Goal: Task Accomplishment & Management: Complete application form

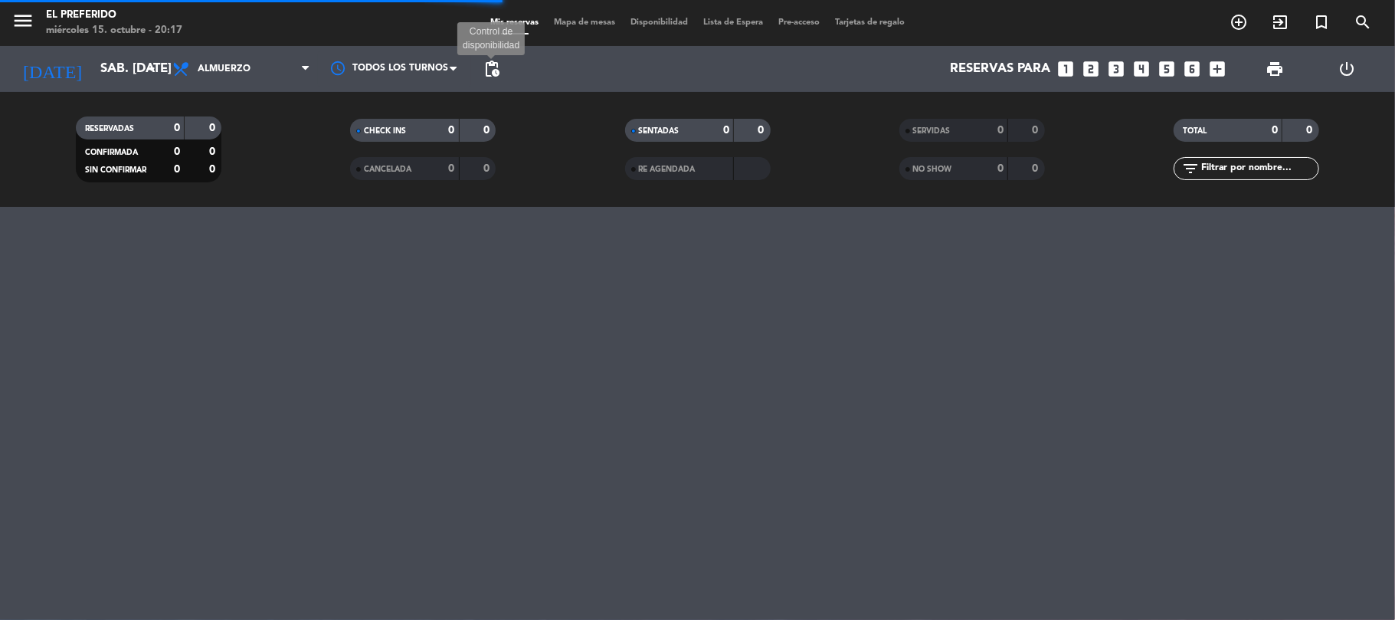
click at [487, 68] on span "pending_actions" at bounding box center [492, 69] width 18 height 18
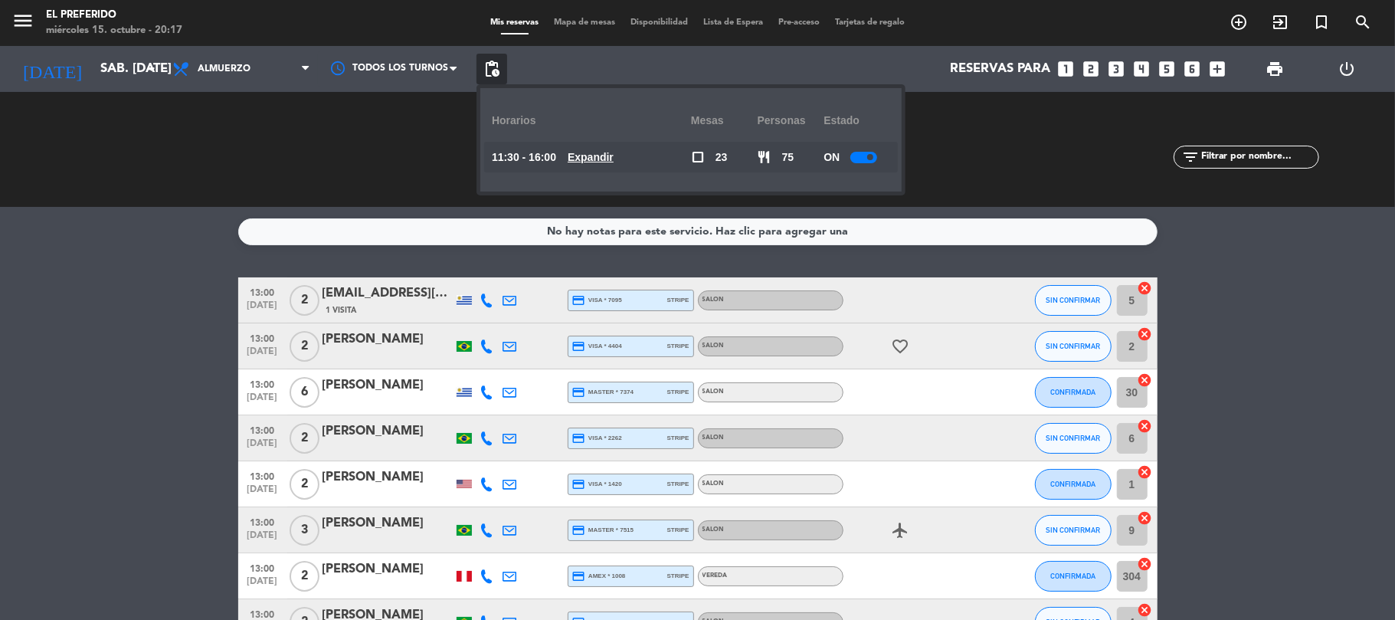
click at [605, 159] on u "Expandir" at bounding box center [591, 157] width 46 height 12
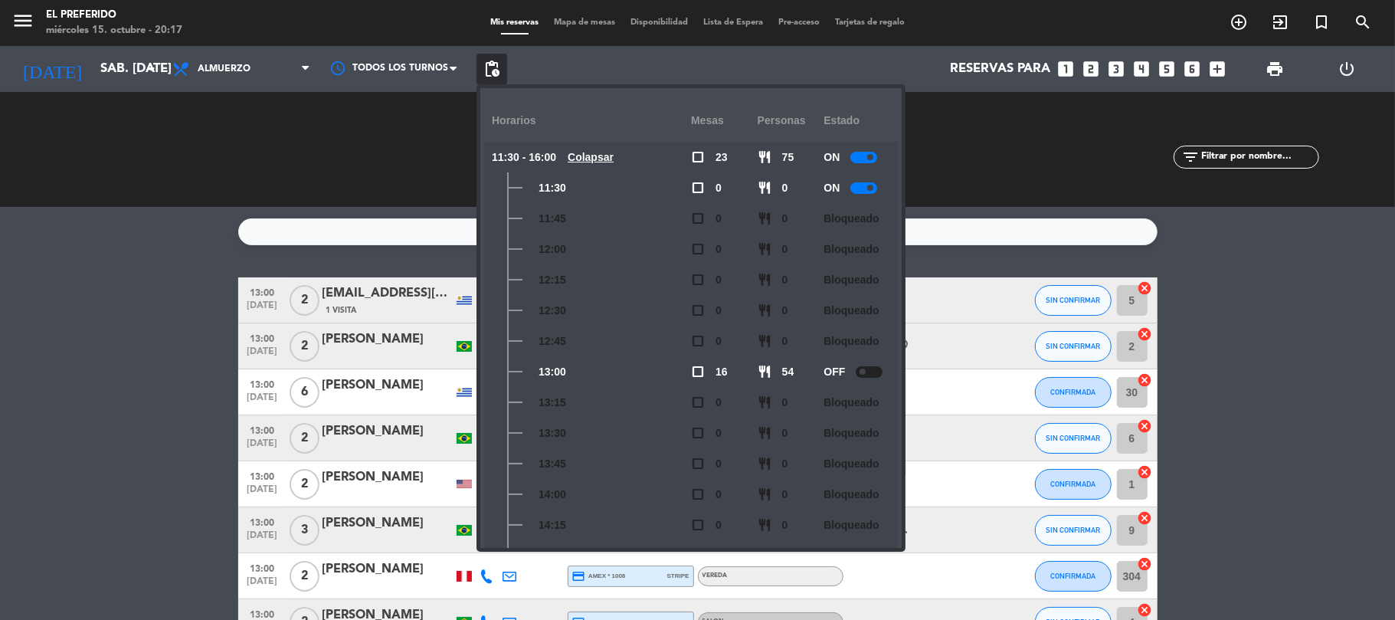
scroll to position [225, 0]
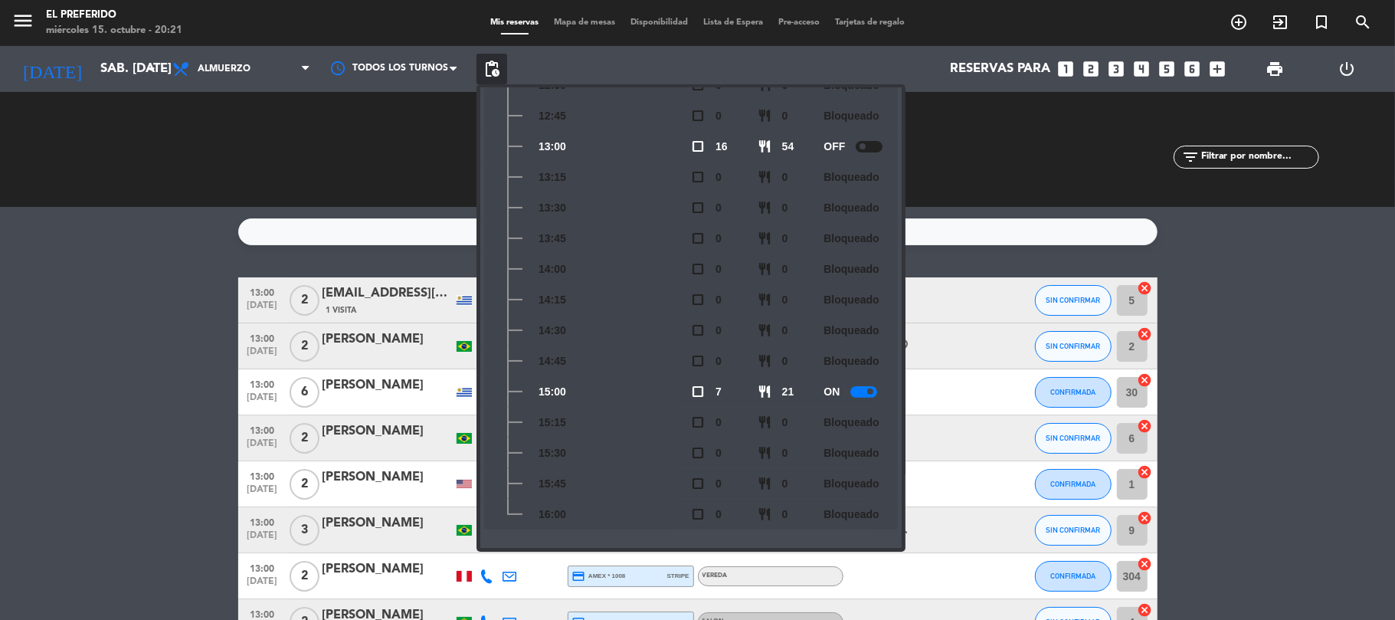
click at [1215, 75] on icon "add_box" at bounding box center [1218, 69] width 20 height 20
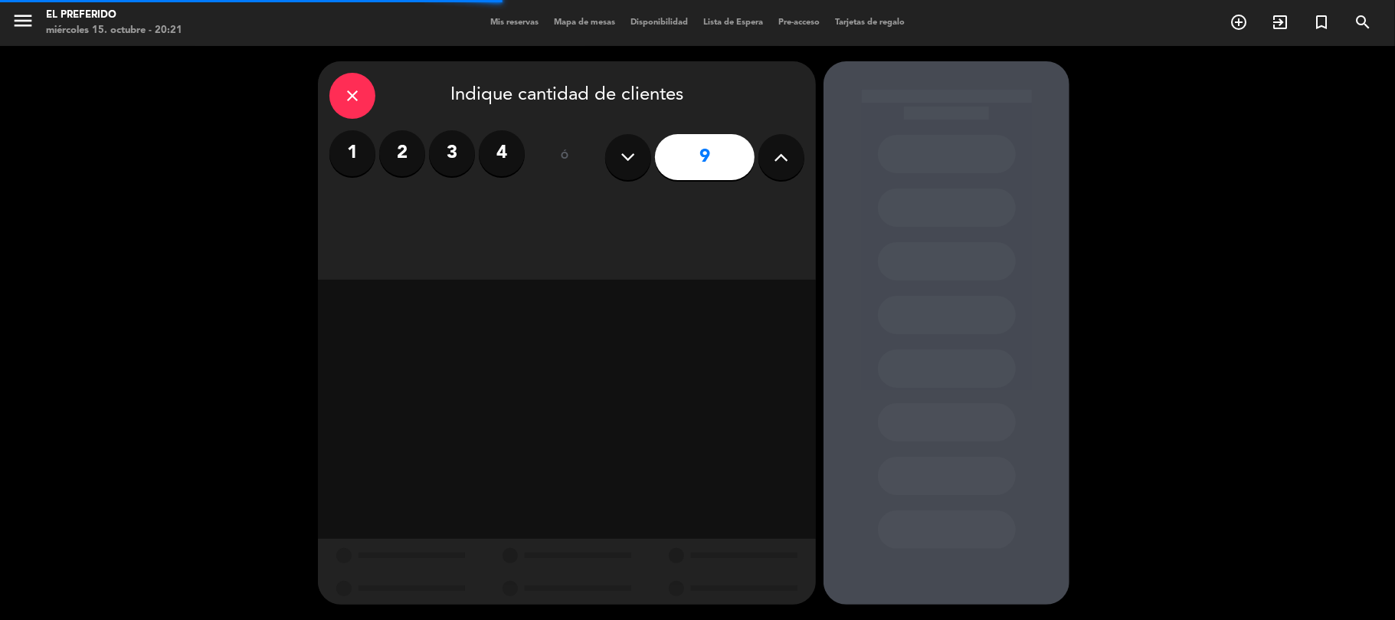
click at [627, 155] on icon at bounding box center [628, 157] width 15 height 23
type input "8"
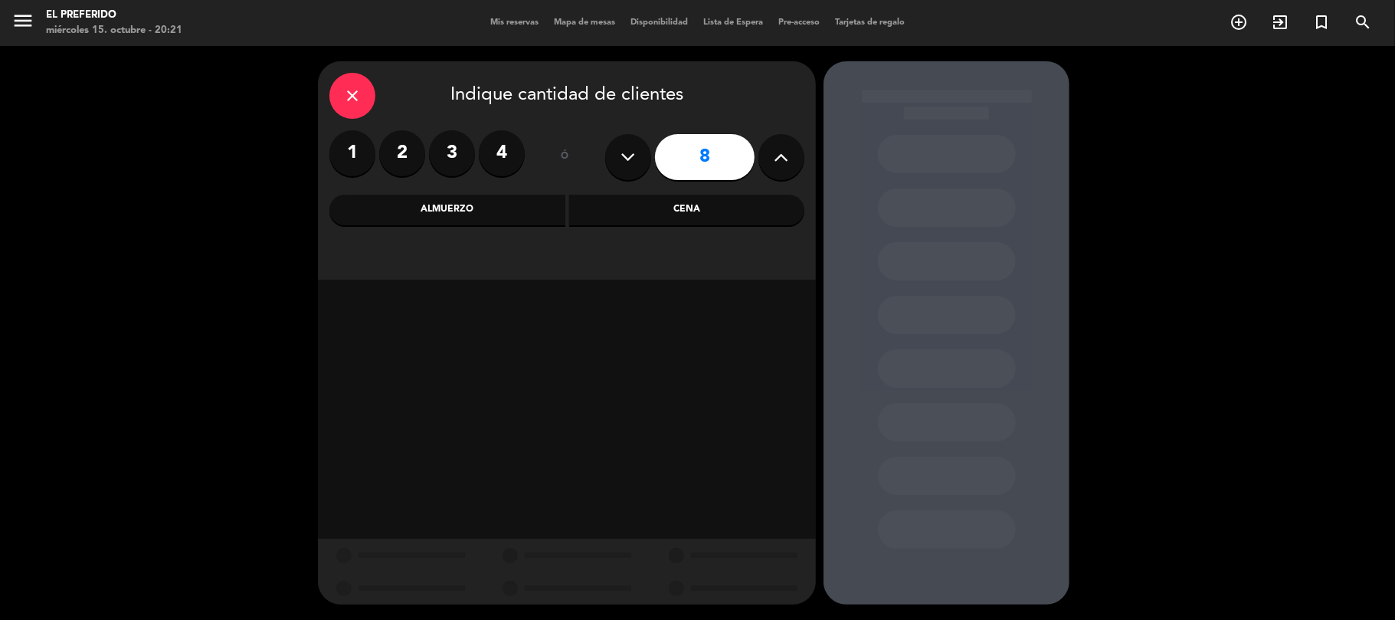
drag, startPoint x: 429, startPoint y: 209, endPoint x: 412, endPoint y: 209, distance: 16.9
click at [415, 209] on div "Almuerzo" at bounding box center [448, 210] width 236 height 31
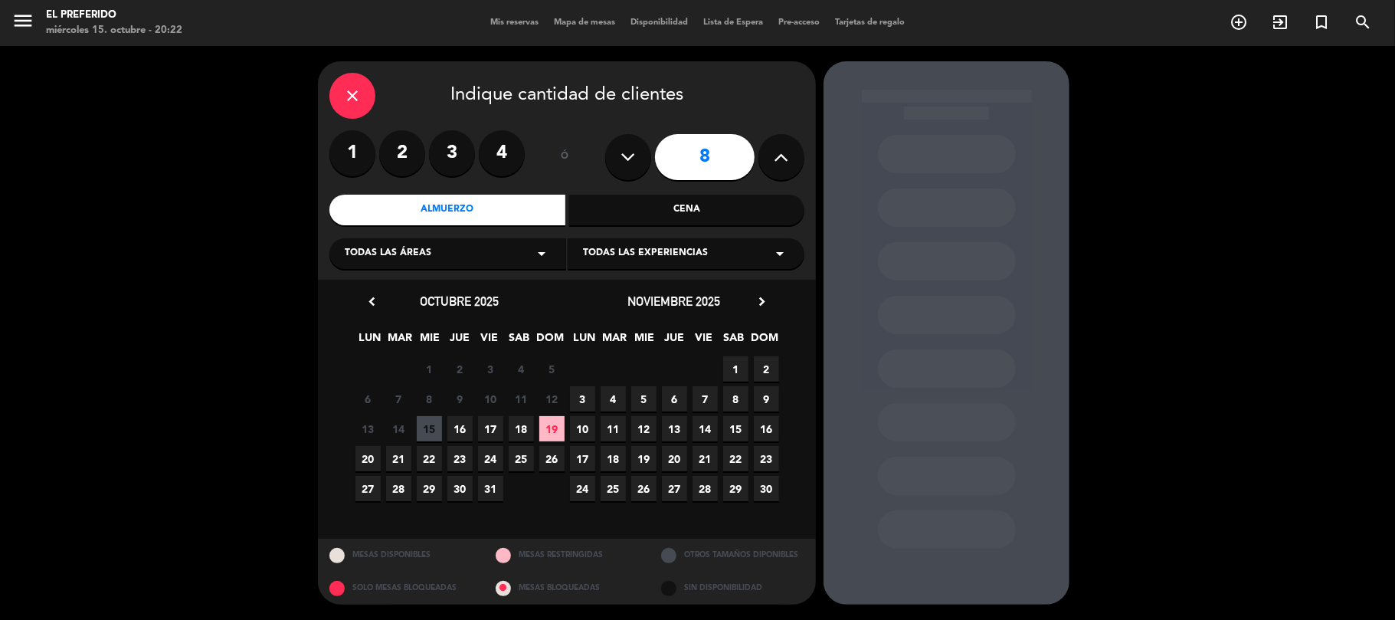
click at [342, 87] on div "close" at bounding box center [353, 96] width 46 height 46
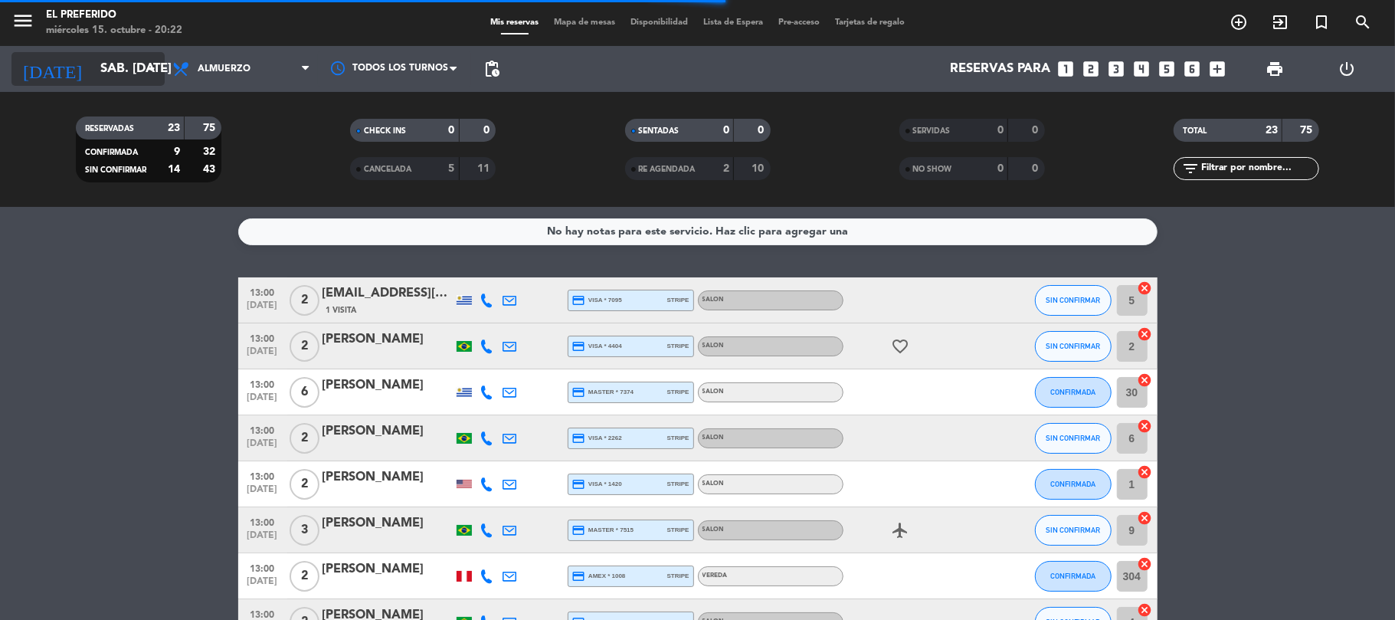
click at [154, 62] on icon "arrow_drop_down" at bounding box center [152, 69] width 18 height 18
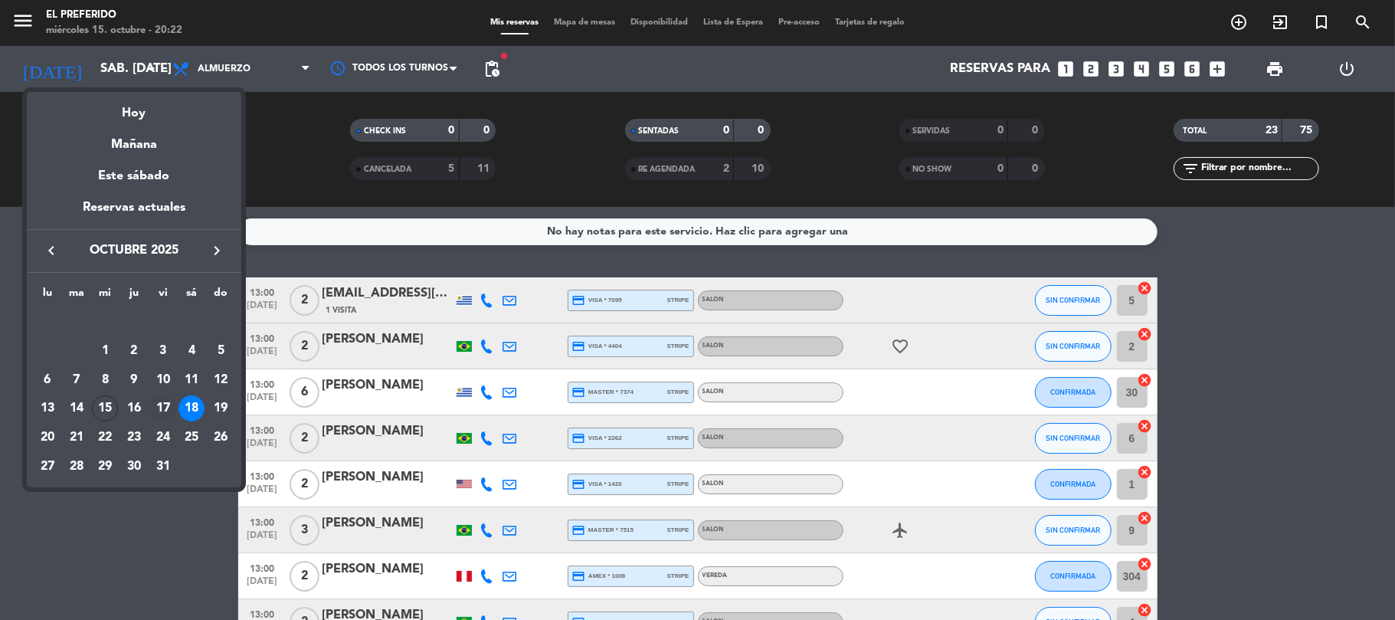
click at [169, 409] on div "17" at bounding box center [163, 408] width 26 height 26
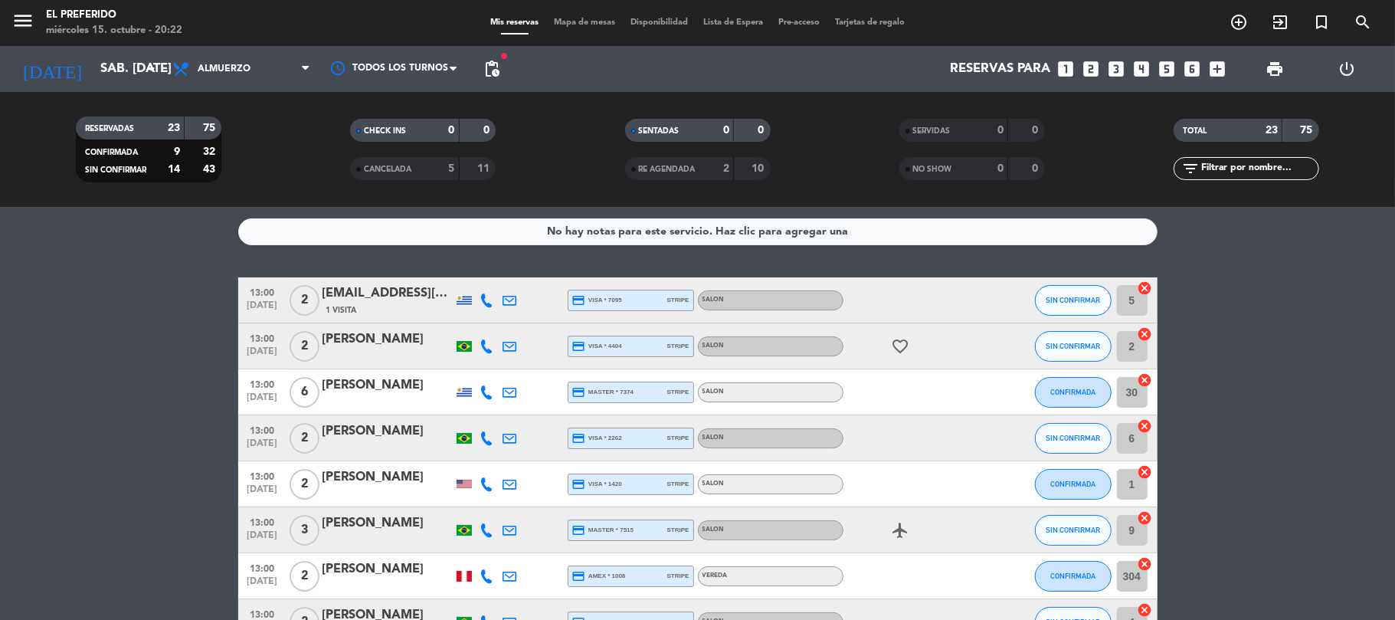
type input "vie. [DATE]"
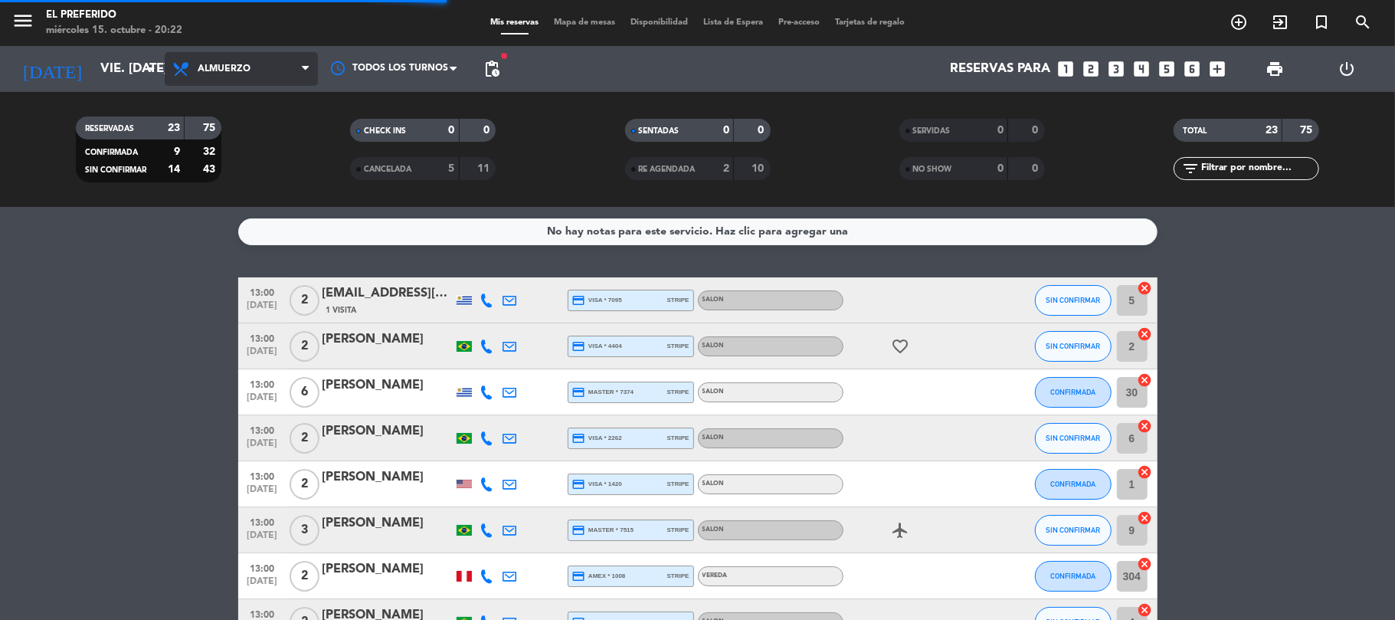
click at [239, 78] on span "Almuerzo" at bounding box center [241, 69] width 153 height 34
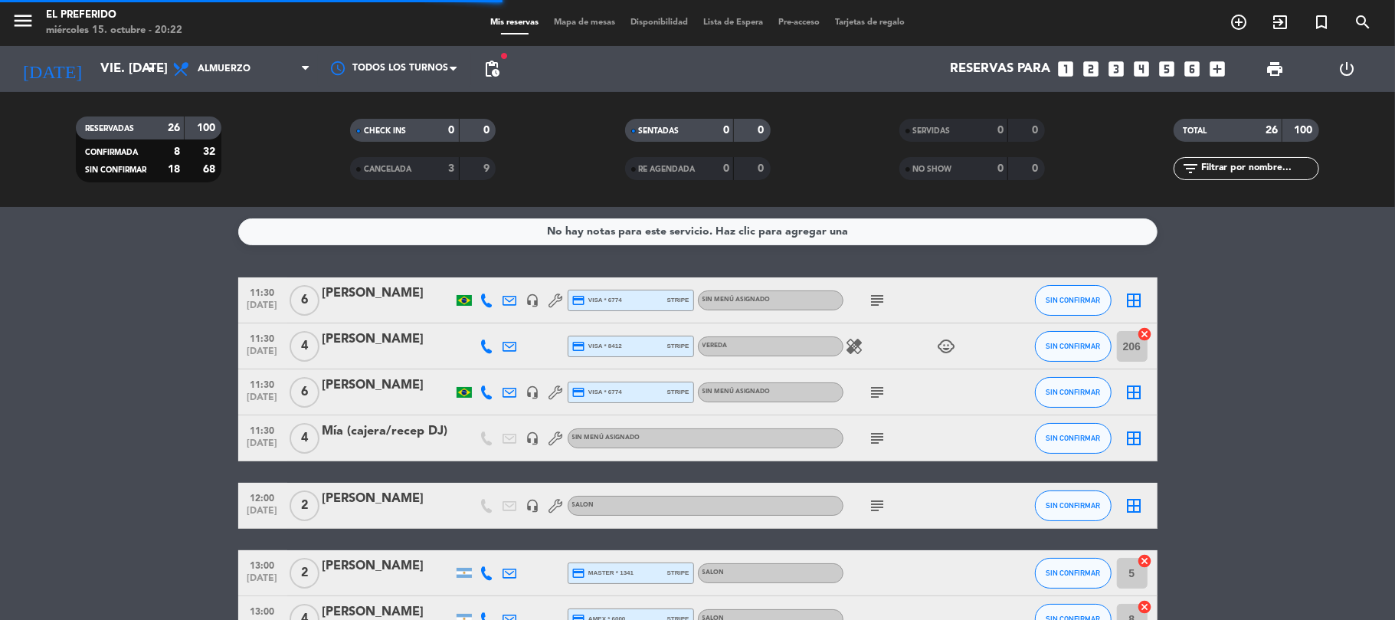
click at [246, 178] on filter-checkbox "RESERVADAS 26 100 CONFIRMADA 8 32 SIN CONFIRMAR 18 68" at bounding box center [148, 149] width 274 height 66
drag, startPoint x: 261, startPoint y: 70, endPoint x: 246, endPoint y: 139, distance: 69.7
click at [259, 74] on span "Almuerzo" at bounding box center [241, 69] width 153 height 34
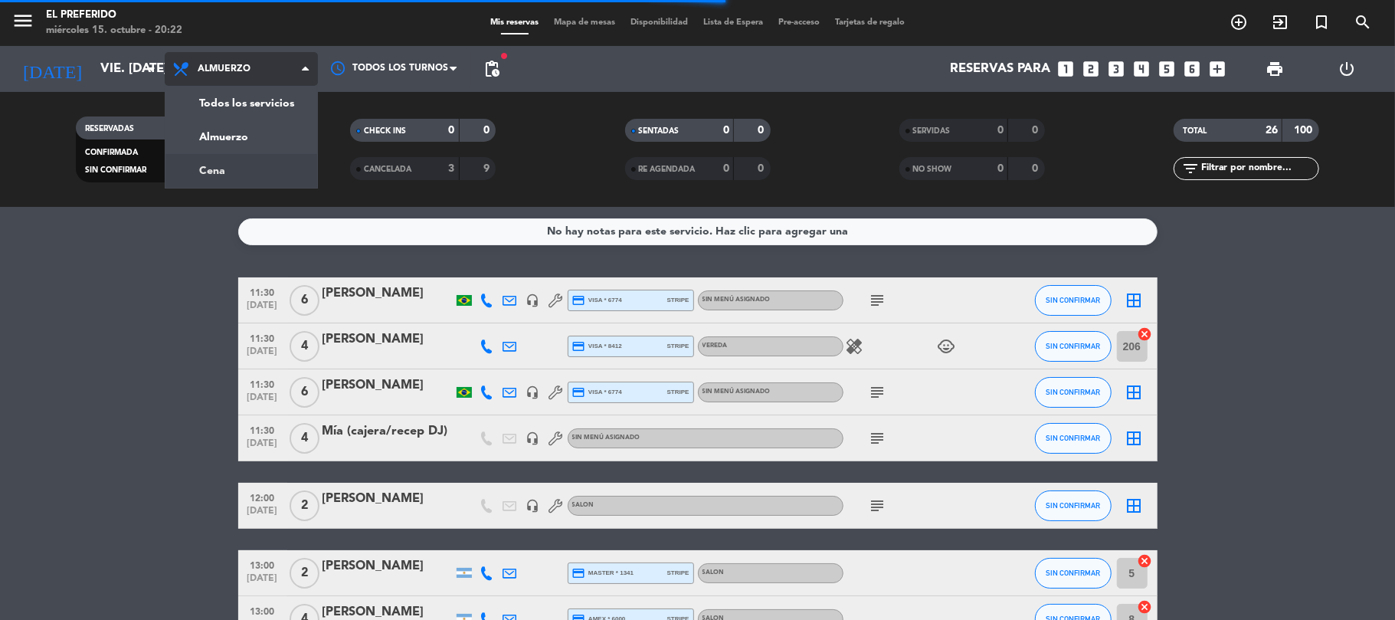
click at [228, 179] on div "menu El Preferido miércoles 15. octubre - 20:22 Mis reservas Mapa de mesas Disp…" at bounding box center [697, 103] width 1395 height 207
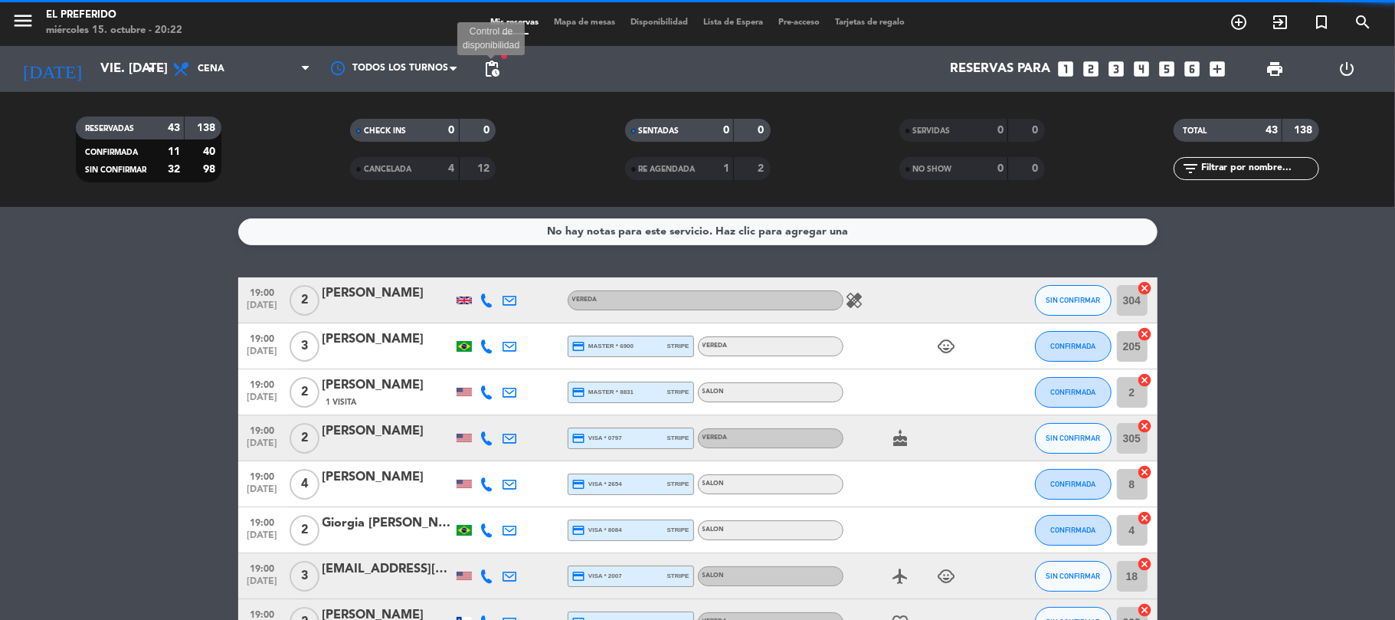
click at [489, 61] on span "pending_actions" at bounding box center [492, 69] width 18 height 18
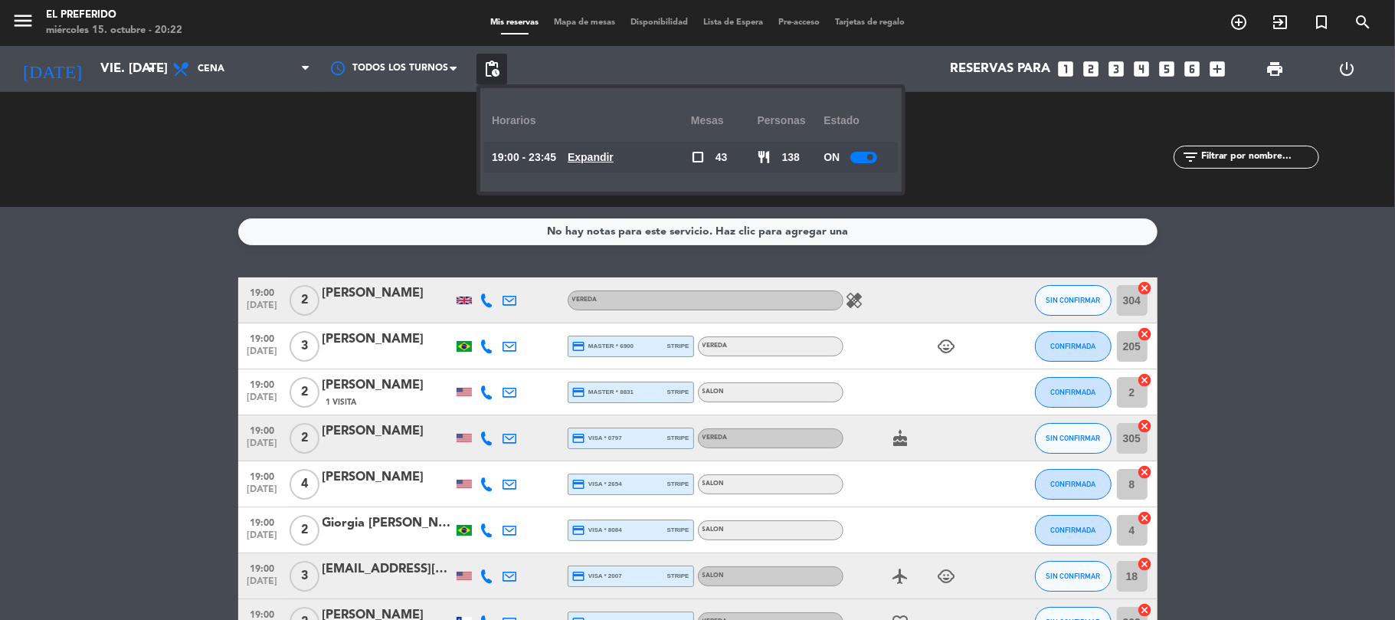
click at [625, 169] on div "19:00 - 23:45 Expandir" at bounding box center [591, 157] width 199 height 31
click at [608, 156] on u "Expandir" at bounding box center [591, 157] width 46 height 12
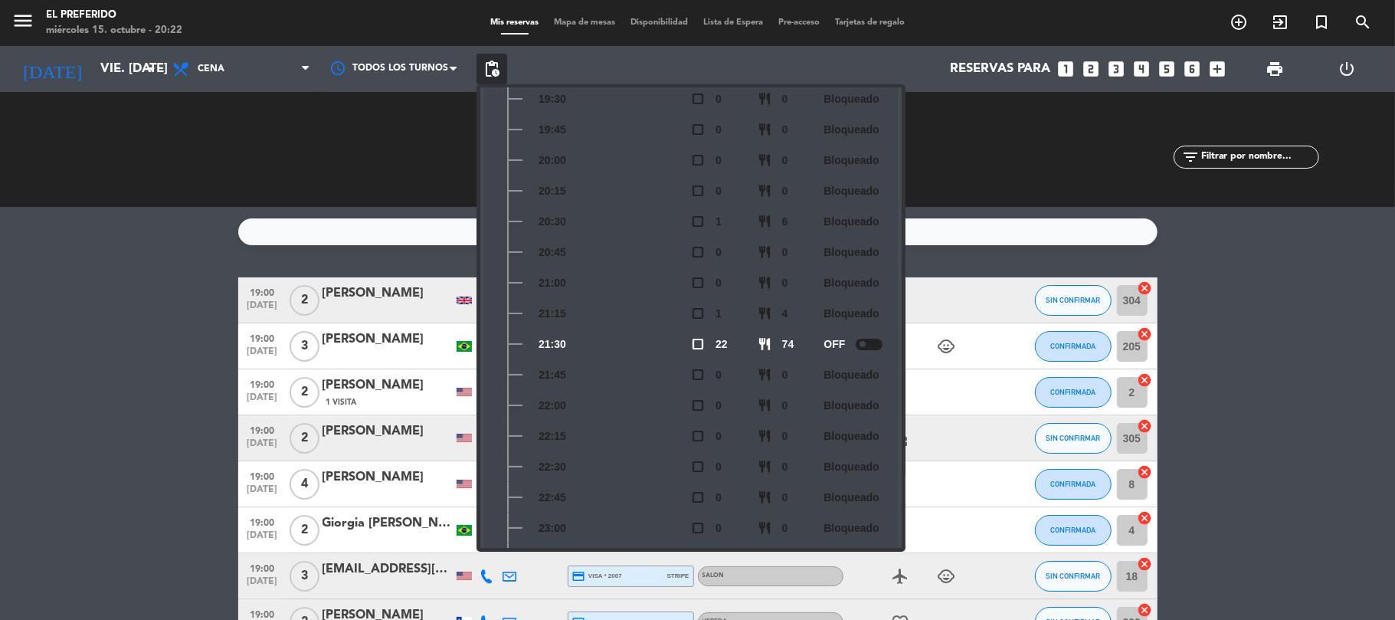
scroll to position [256, 0]
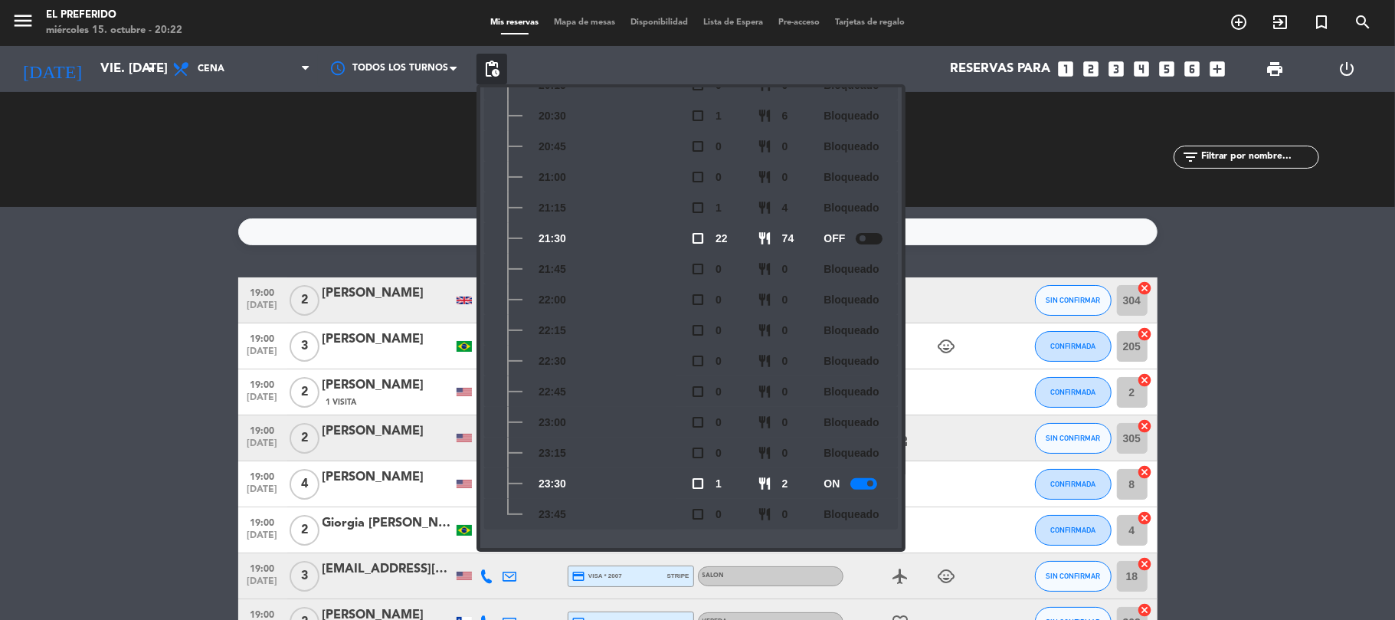
click at [1095, 75] on icon "looks_two" at bounding box center [1092, 69] width 20 height 20
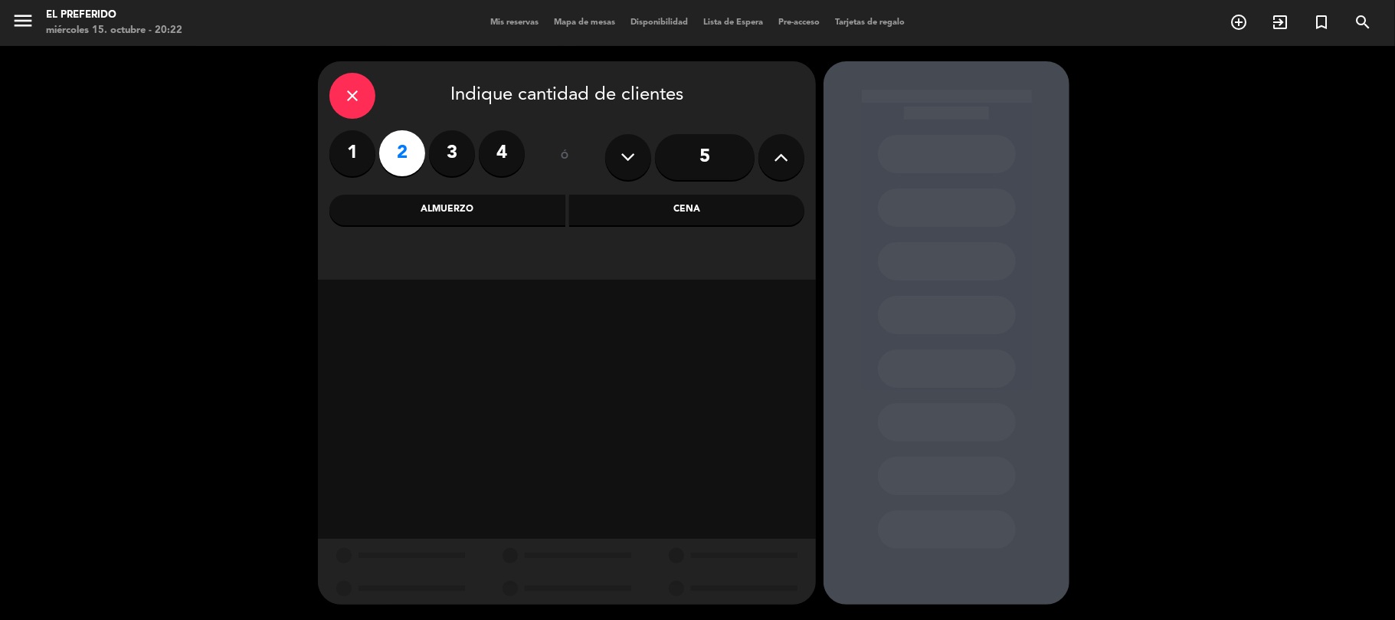
click at [642, 213] on div "Cena" at bounding box center [687, 210] width 236 height 31
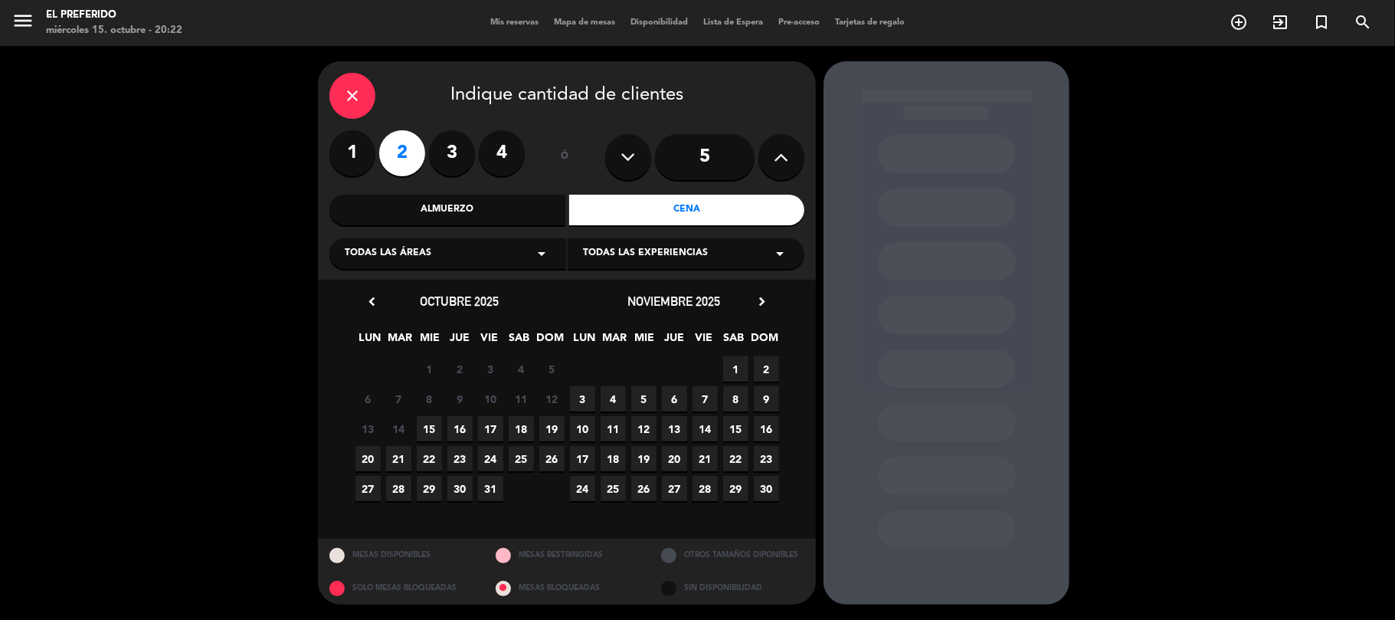
drag, startPoint x: 490, startPoint y: 428, endPoint x: 812, endPoint y: 534, distance: 339.0
click at [494, 428] on span "17" at bounding box center [490, 428] width 25 height 25
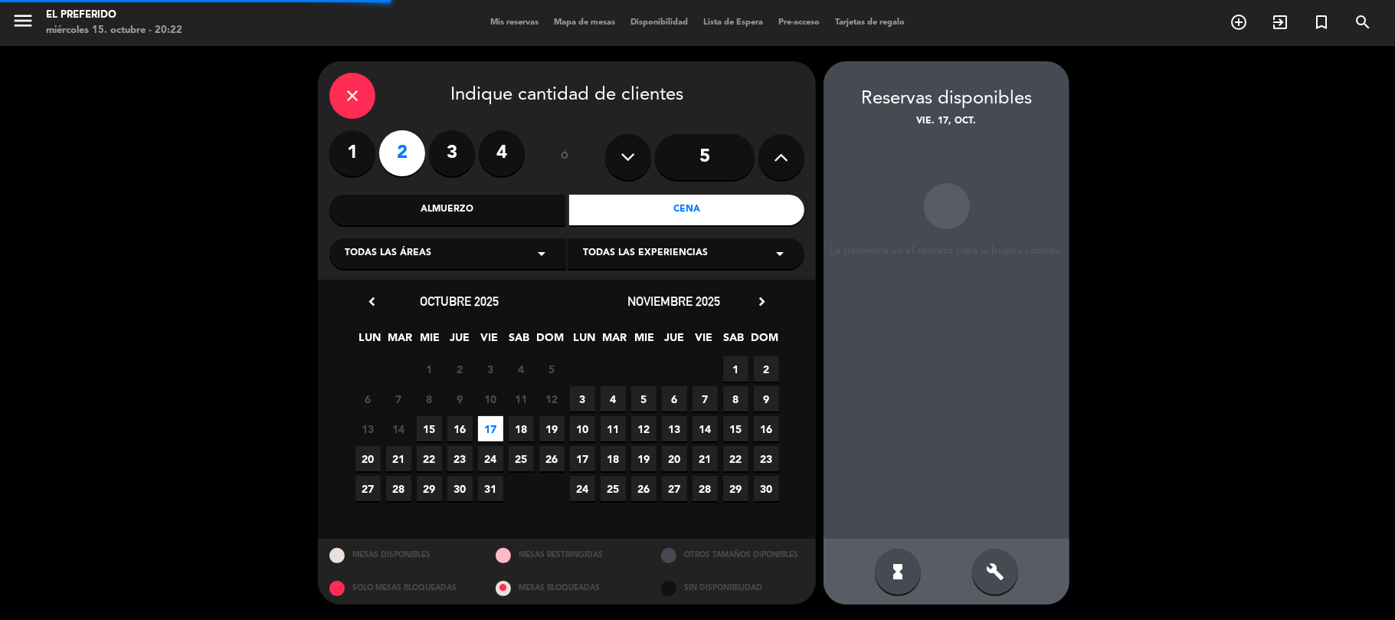
click at [1001, 571] on icon "build" at bounding box center [995, 571] width 18 height 18
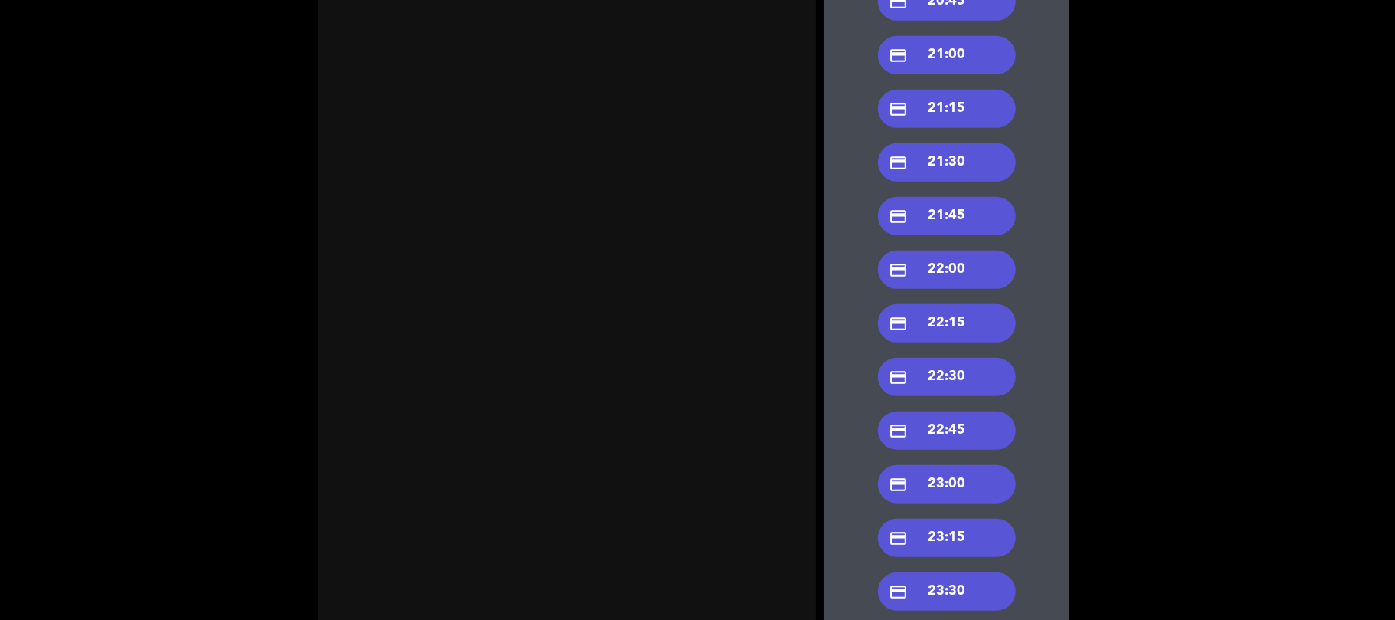
scroll to position [693, 0]
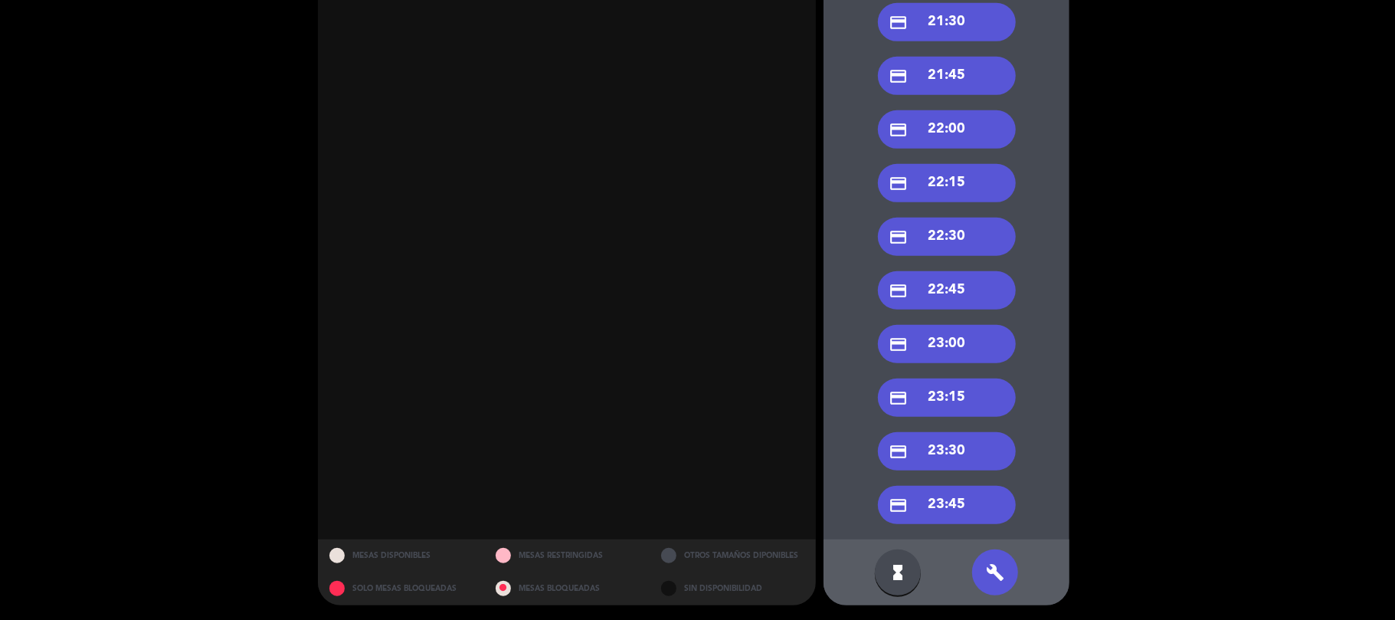
click at [939, 443] on div "credit_card 23:30" at bounding box center [947, 451] width 138 height 38
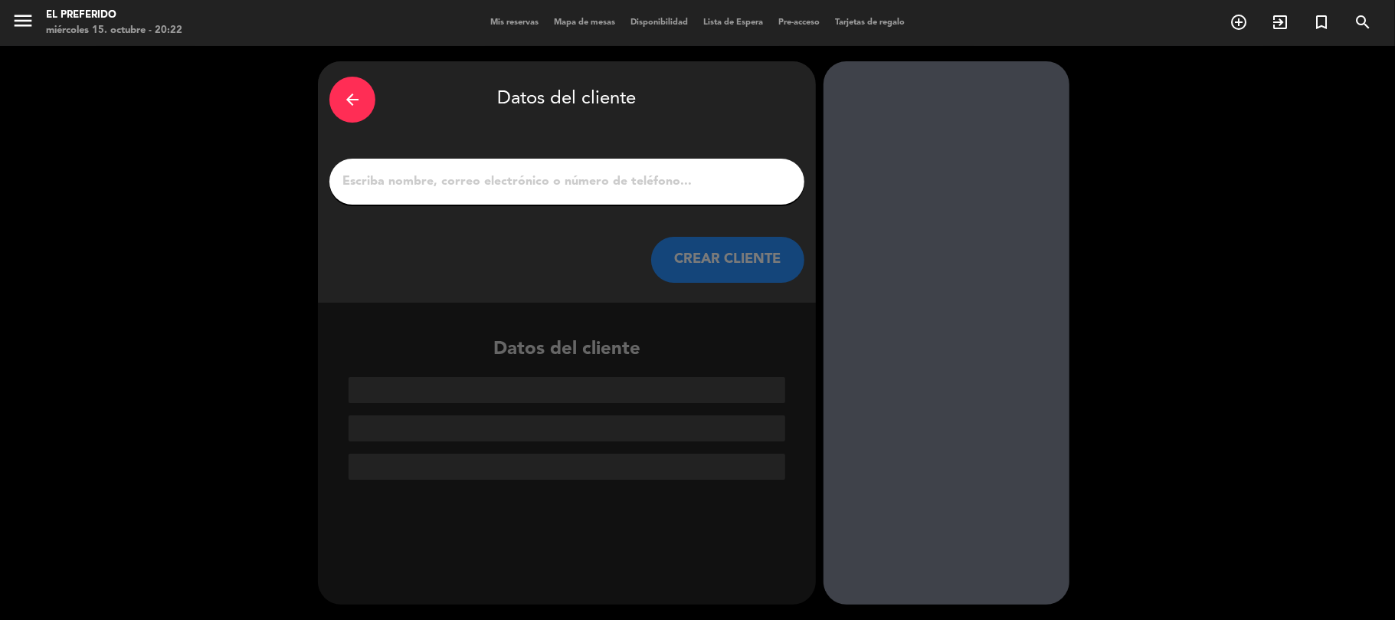
scroll to position [0, 0]
click at [440, 182] on input "1" at bounding box center [567, 181] width 452 height 21
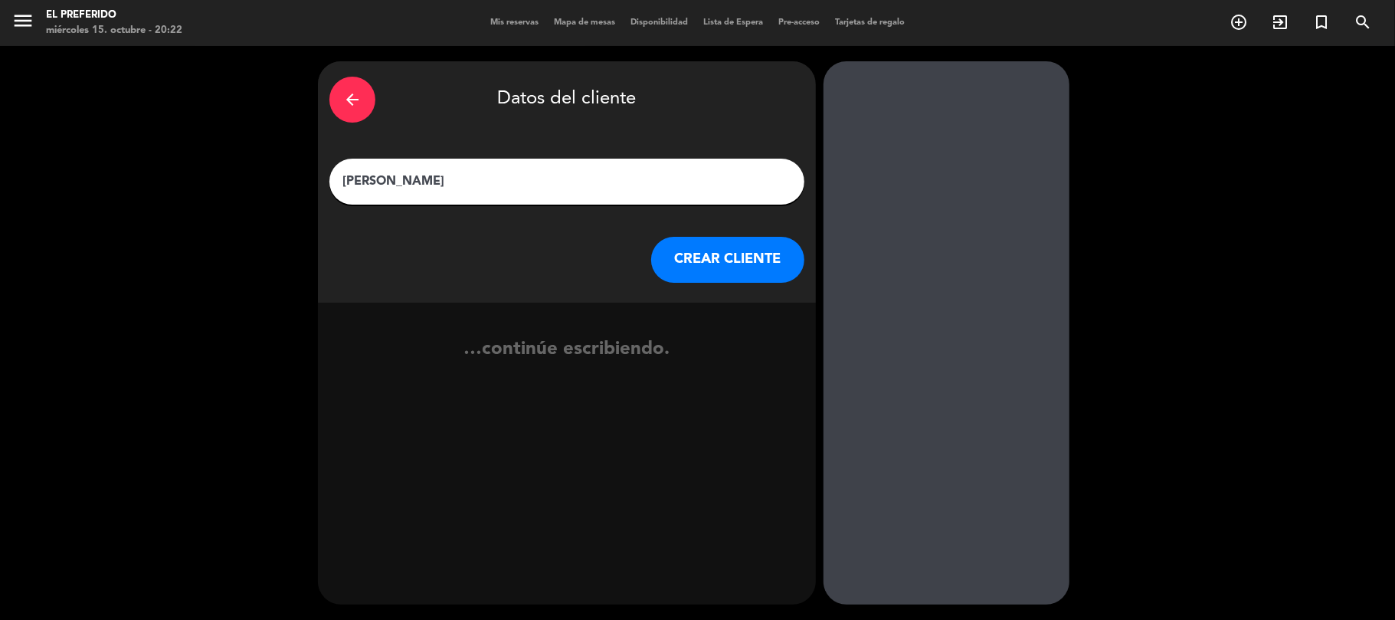
type input "[PERSON_NAME]"
click at [688, 284] on div "arrow_back Datos del cliente [PERSON_NAME] [PERSON_NAME] CLIENTE" at bounding box center [567, 181] width 498 height 241
click at [687, 259] on button "CREAR CLIENTE" at bounding box center [727, 260] width 153 height 46
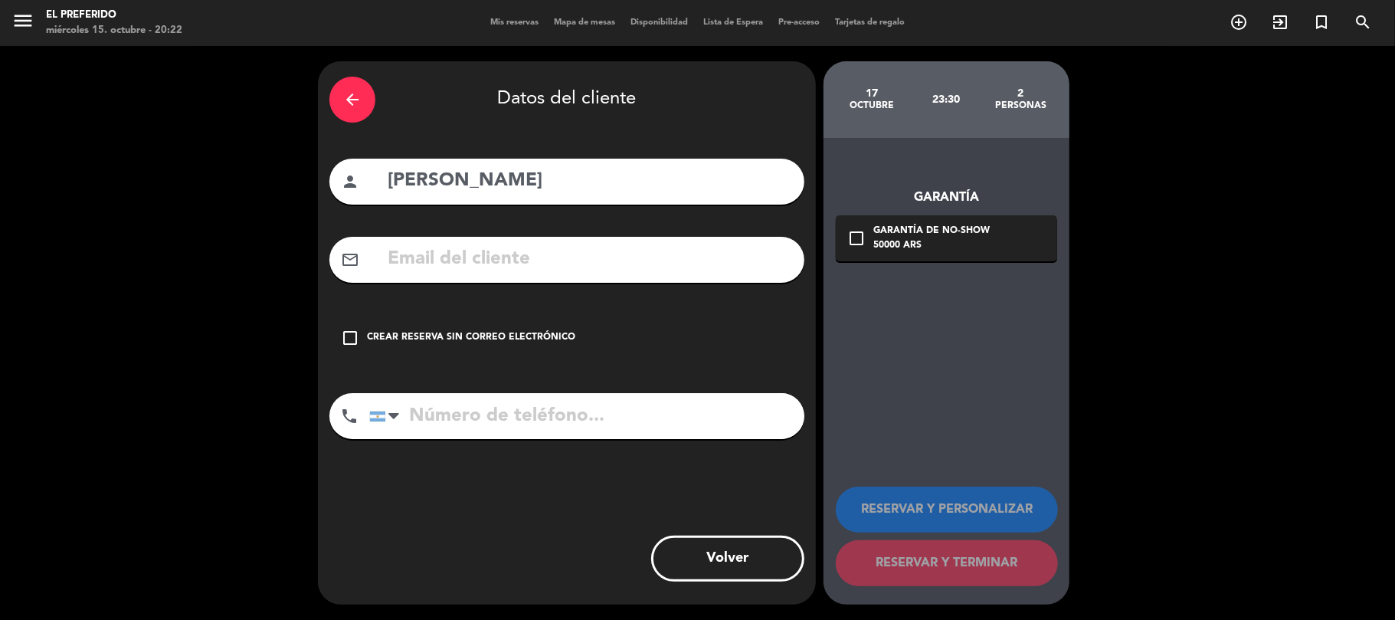
click at [513, 418] on input "tel" at bounding box center [586, 416] width 435 height 46
type input "1165103162"
click at [608, 256] on input "text" at bounding box center [589, 259] width 407 height 31
click at [467, 323] on div "check_box_outline_blank Crear reserva sin correo electrónico" at bounding box center [567, 338] width 475 height 46
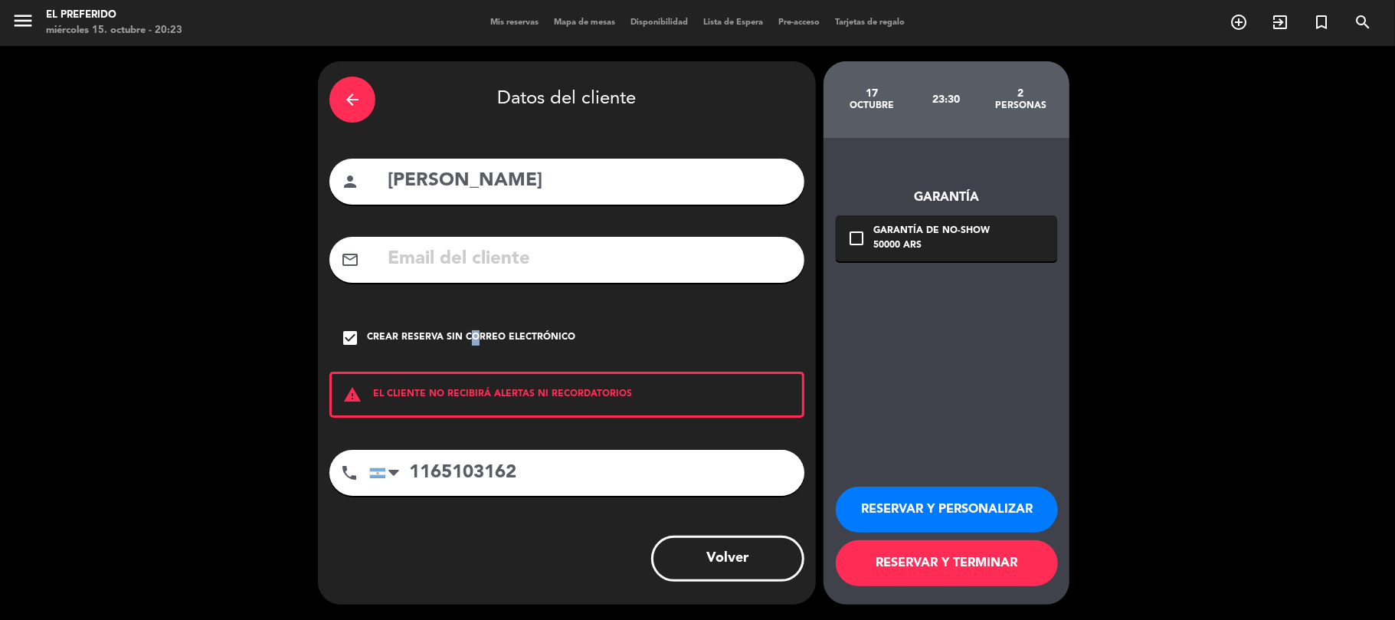
click at [943, 510] on button "RESERVAR Y PERSONALIZAR" at bounding box center [947, 510] width 222 height 46
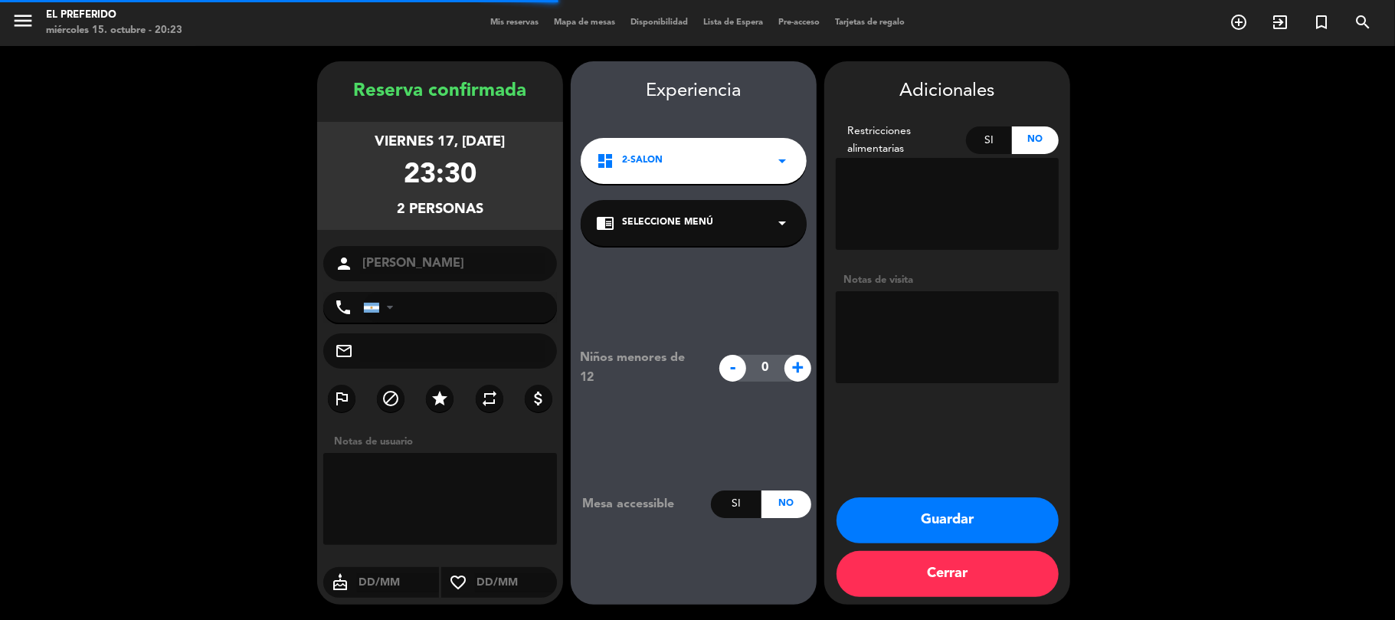
type input "[PHONE_NUMBER]"
click at [921, 518] on button "Guardar" at bounding box center [948, 520] width 222 height 46
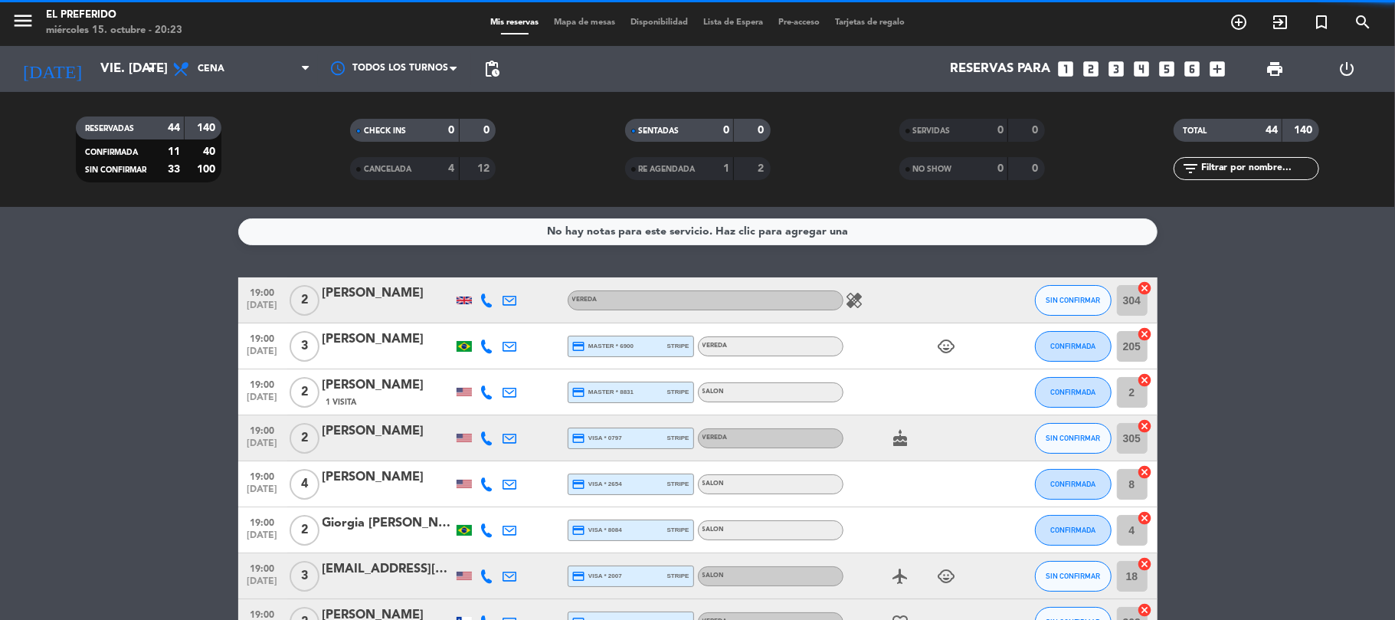
click at [497, 184] on div "CHECK INS 0 0 CANCELADA 4 12" at bounding box center [423, 149] width 274 height 84
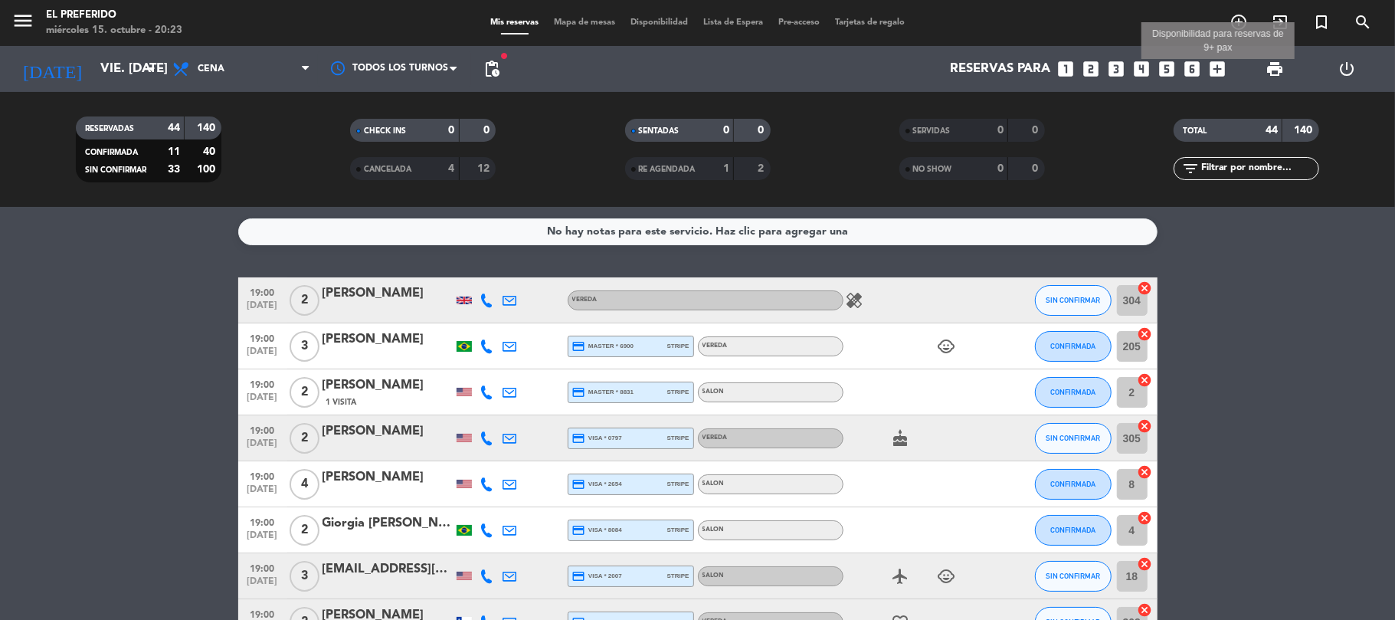
click at [1221, 64] on icon "add_box" at bounding box center [1218, 69] width 20 height 20
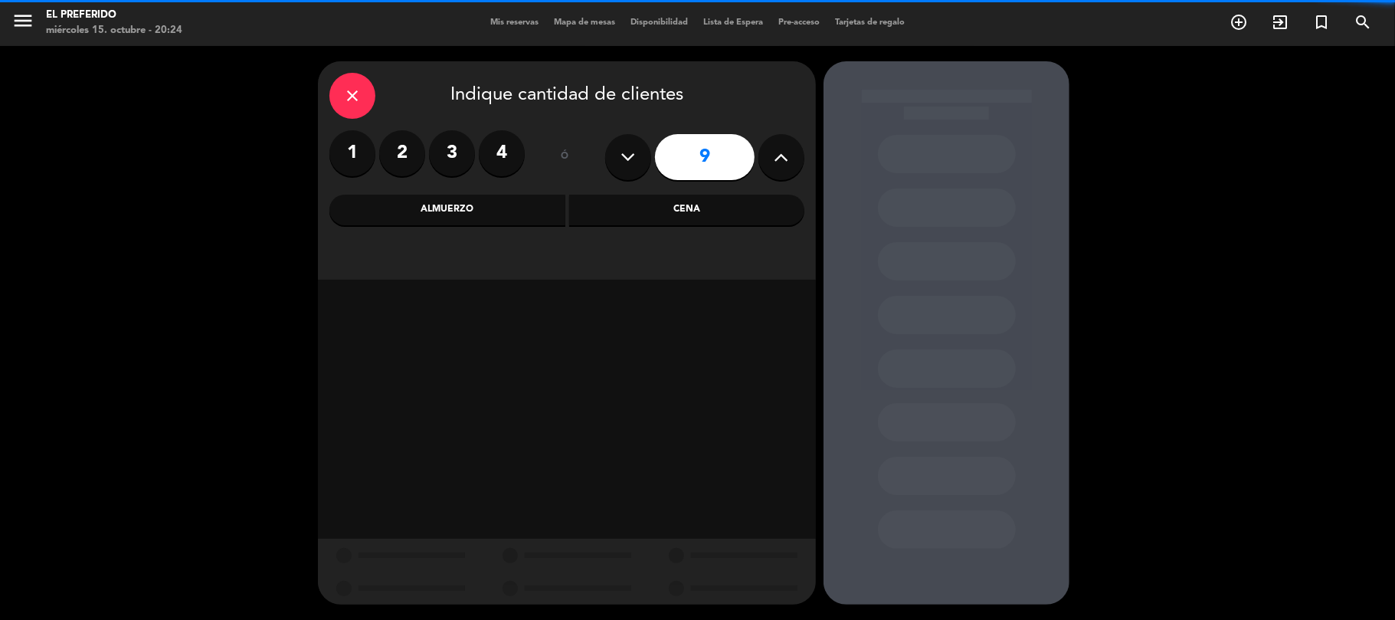
click at [624, 157] on icon at bounding box center [628, 157] width 15 height 23
type input "8"
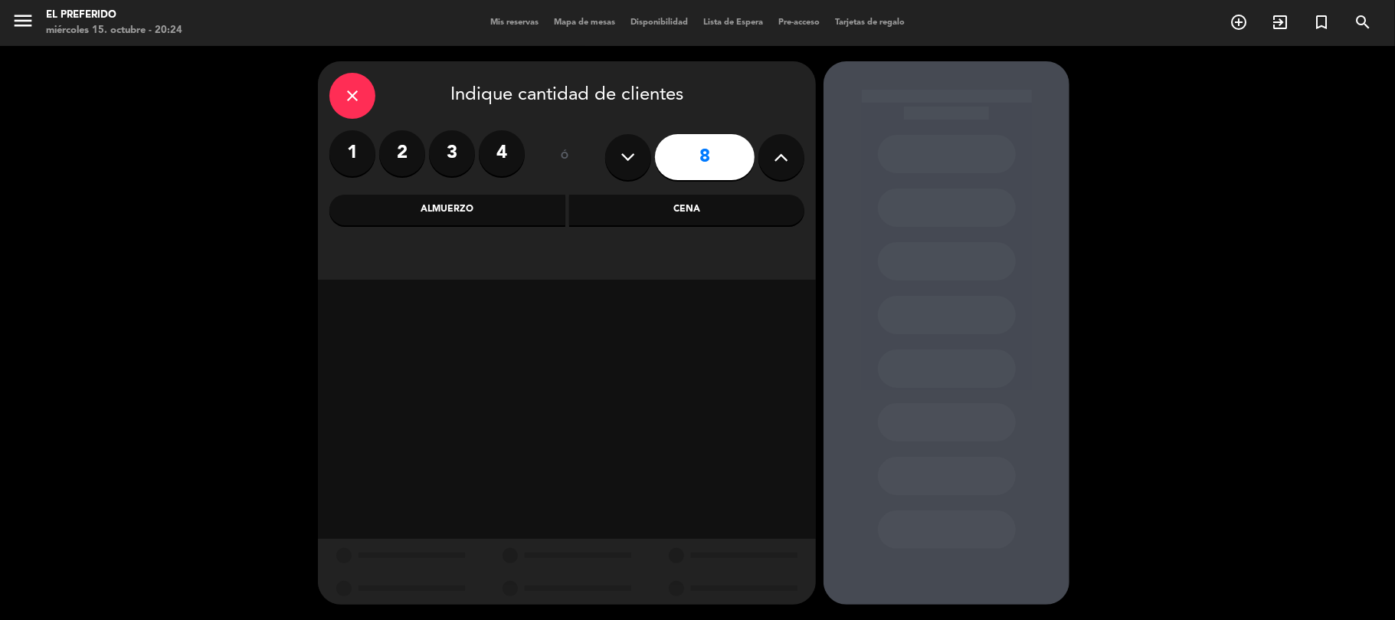
click at [444, 210] on div "Almuerzo" at bounding box center [448, 210] width 236 height 31
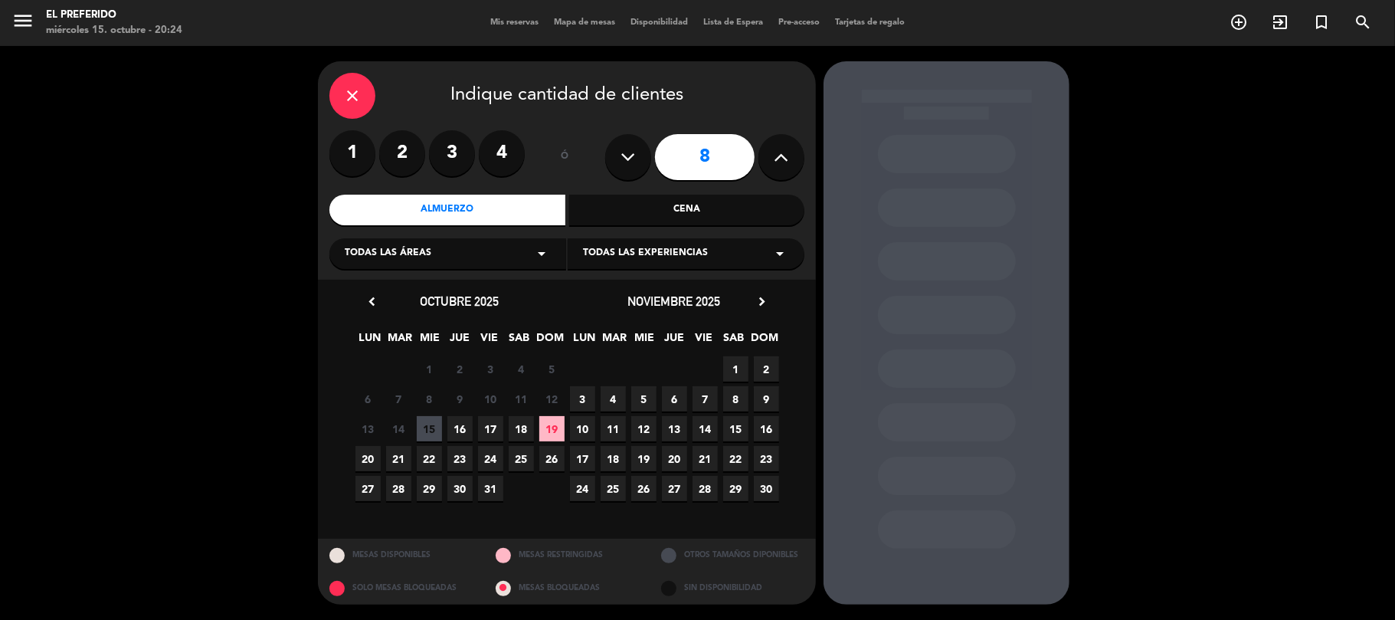
click at [516, 418] on span "18" at bounding box center [521, 428] width 25 height 25
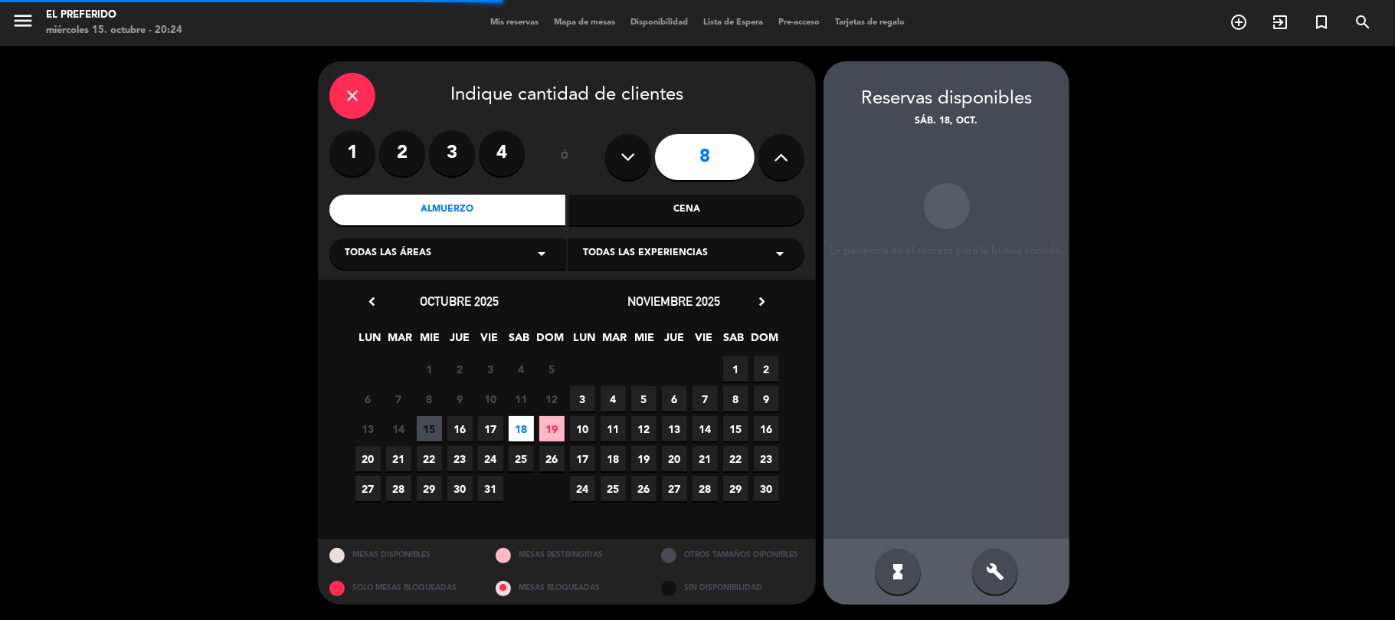
click at [1013, 565] on div "build" at bounding box center [995, 572] width 46 height 46
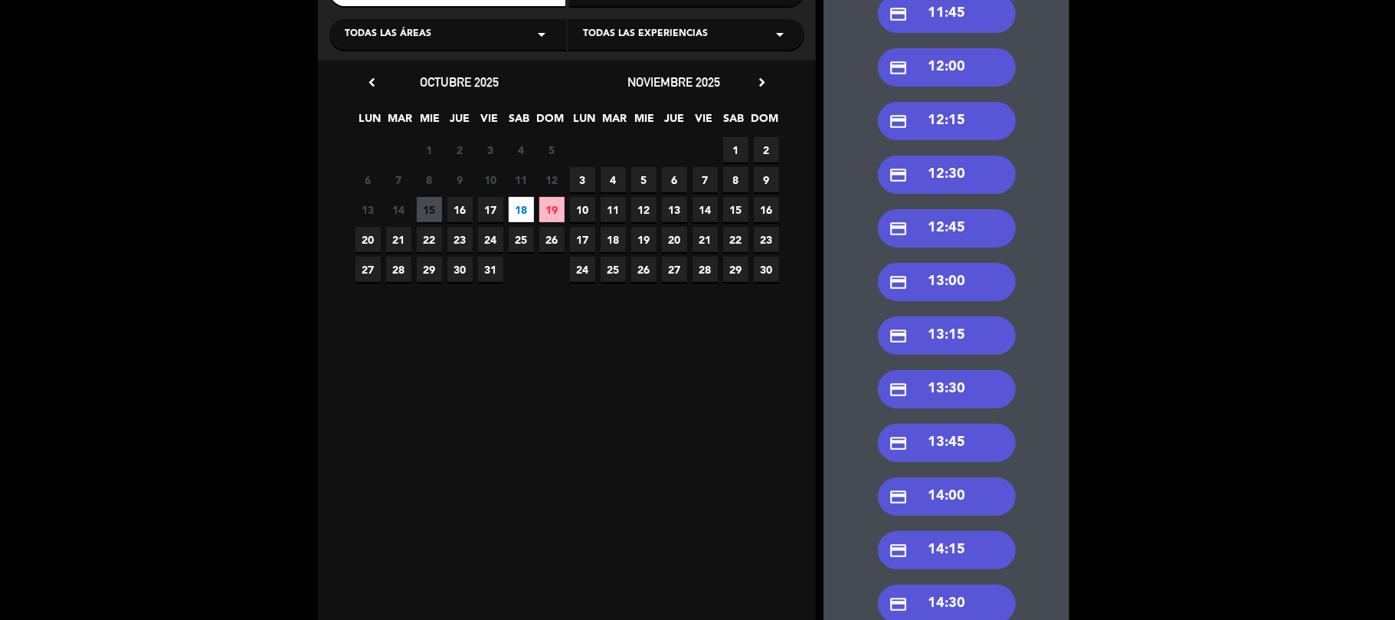
scroll to position [641, 0]
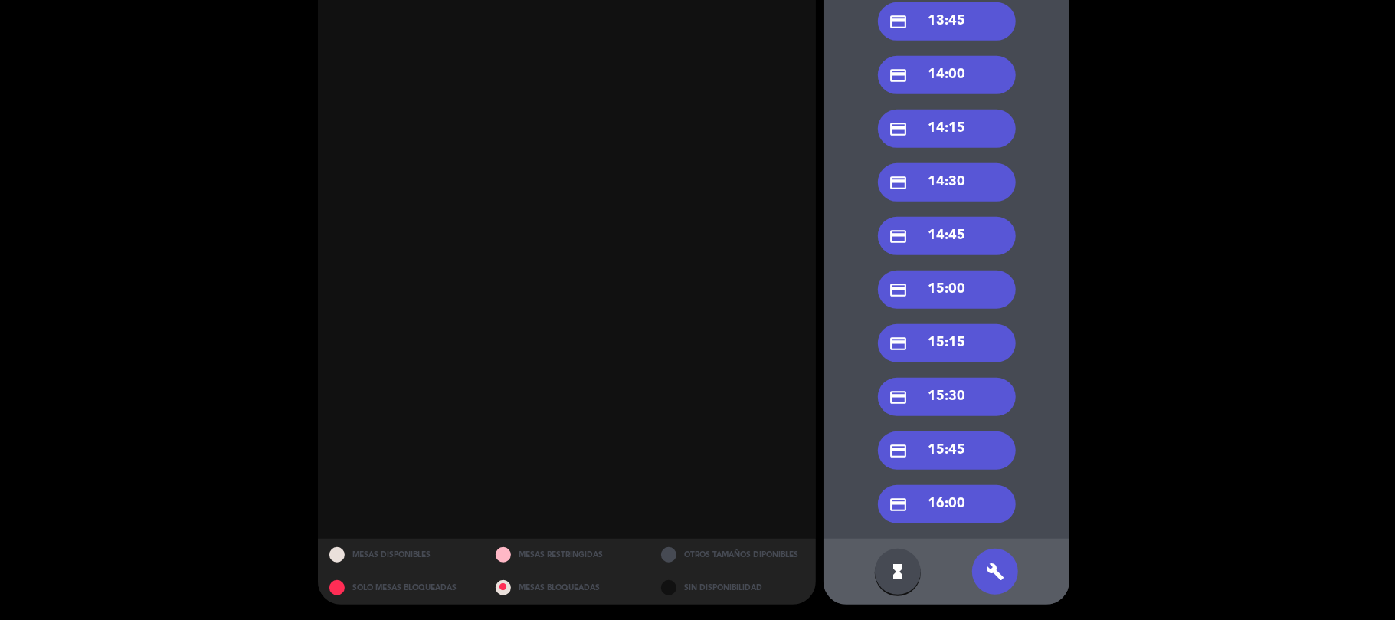
click at [950, 271] on div "credit_card 15:00" at bounding box center [947, 290] width 138 height 38
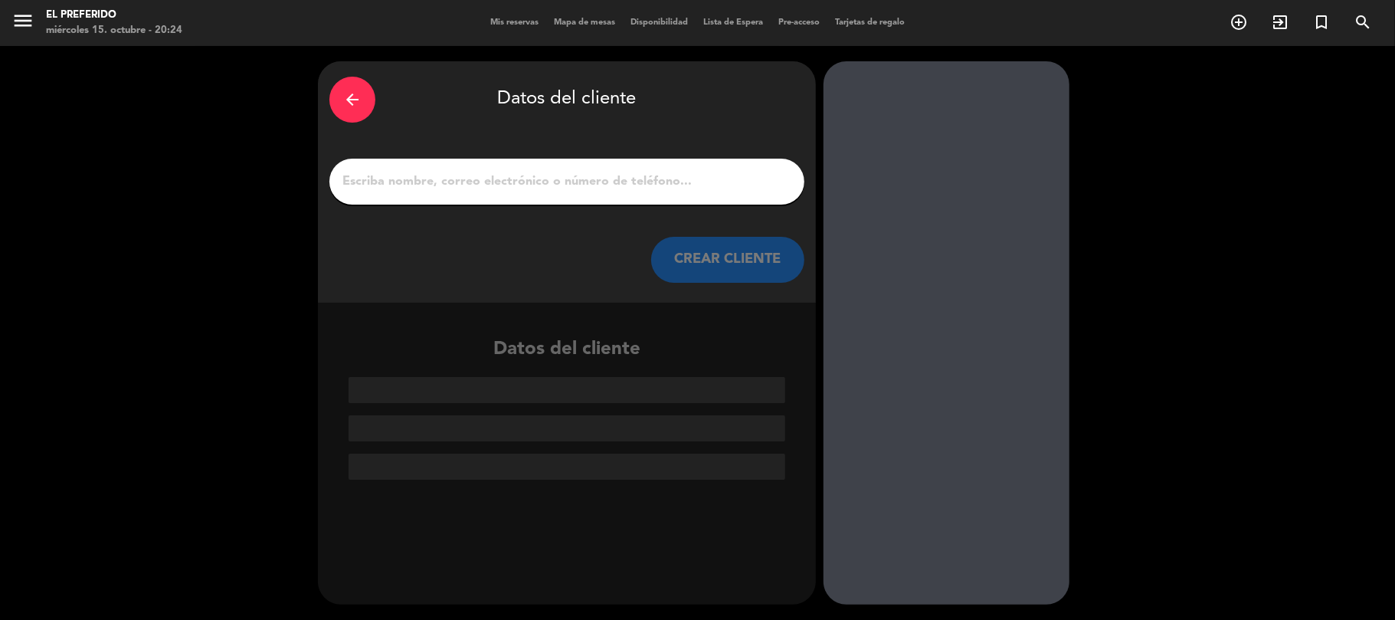
drag, startPoint x: 423, startPoint y: 188, endPoint x: 612, endPoint y: 231, distance: 193.5
click at [433, 190] on input "1" at bounding box center [567, 181] width 452 height 21
paste input "[PERSON_NAME]"
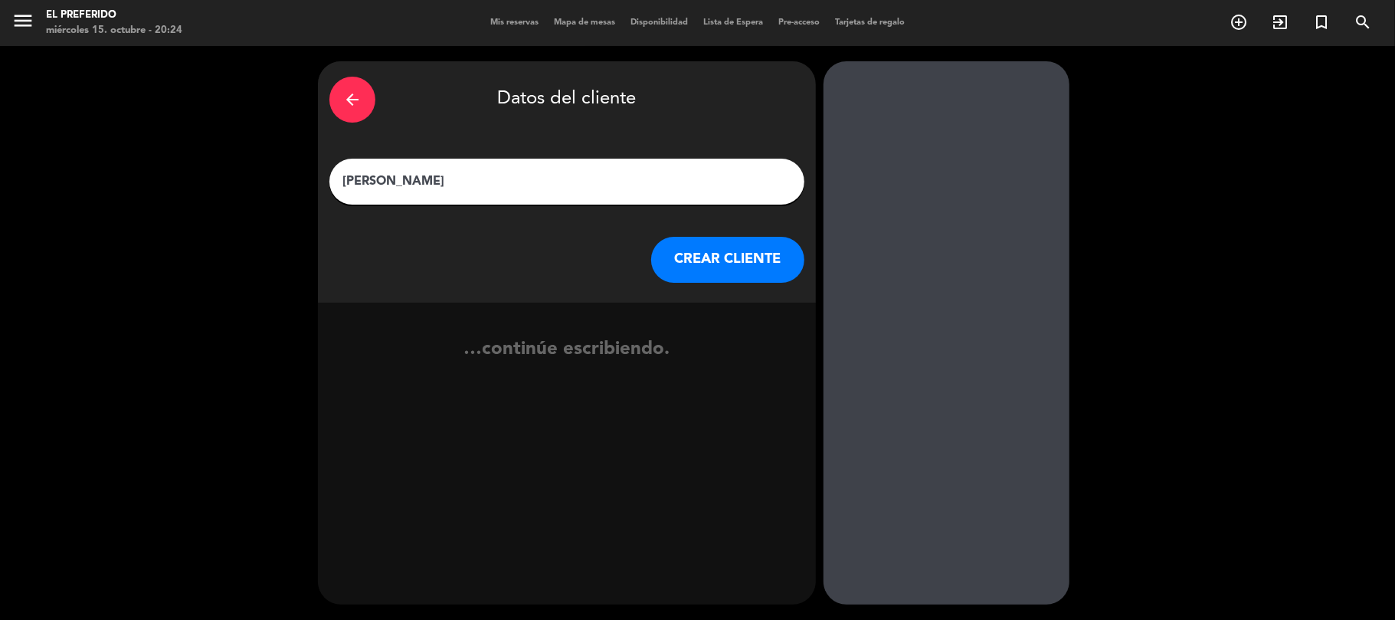
type input "[PERSON_NAME]"
click at [713, 254] on button "CREAR CLIENTE" at bounding box center [727, 260] width 153 height 46
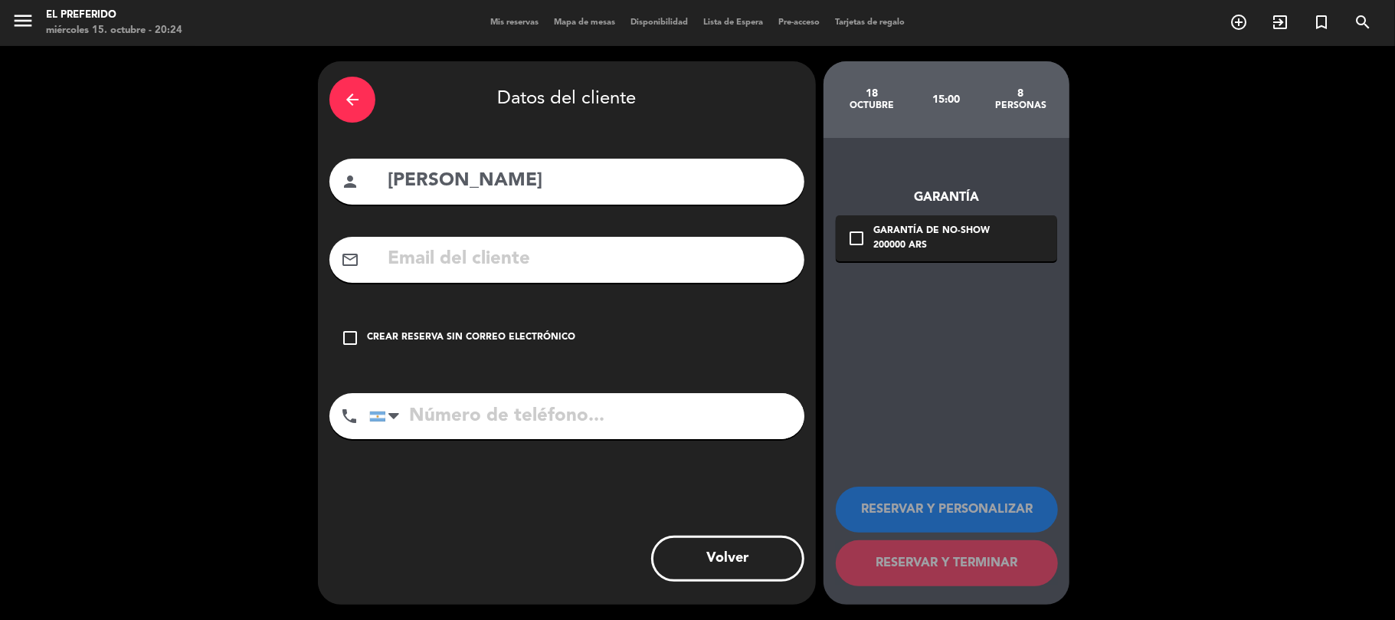
click at [501, 279] on div "mail_outline" at bounding box center [567, 260] width 475 height 46
click at [510, 259] on input "text" at bounding box center [589, 259] width 407 height 31
paste input "[EMAIL_ADDRESS][DOMAIN_NAME]"
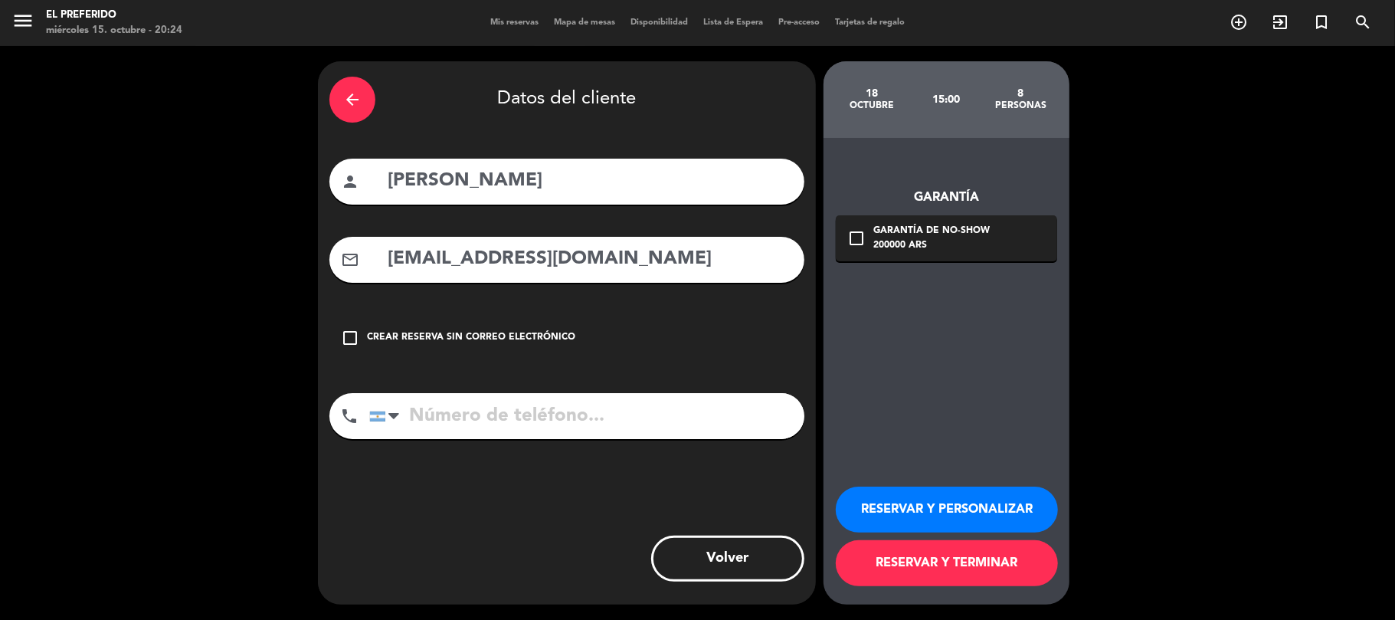
type input "[EMAIL_ADDRESS][DOMAIN_NAME]"
click at [513, 430] on input "tel" at bounding box center [586, 416] width 435 height 46
paste input "[PHONE_NUMBER]"
type input "[PHONE_NUMBER]"
drag, startPoint x: 913, startPoint y: 248, endPoint x: 926, endPoint y: 241, distance: 14.5
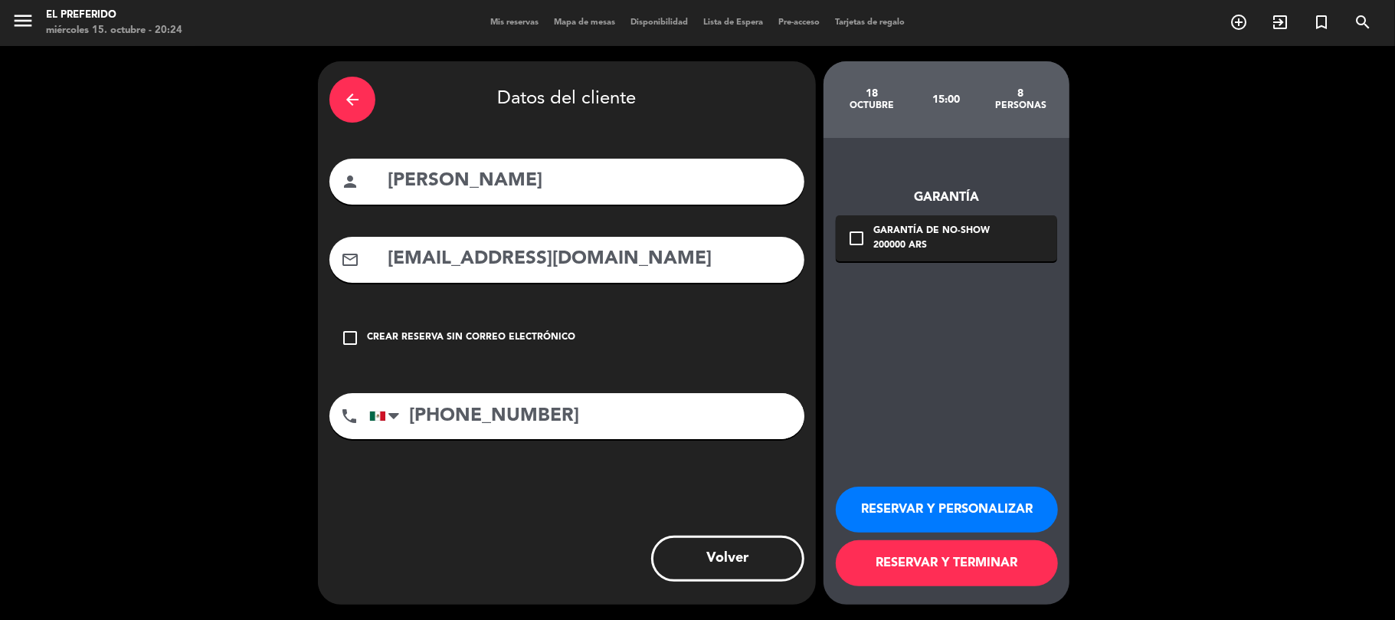
click at [915, 247] on div "200000 ARS" at bounding box center [932, 245] width 116 height 15
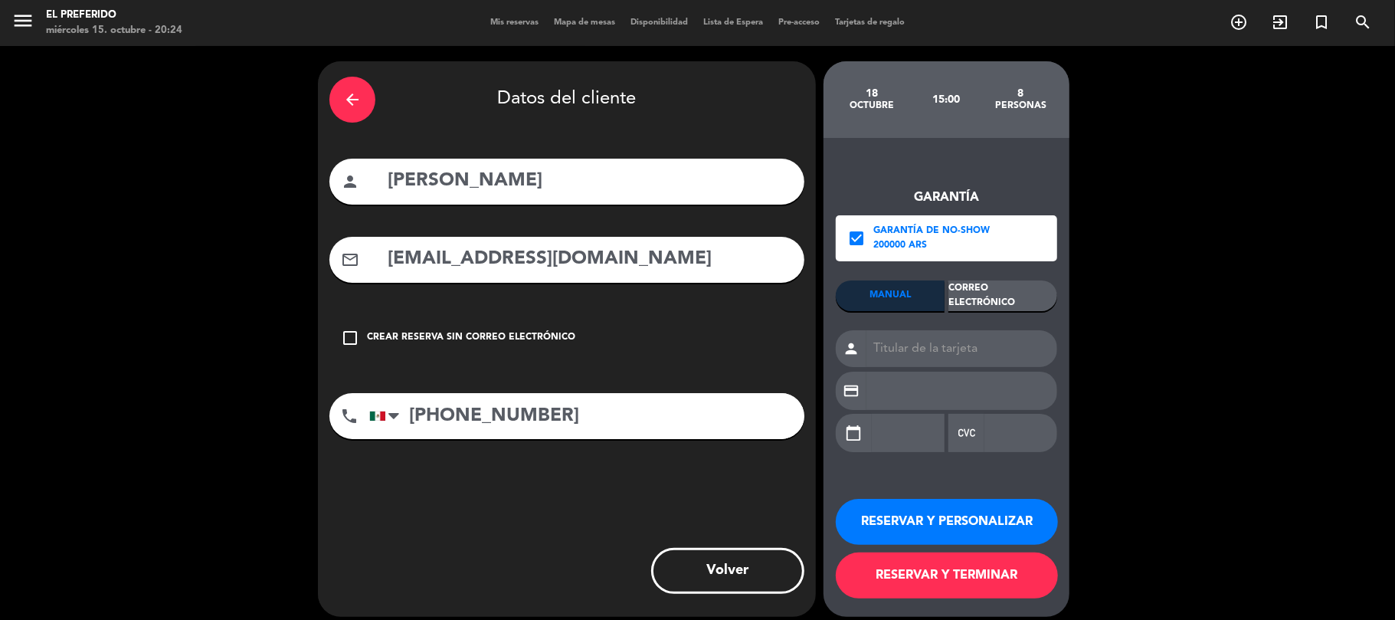
click at [1009, 299] on div "Correo Electrónico" at bounding box center [1003, 295] width 109 height 31
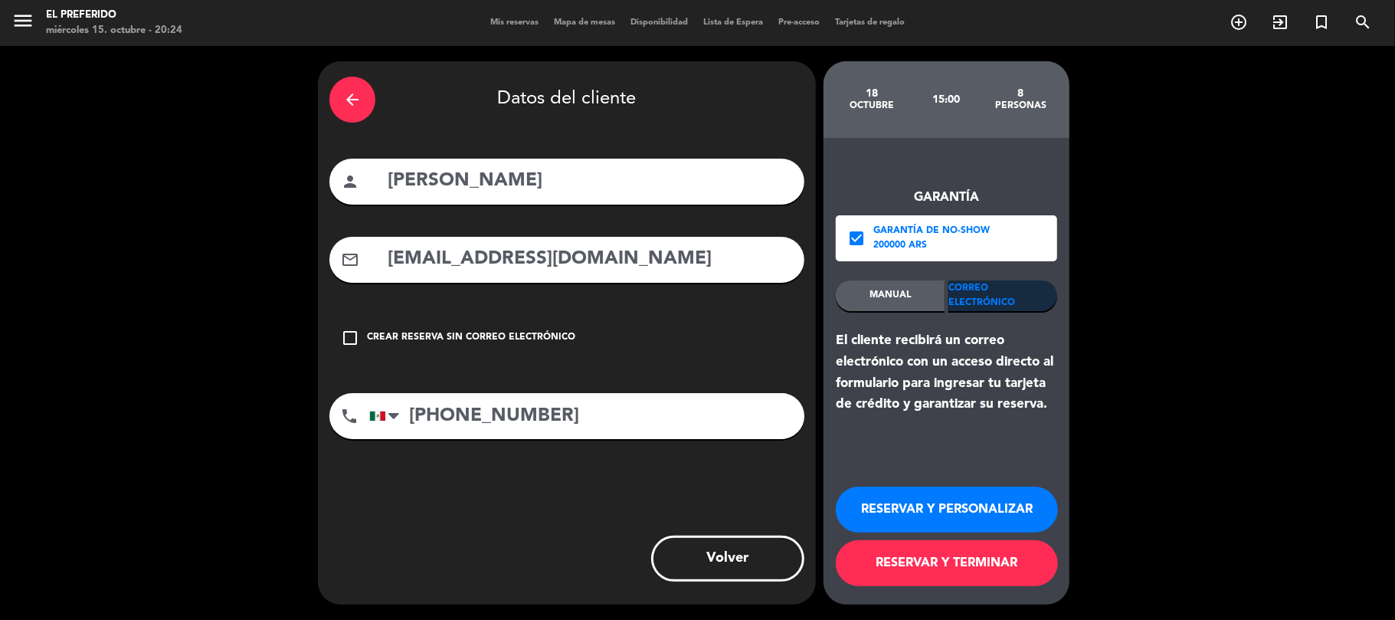
click at [966, 500] on button "RESERVAR Y PERSONALIZAR" at bounding box center [947, 510] width 222 height 46
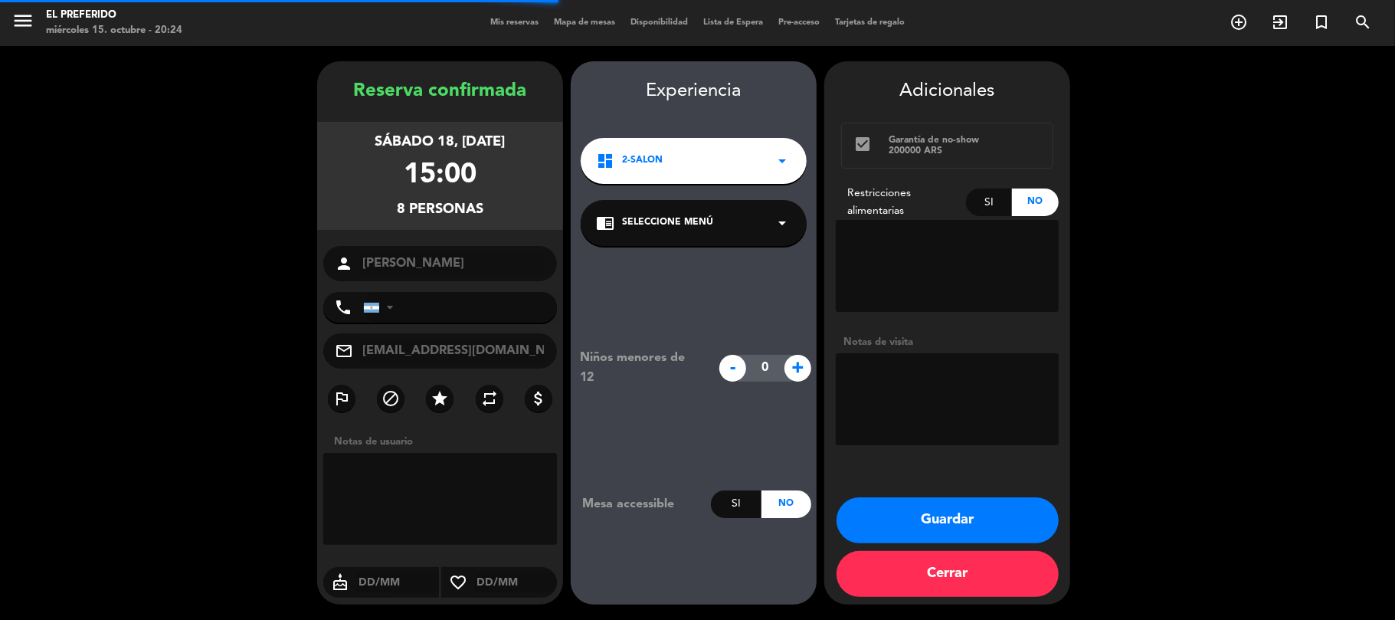
type input "[PHONE_NUMBER]"
click at [952, 523] on button "Guardar" at bounding box center [948, 520] width 222 height 46
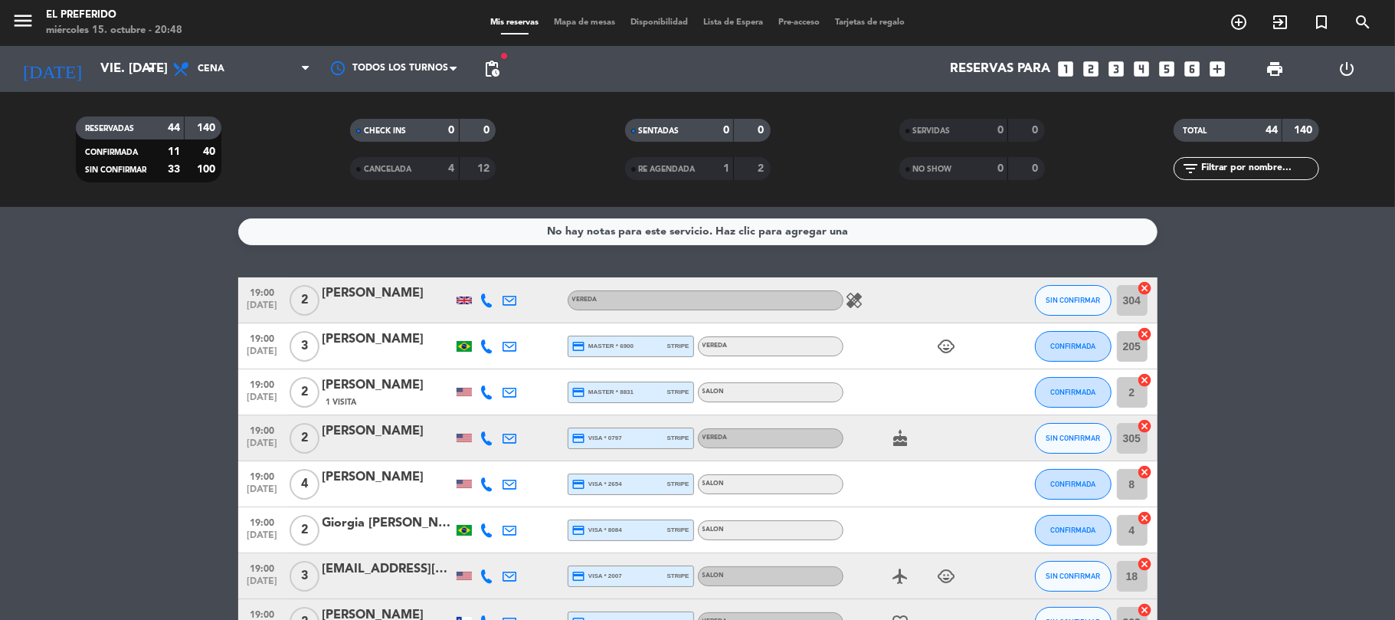
click at [111, 87] on div "[DATE] vie. [DATE] arrow_drop_down" at bounding box center [87, 69] width 153 height 46
click at [115, 57] on input "vie. [DATE]" at bounding box center [176, 69] width 166 height 30
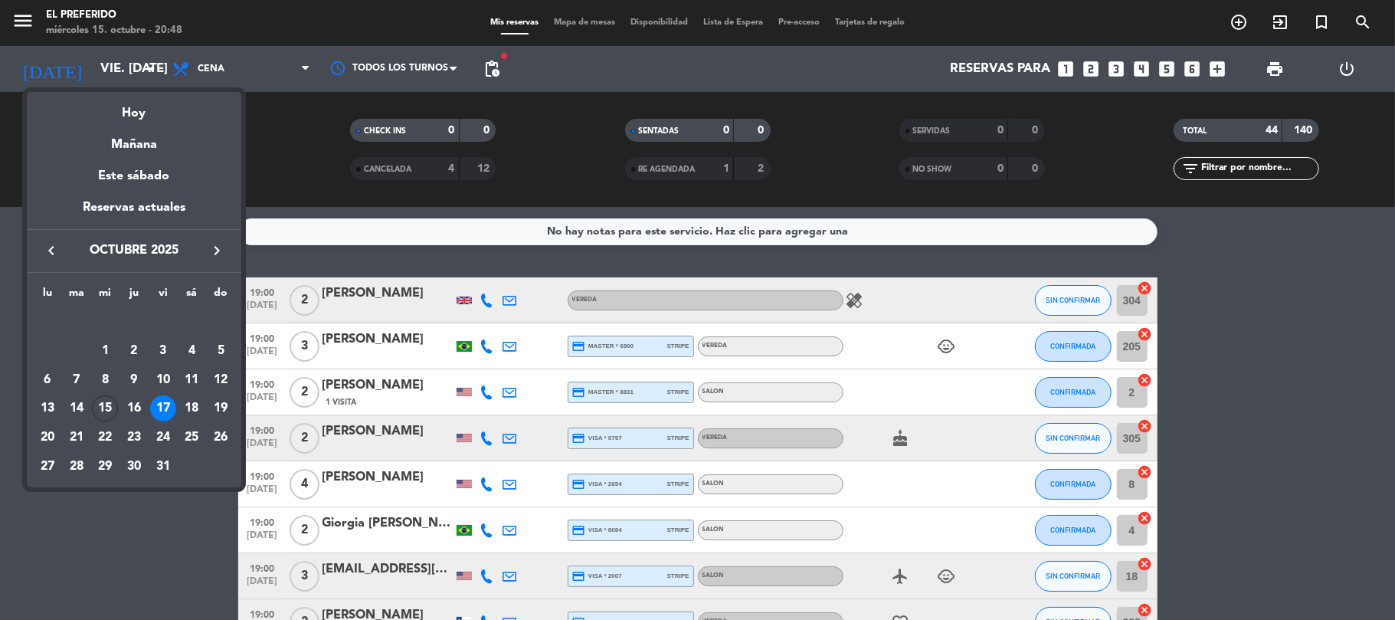
drag, startPoint x: 41, startPoint y: 438, endPoint x: 55, endPoint y: 429, distance: 16.6
click at [47, 434] on div "20" at bounding box center [47, 438] width 26 height 26
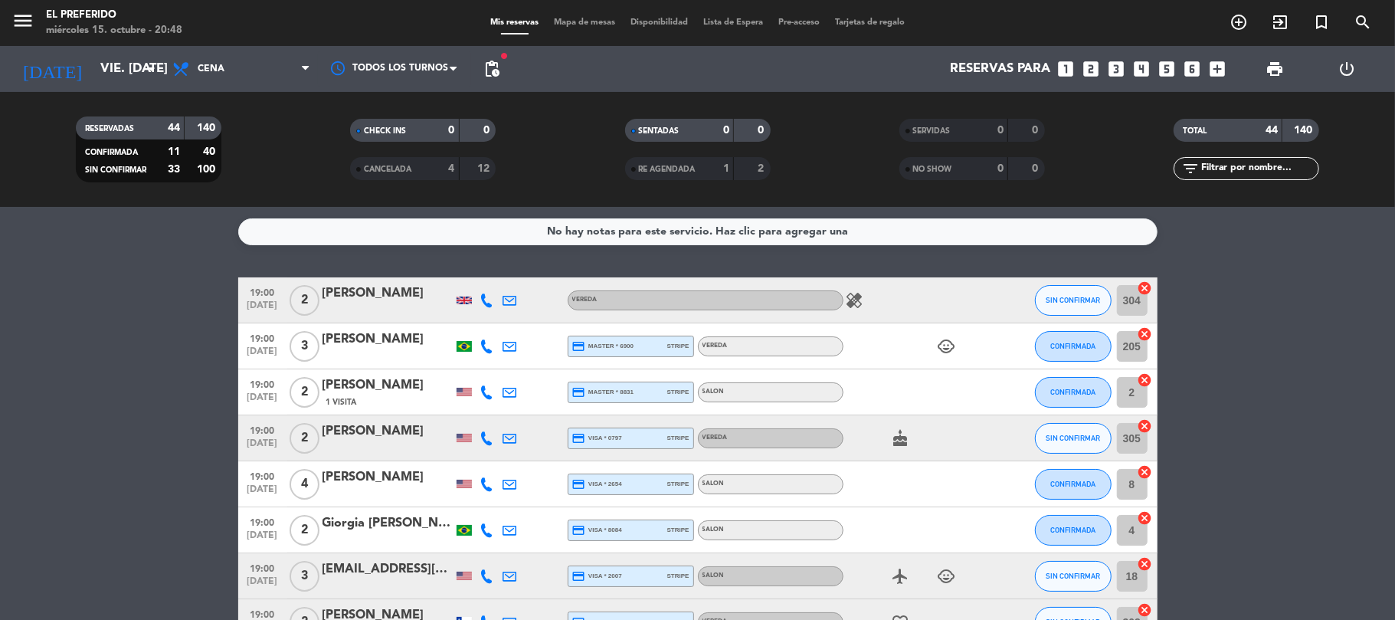
type input "lun. [DATE]"
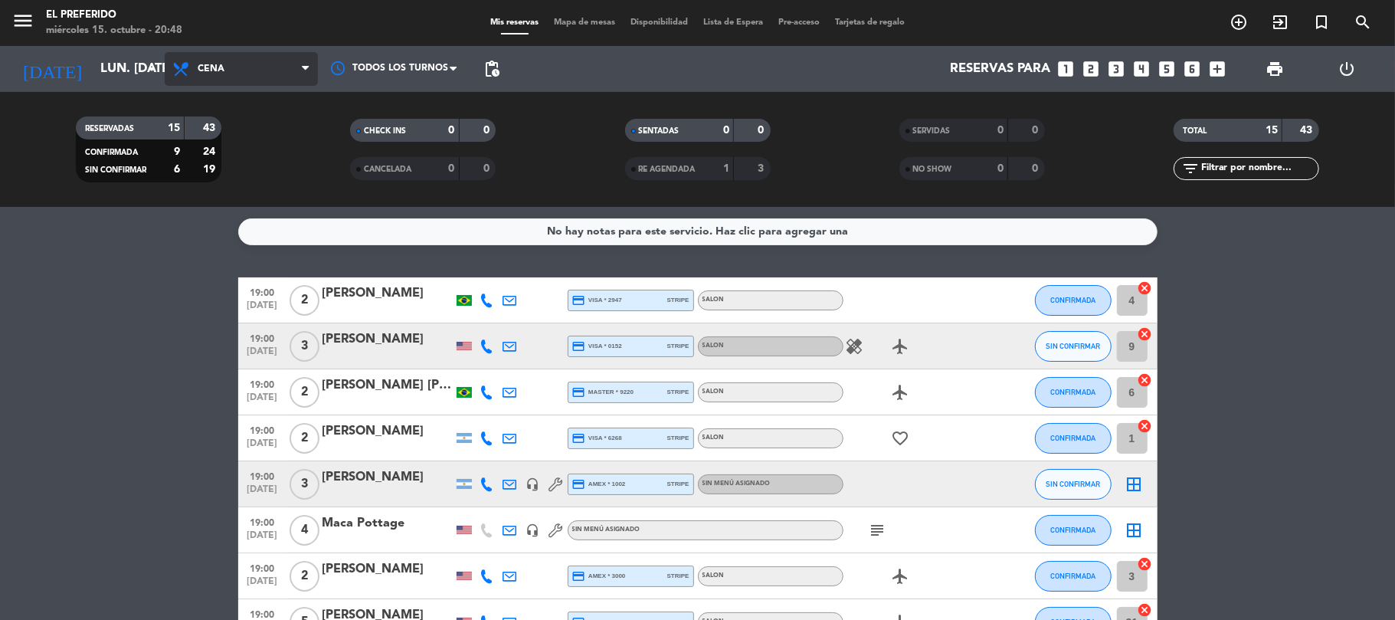
click at [301, 78] on span "Cena" at bounding box center [241, 69] width 153 height 34
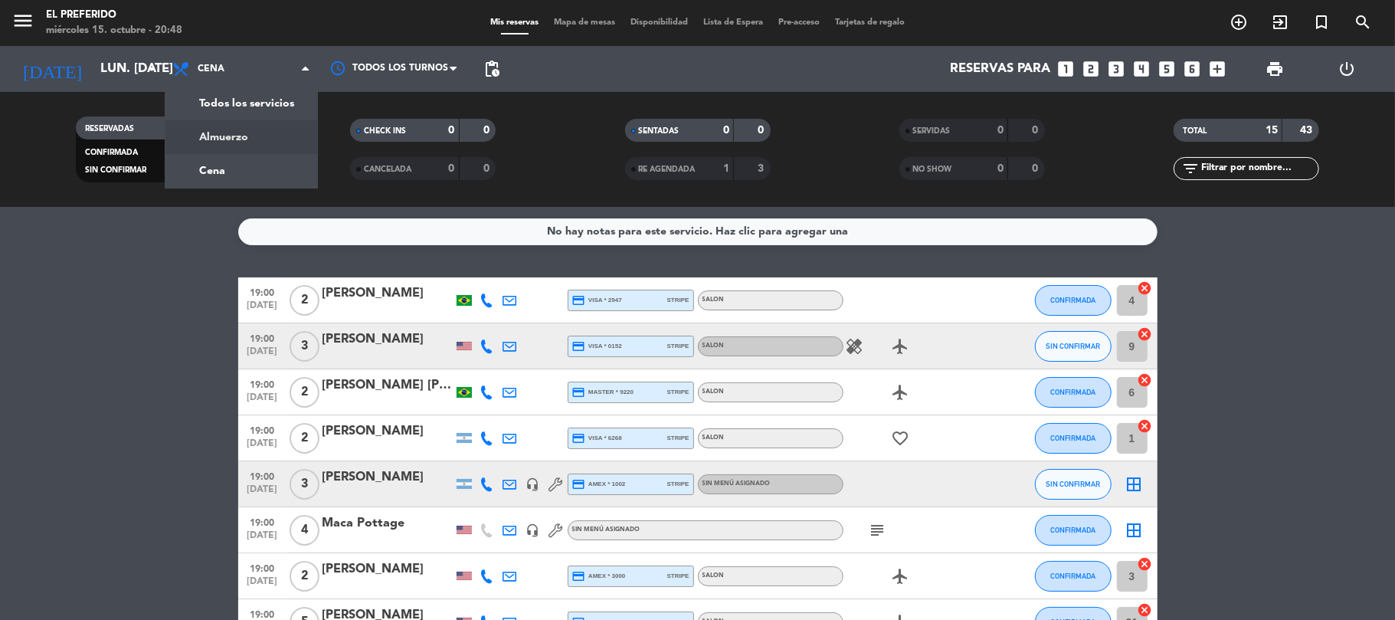
click at [222, 136] on div "menu El Preferido miércoles 15. octubre - 20:48 Mis reservas Mapa de mesas Disp…" at bounding box center [697, 103] width 1395 height 207
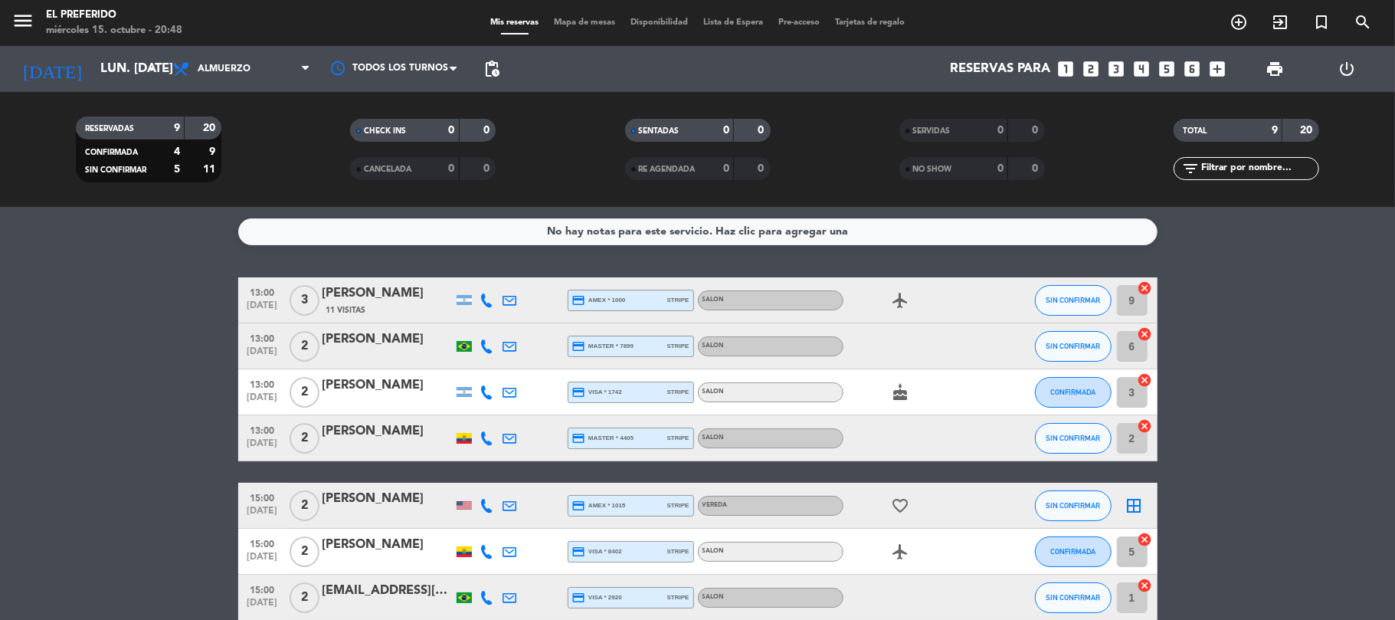
click at [497, 66] on span "pending_actions" at bounding box center [492, 69] width 18 height 18
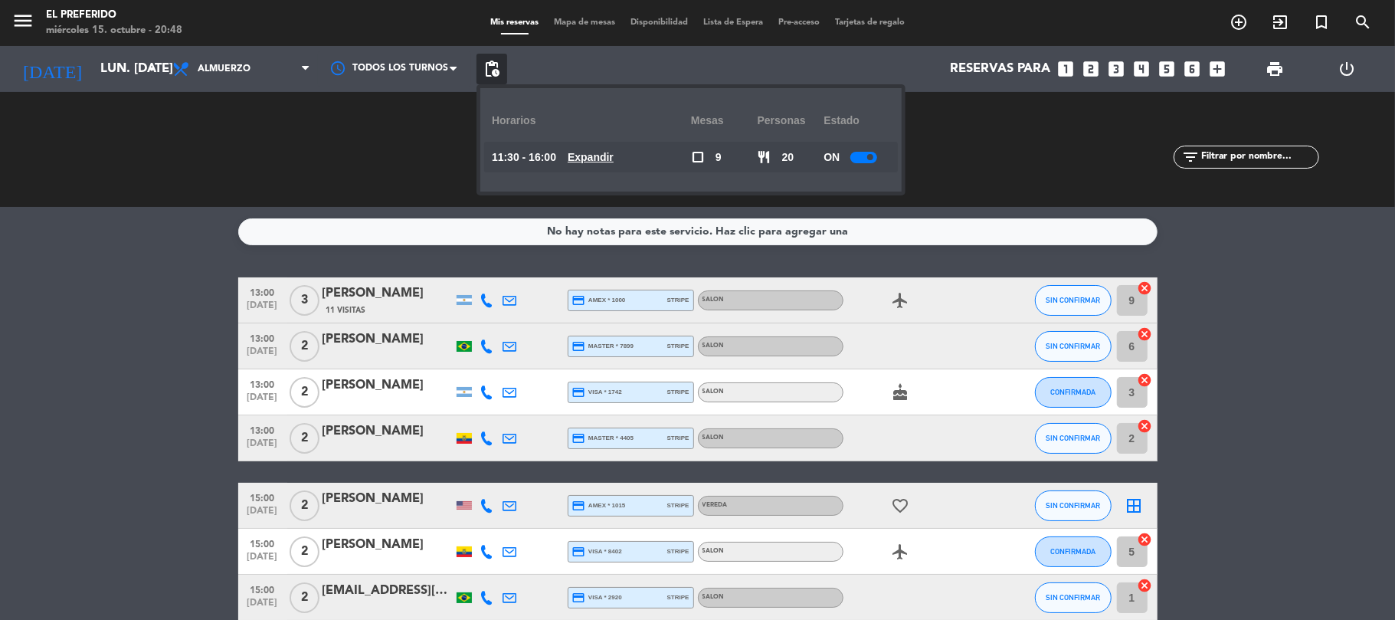
click at [590, 151] on u "Expandir" at bounding box center [591, 157] width 46 height 12
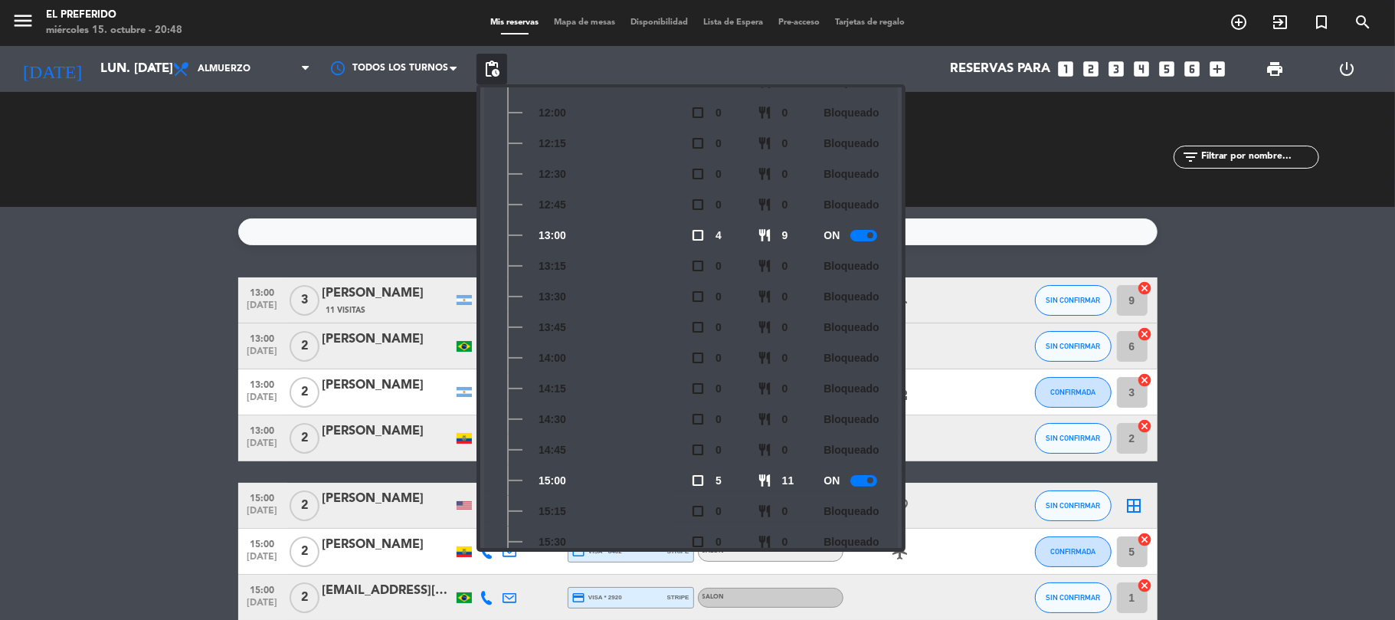
scroll to position [225, 0]
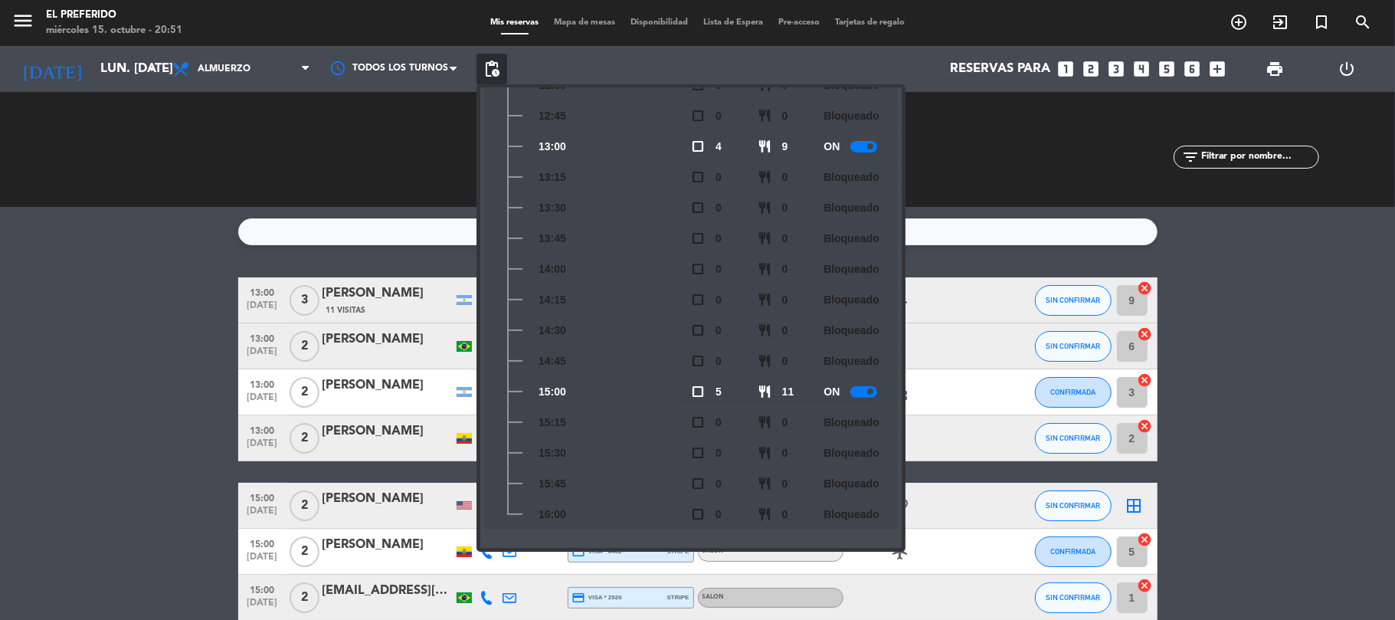
click at [1133, 74] on icon "looks_4" at bounding box center [1143, 69] width 20 height 20
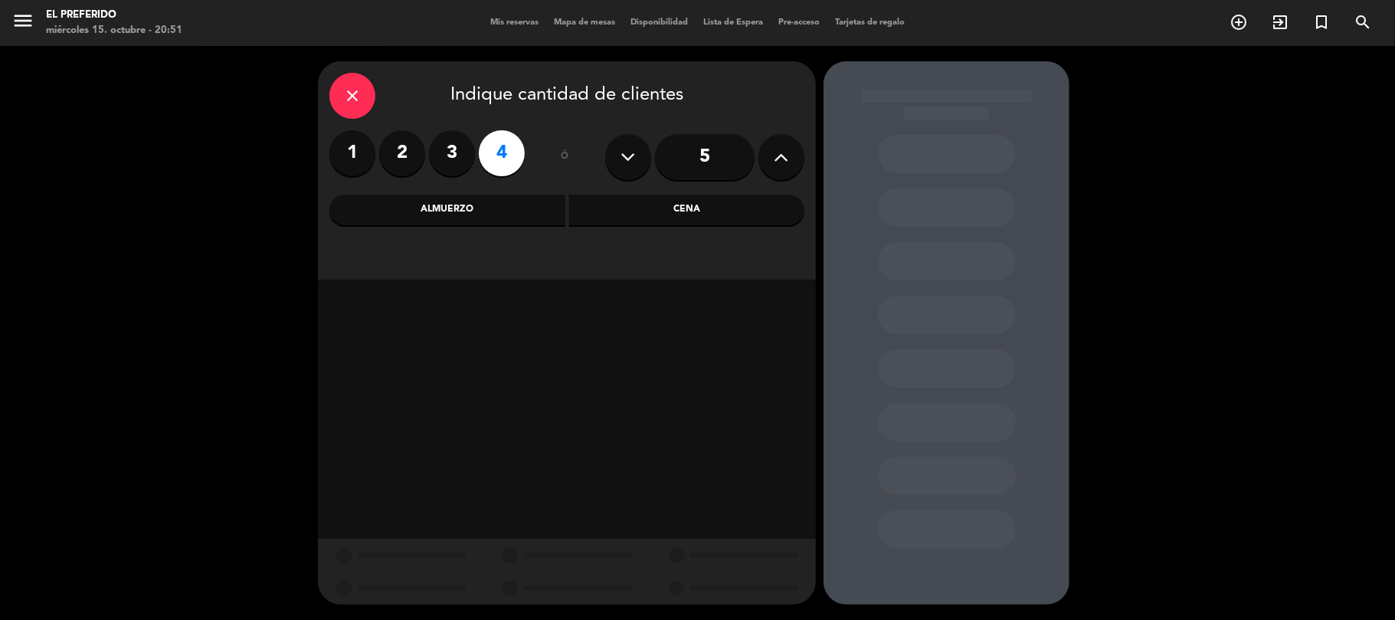
click at [540, 231] on div "close Indique cantidad de clientes 1 2 3 4 ó 5 Almuerzo Cena" at bounding box center [567, 170] width 498 height 218
drag, startPoint x: 516, startPoint y: 222, endPoint x: 503, endPoint y: 208, distance: 19.0
click at [516, 222] on div "Almuerzo" at bounding box center [448, 210] width 236 height 31
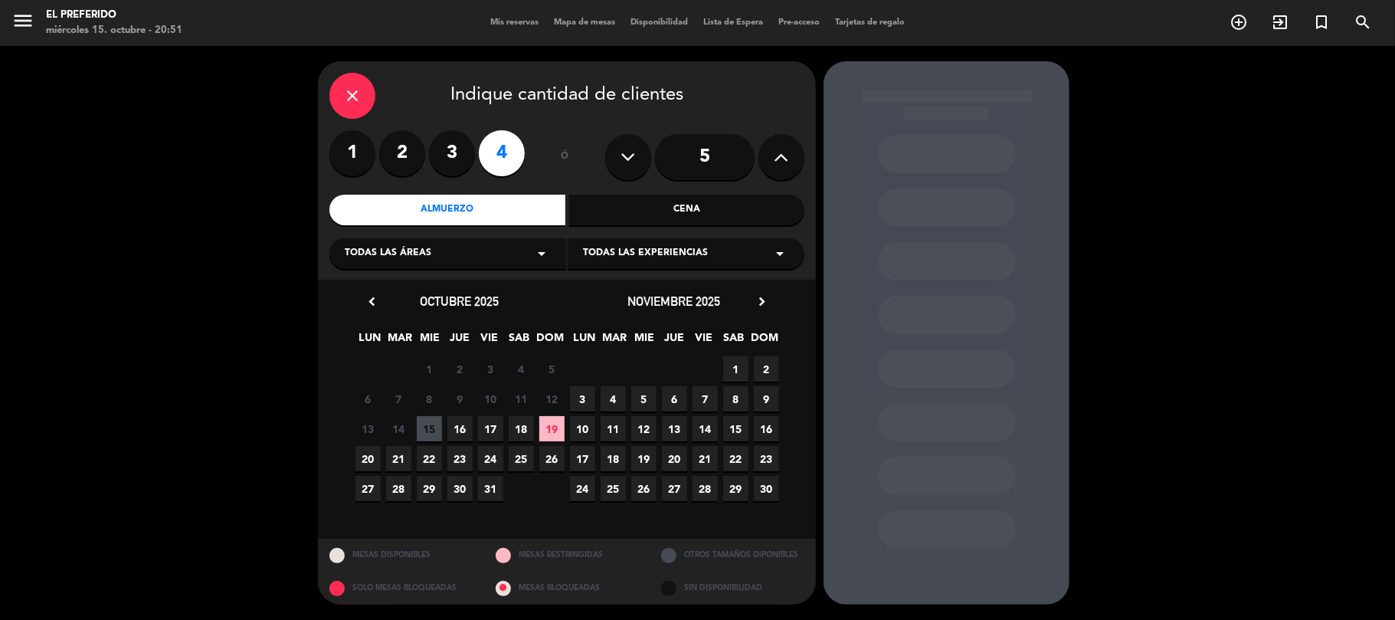
click at [372, 455] on span "20" at bounding box center [368, 458] width 25 height 25
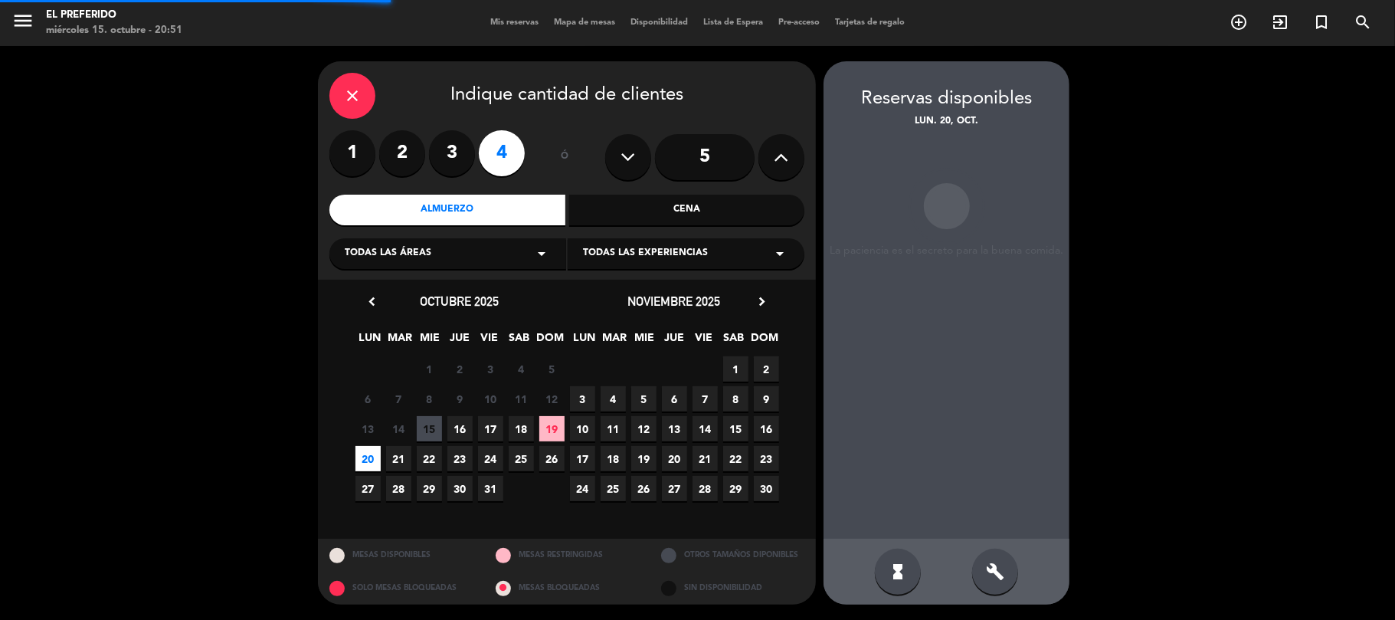
click at [981, 569] on div "build" at bounding box center [995, 572] width 46 height 46
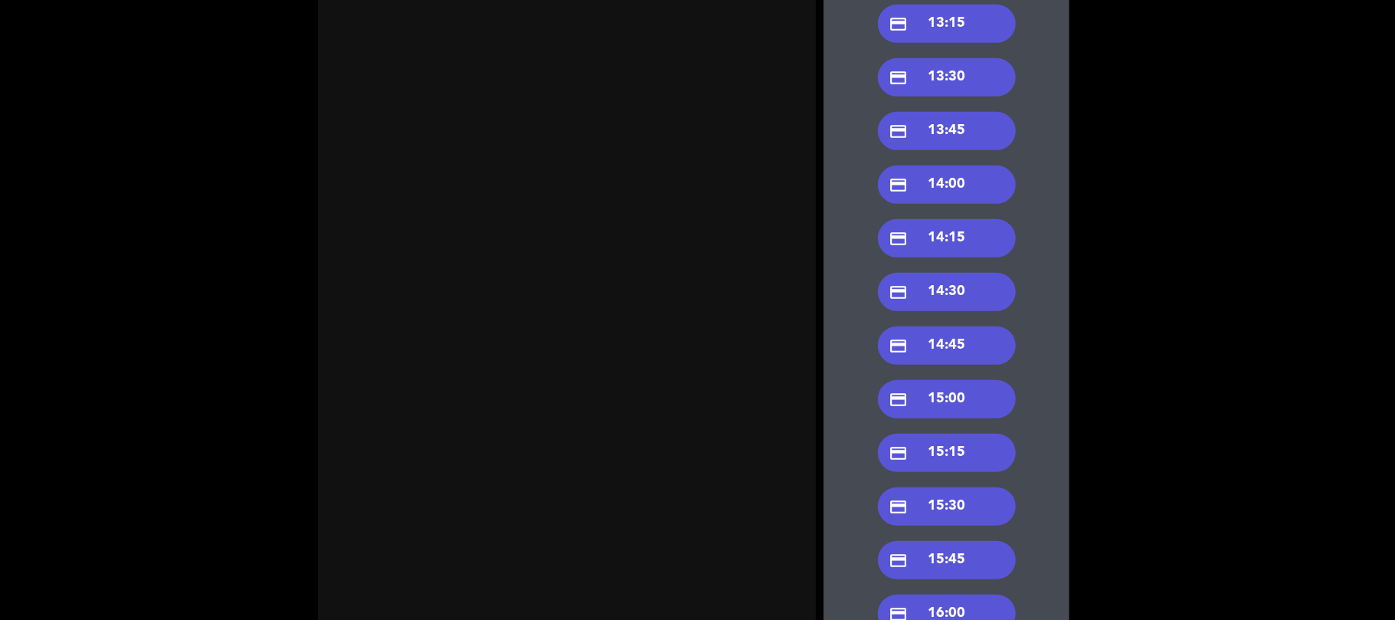
scroll to position [231, 0]
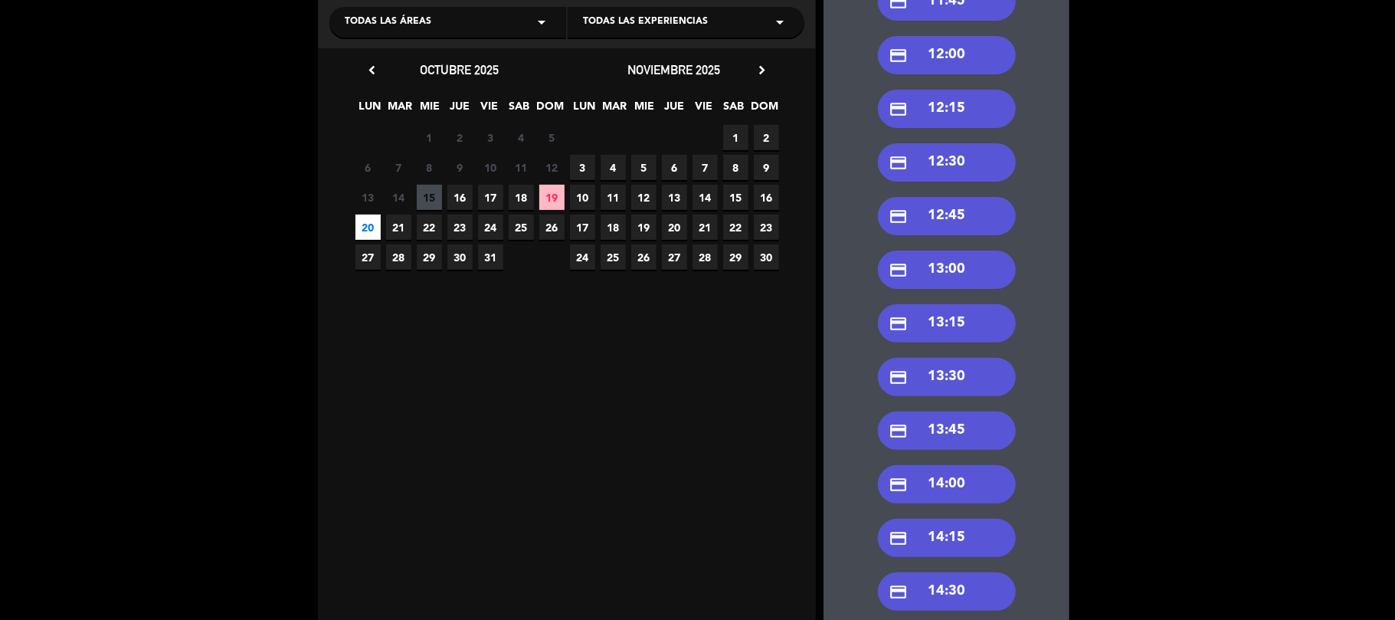
drag, startPoint x: 944, startPoint y: 270, endPoint x: 930, endPoint y: 271, distance: 14.6
click at [943, 270] on div "credit_card 13:00" at bounding box center [947, 270] width 138 height 38
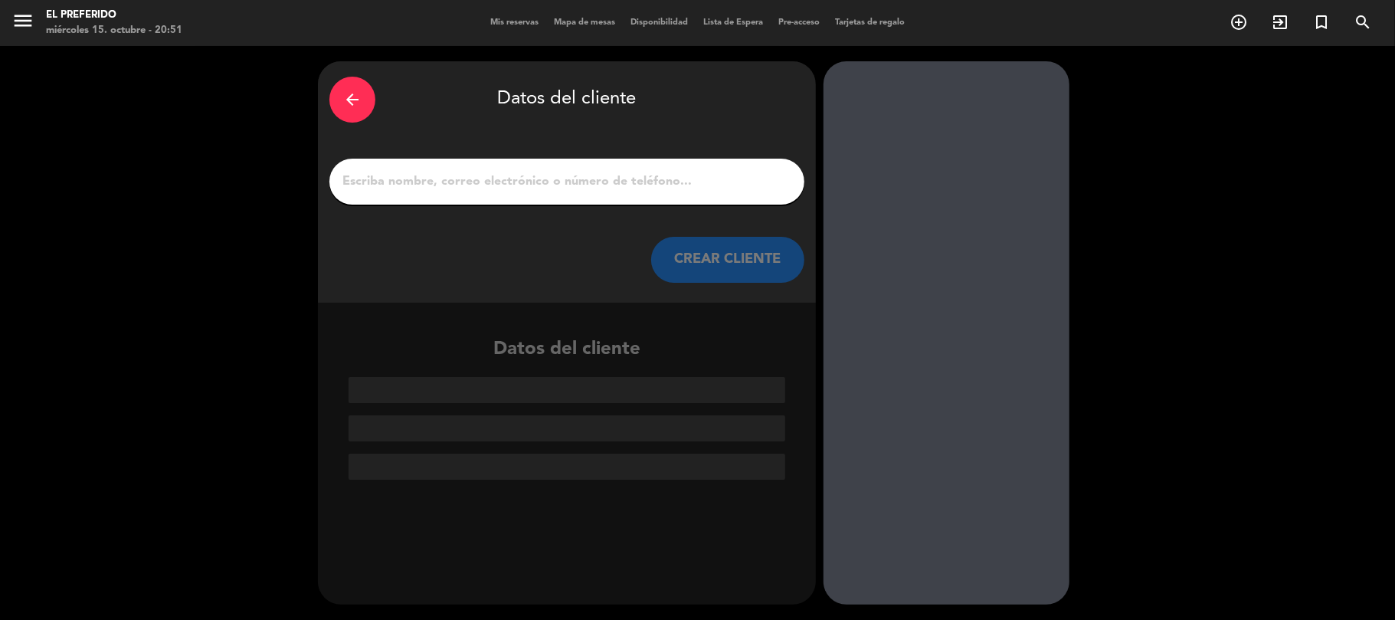
scroll to position [0, 0]
click at [402, 182] on input "1" at bounding box center [567, 181] width 452 height 21
paste input "[PERSON_NAME]"
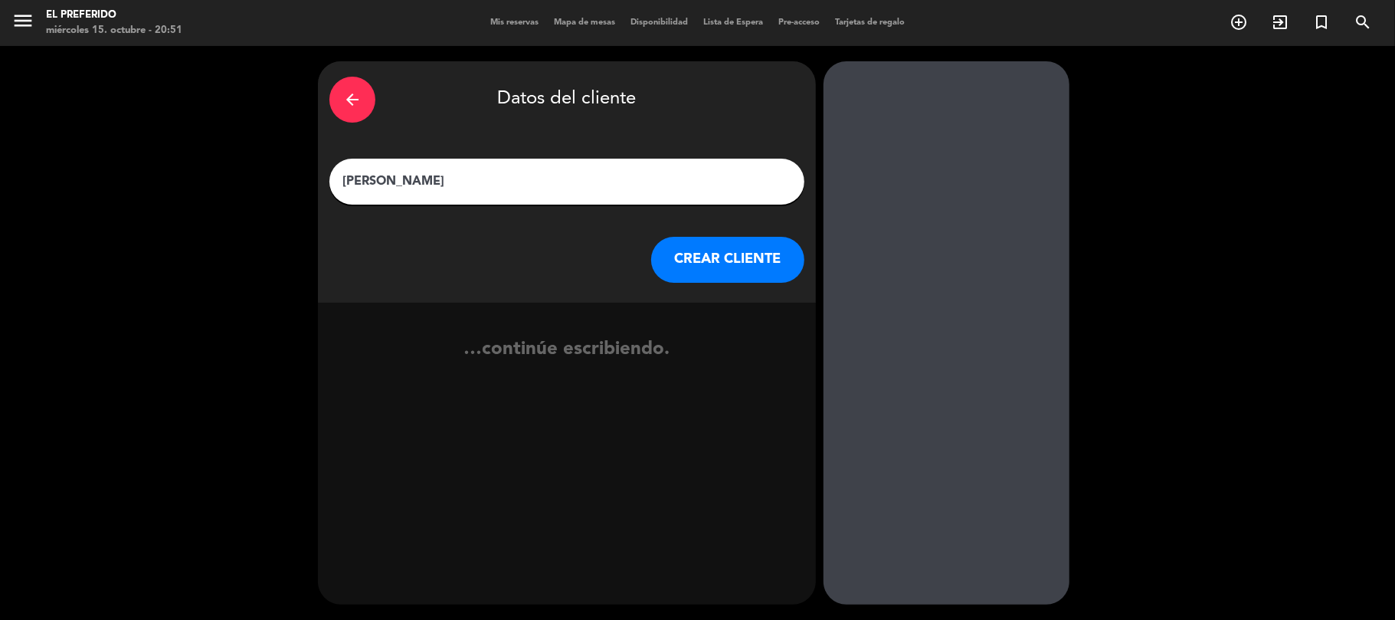
type input "[PERSON_NAME]"
click at [714, 258] on button "CREAR CLIENTE" at bounding box center [727, 260] width 153 height 46
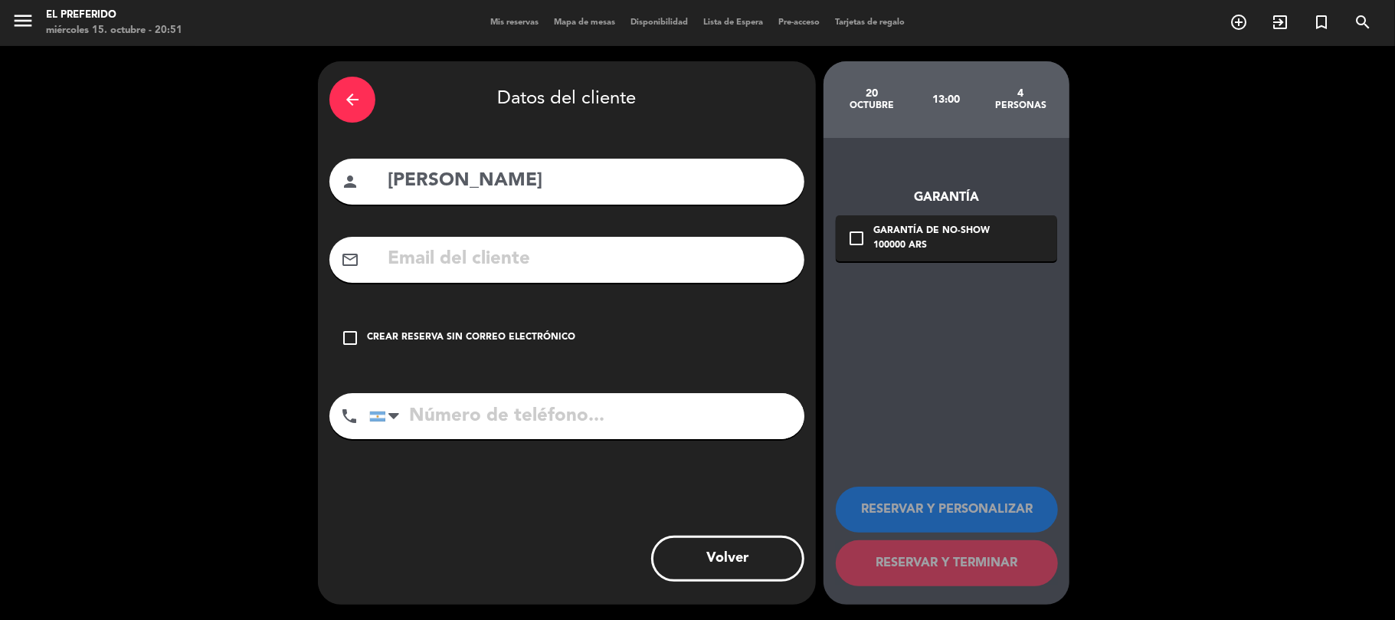
click at [409, 267] on input "text" at bounding box center [589, 259] width 407 height 31
paste input "[EMAIL_ADDRESS][DOMAIN_NAME]"
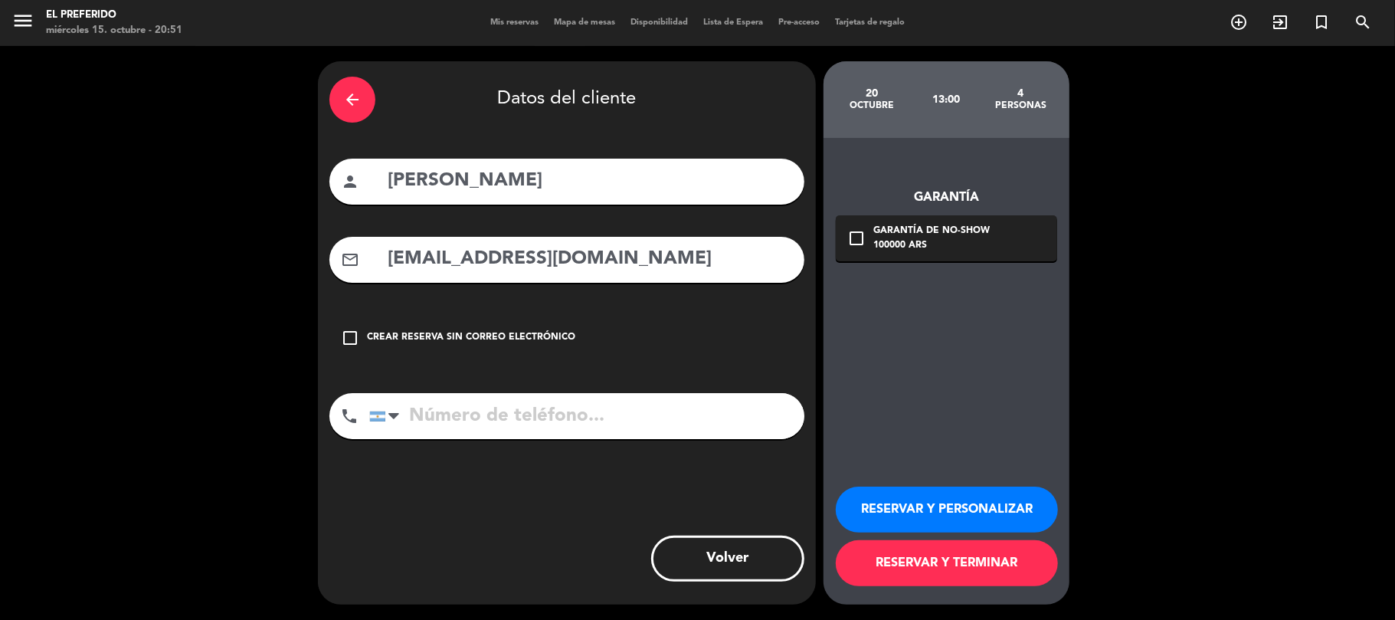
type input "[EMAIL_ADDRESS][DOMAIN_NAME]"
click at [559, 418] on input "tel" at bounding box center [586, 416] width 435 height 46
paste input "[PHONE_NUMBER]"
type input "[PHONE_NUMBER]"
click at [913, 247] on div "100000 ARS" at bounding box center [932, 245] width 116 height 15
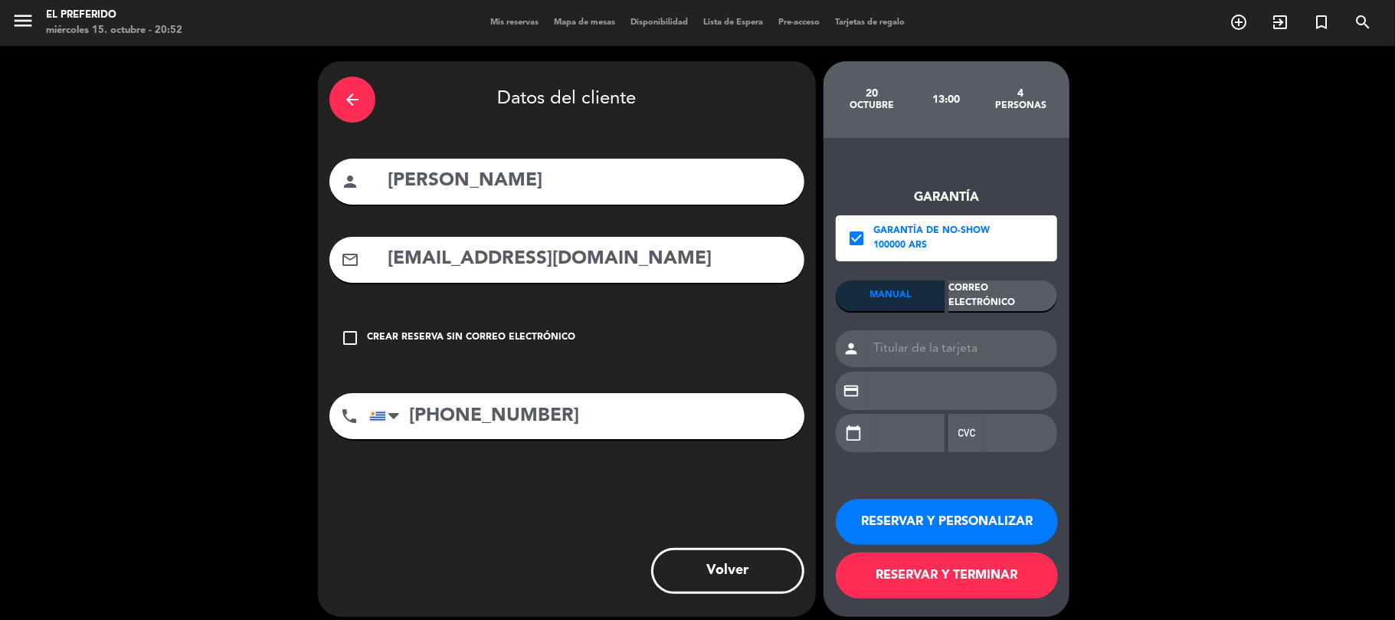
drag, startPoint x: 1008, startPoint y: 297, endPoint x: 1006, endPoint y: 479, distance: 181.6
click at [1010, 298] on div "Correo Electrónico" at bounding box center [1003, 295] width 109 height 31
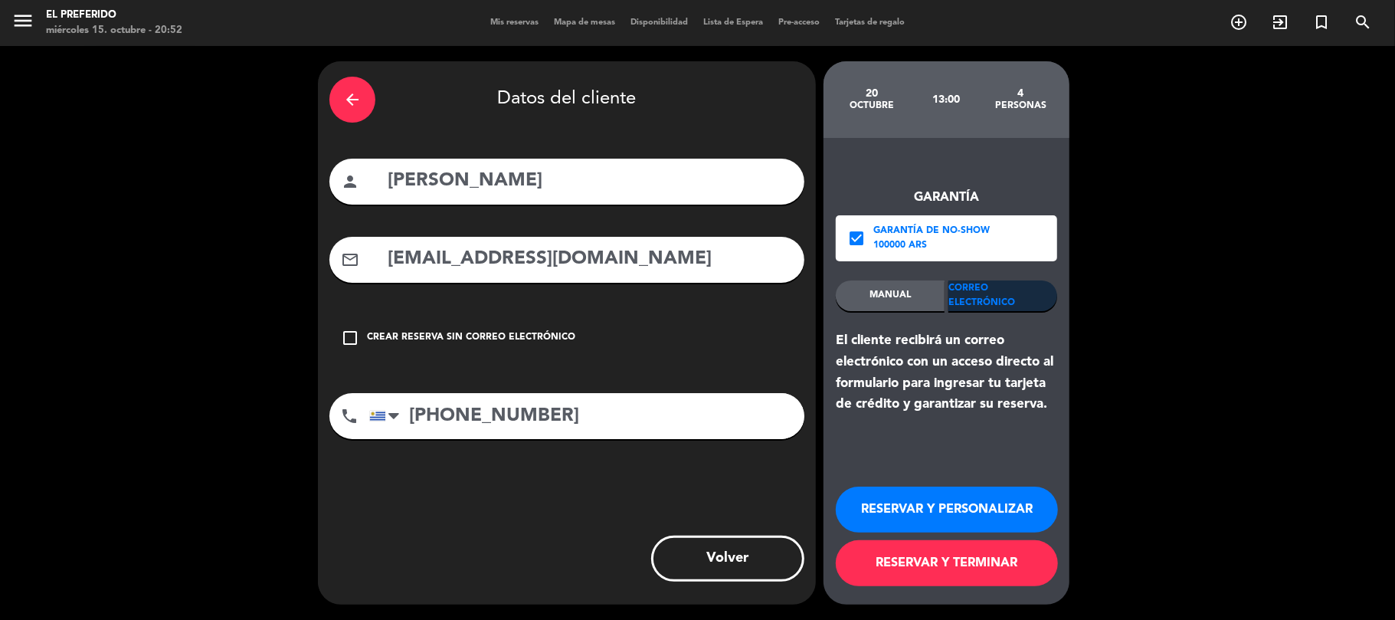
drag, startPoint x: 939, startPoint y: 497, endPoint x: 693, endPoint y: 340, distance: 292.1
click at [939, 497] on button "RESERVAR Y PERSONALIZAR" at bounding box center [947, 510] width 222 height 46
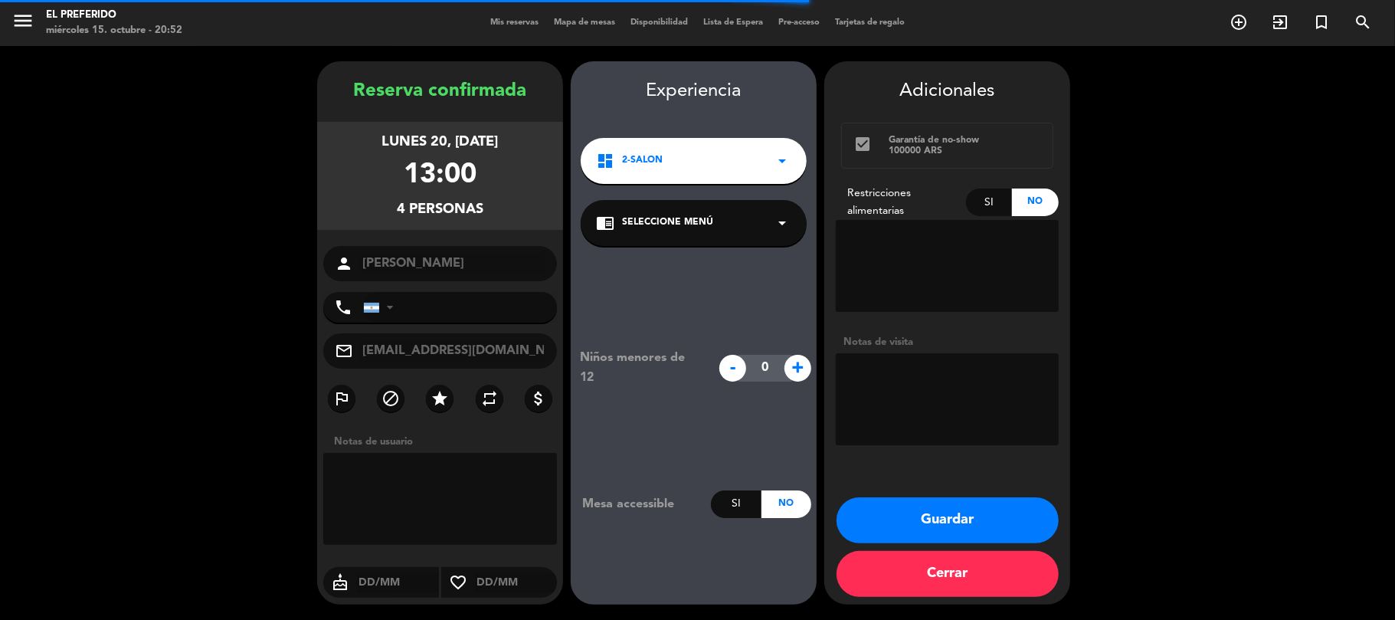
type input "[PHONE_NUMBER]"
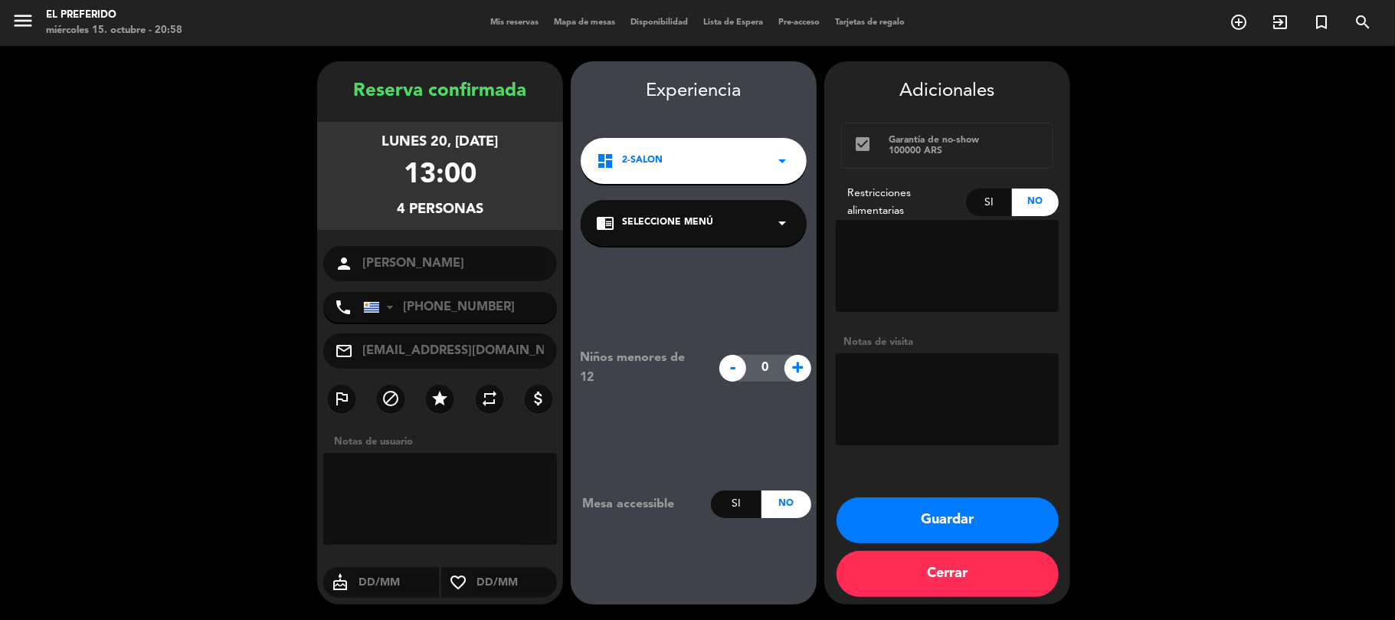
click at [964, 521] on button "Guardar" at bounding box center [948, 520] width 222 height 46
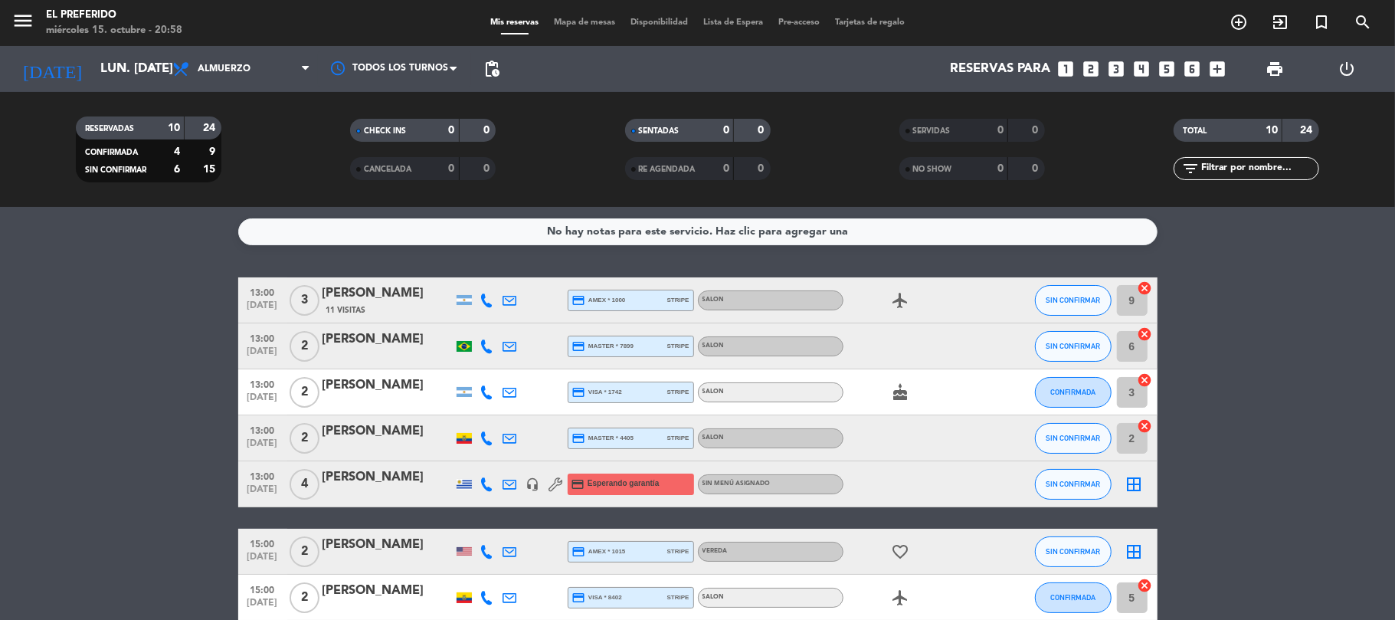
click at [199, 241] on service-notes "No hay notas para este servicio. Haz clic para agregar una" at bounding box center [697, 231] width 1395 height 27
click at [110, 59] on input "lun. [DATE]" at bounding box center [176, 69] width 166 height 30
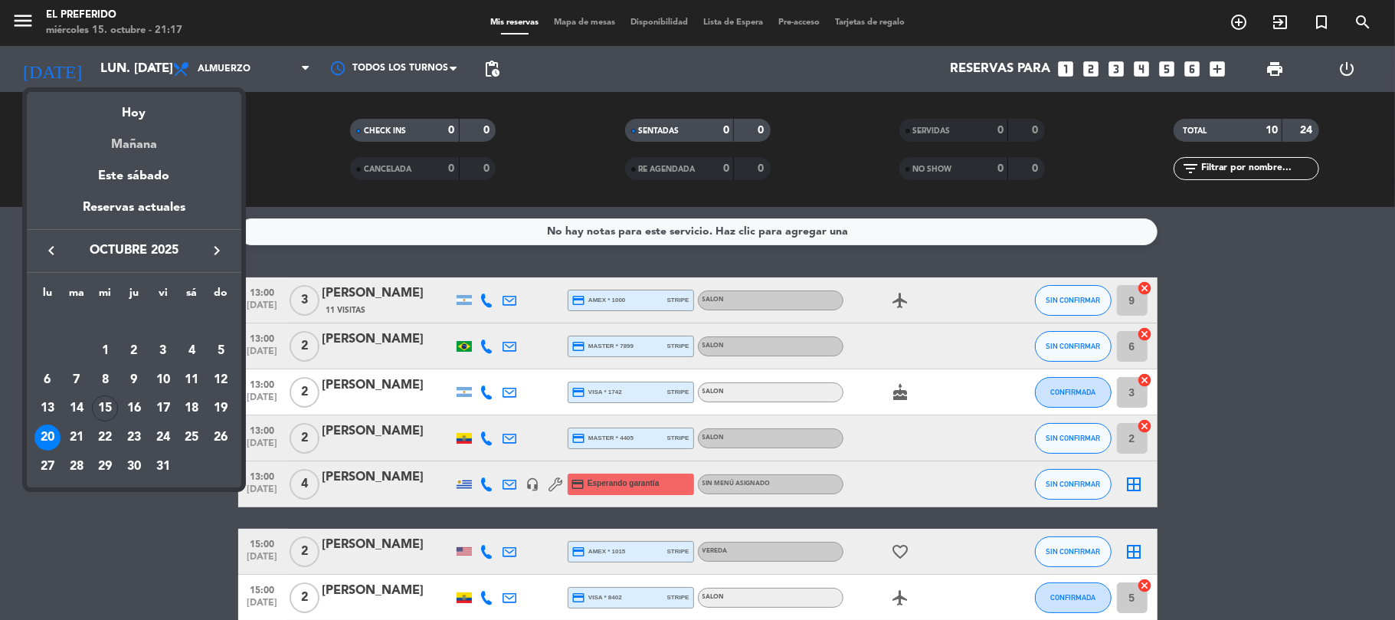
click at [142, 145] on div "Mañana" at bounding box center [134, 138] width 215 height 31
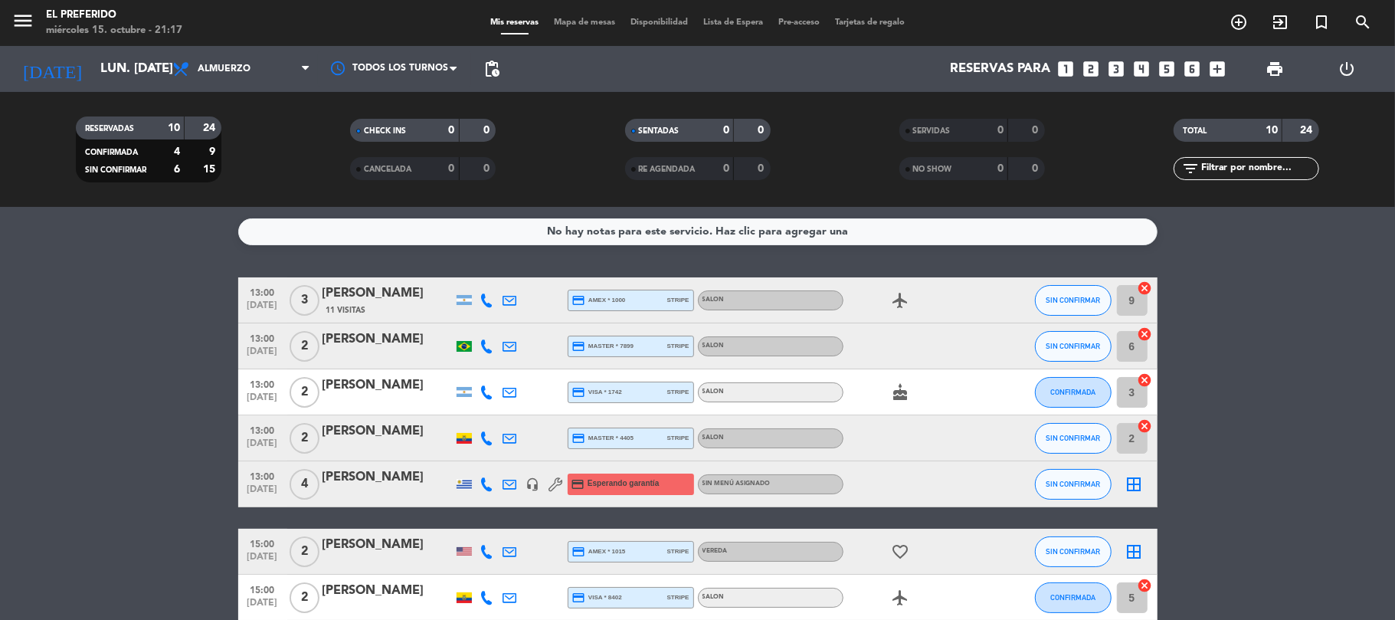
type input "[DEMOGRAPHIC_DATA] [DATE]"
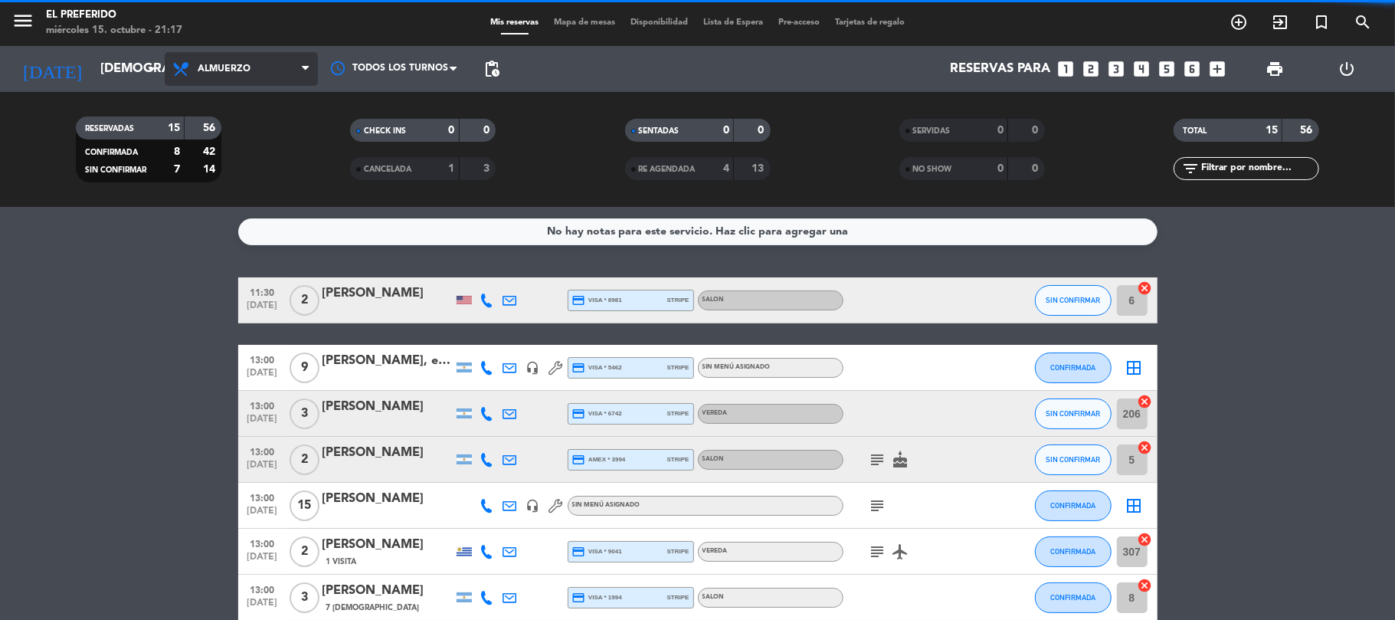
click at [234, 64] on span "Almuerzo" at bounding box center [224, 69] width 53 height 11
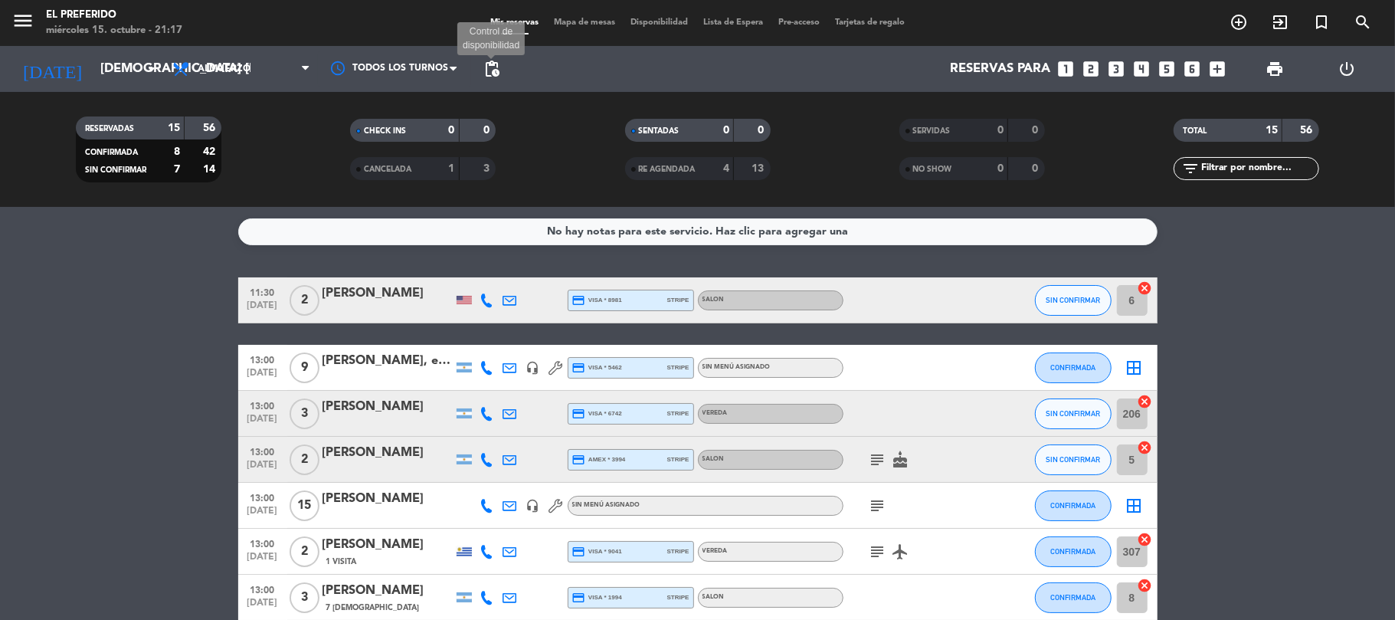
click at [492, 66] on span "pending_actions" at bounding box center [492, 69] width 18 height 18
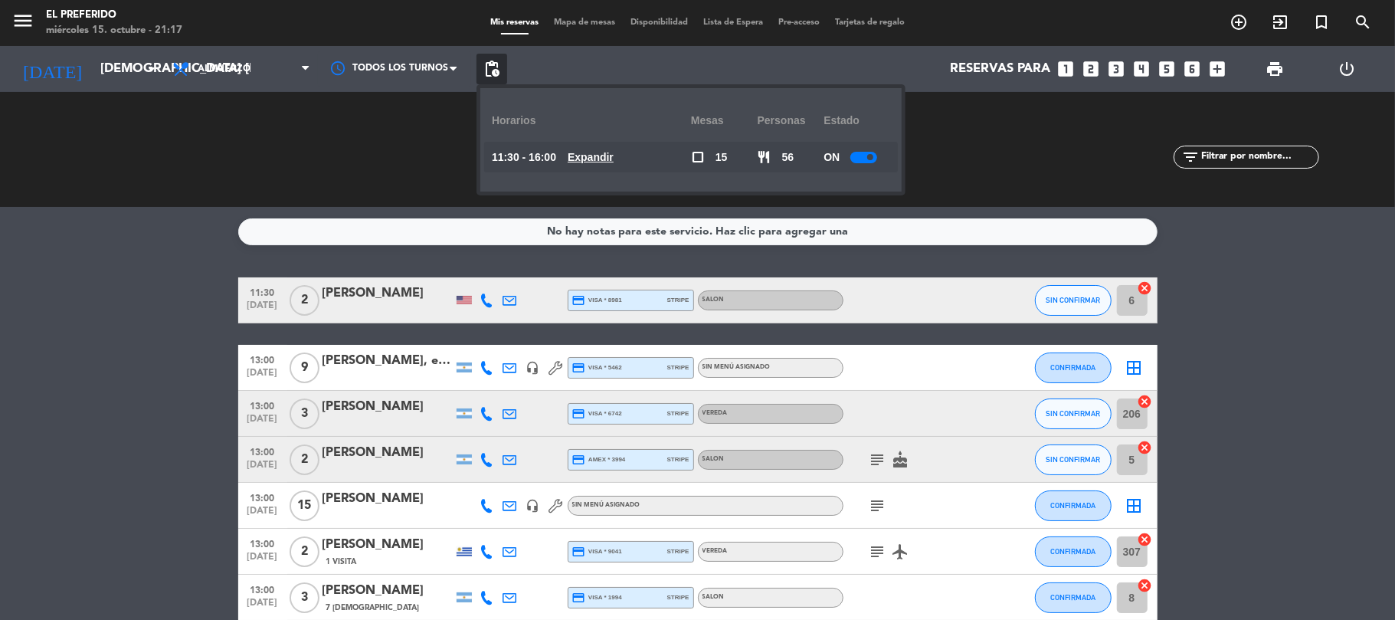
click at [614, 149] on span "Expandir" at bounding box center [591, 158] width 46 height 18
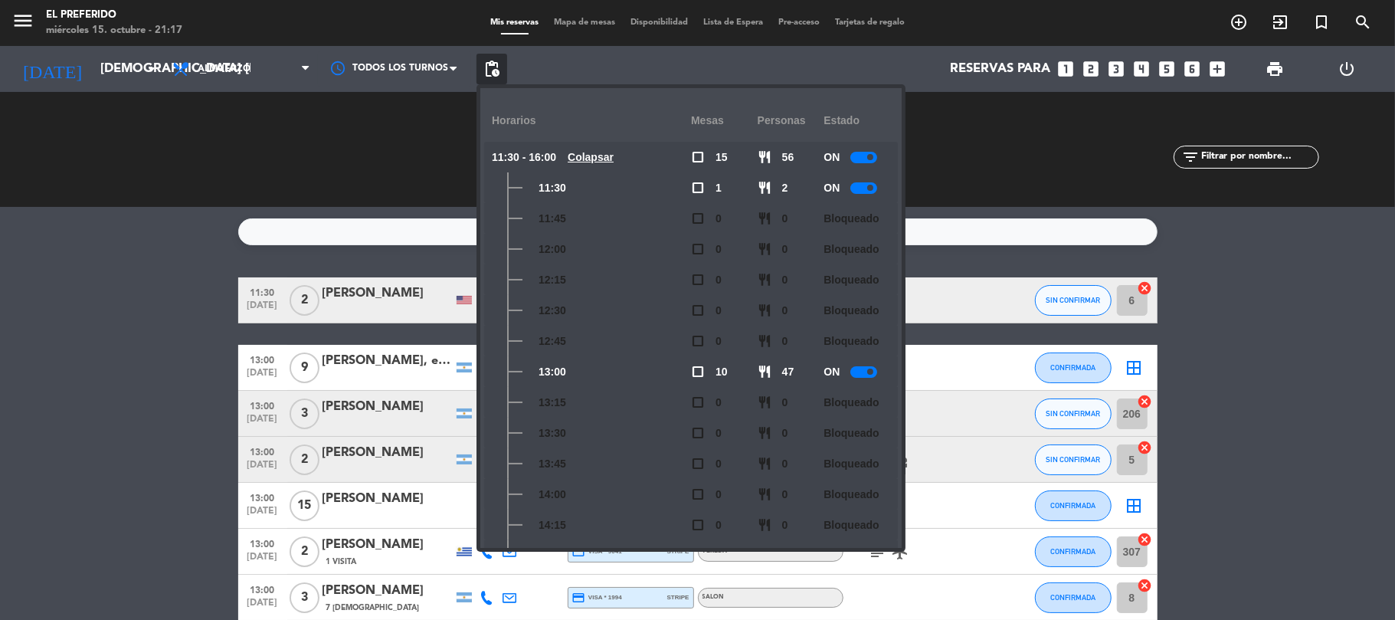
click at [1095, 67] on icon "looks_two" at bounding box center [1092, 69] width 20 height 20
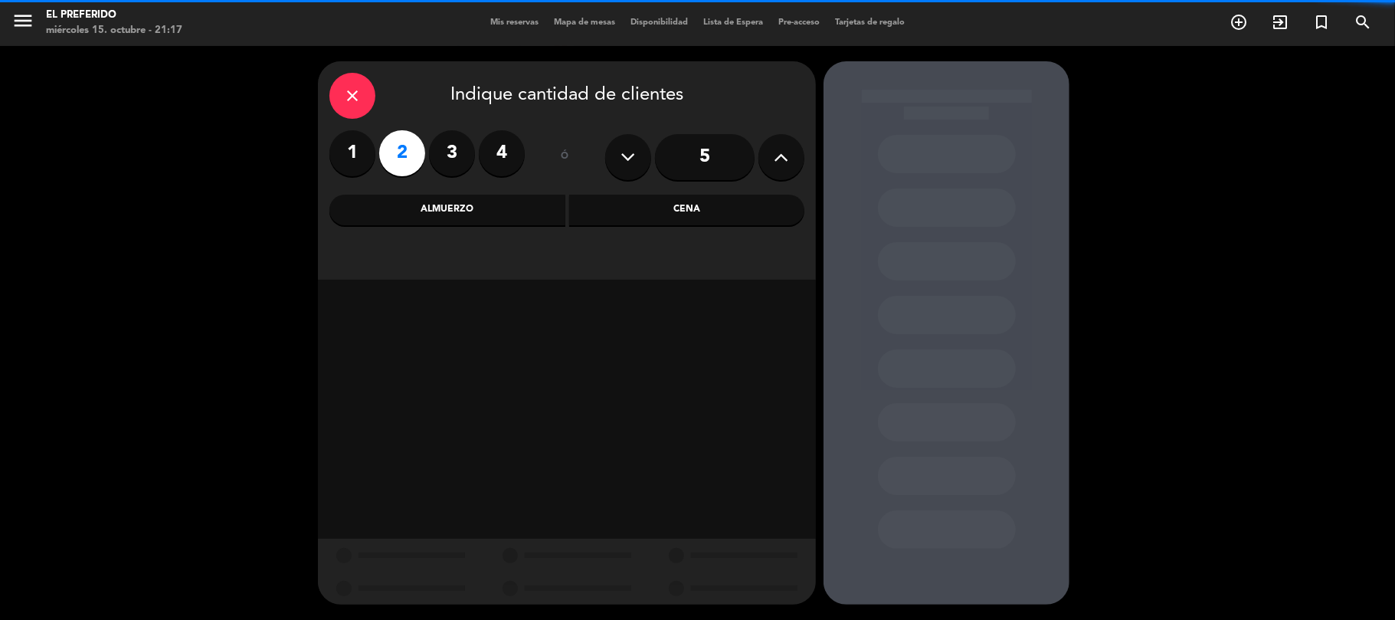
click at [495, 211] on div "Almuerzo" at bounding box center [448, 210] width 236 height 31
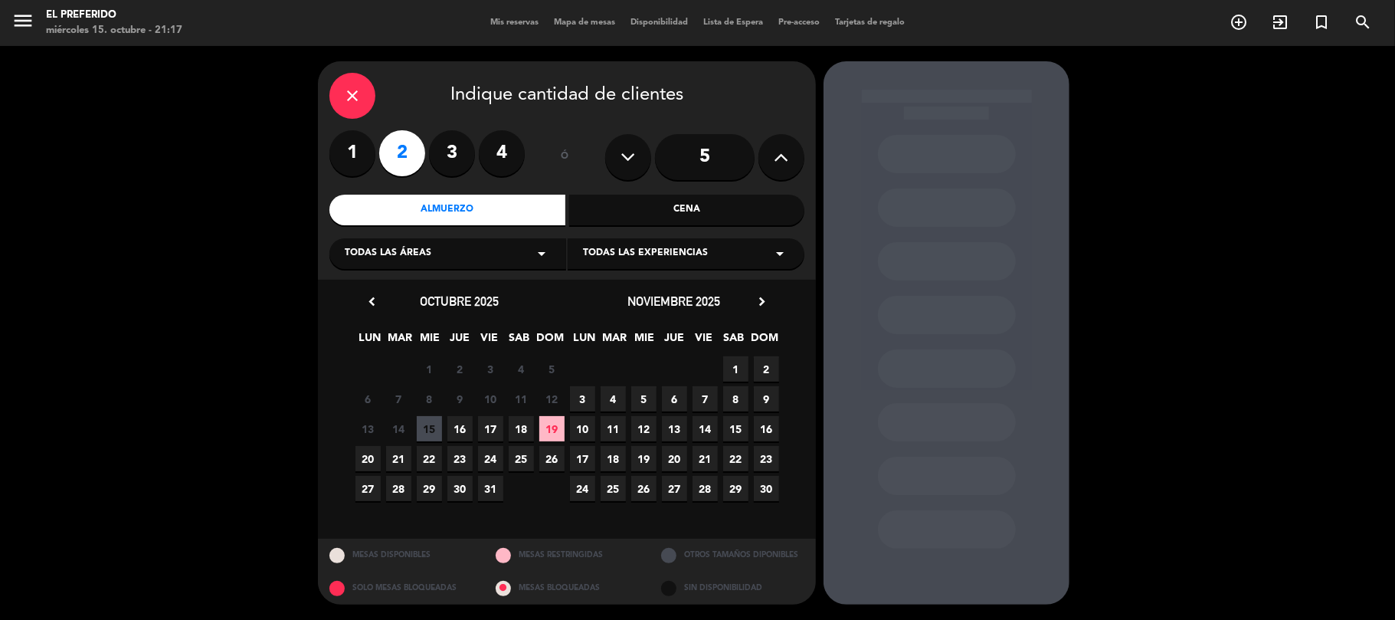
drag, startPoint x: 463, startPoint y: 421, endPoint x: 817, endPoint y: 564, distance: 381.6
click at [467, 423] on span "16" at bounding box center [460, 428] width 25 height 25
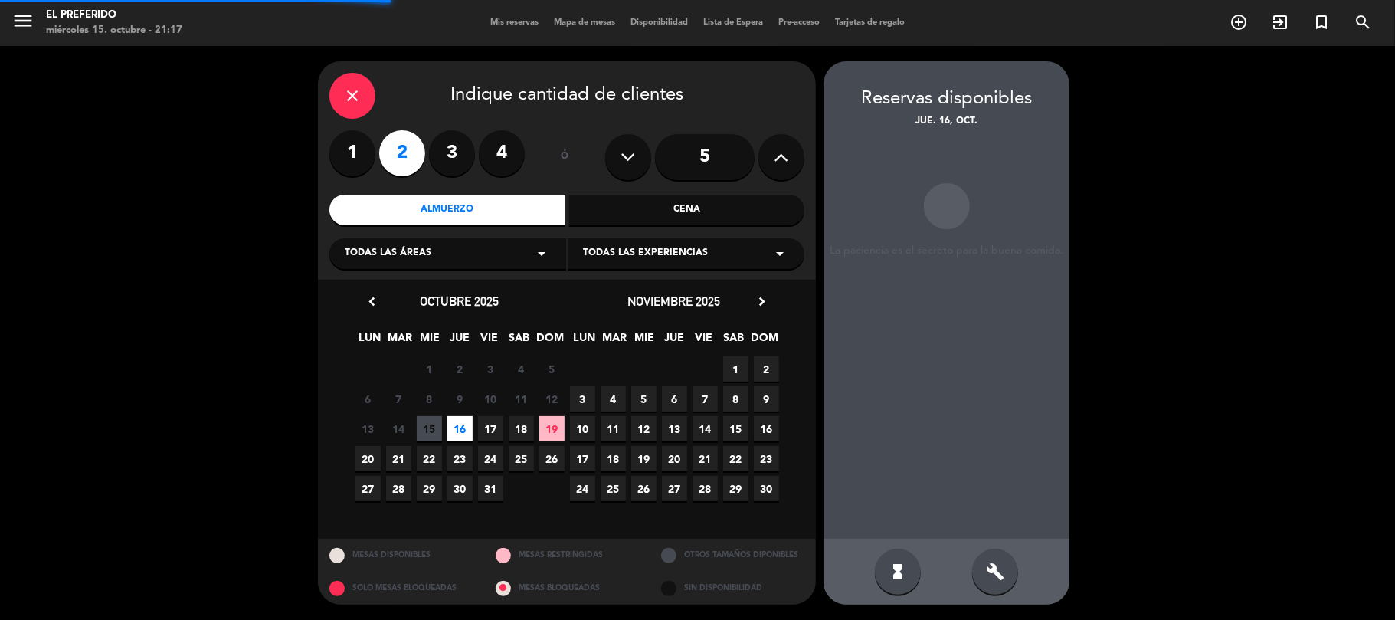
drag, startPoint x: 994, startPoint y: 589, endPoint x: 987, endPoint y: 585, distance: 7.9
click at [994, 589] on div "build" at bounding box center [995, 572] width 46 height 46
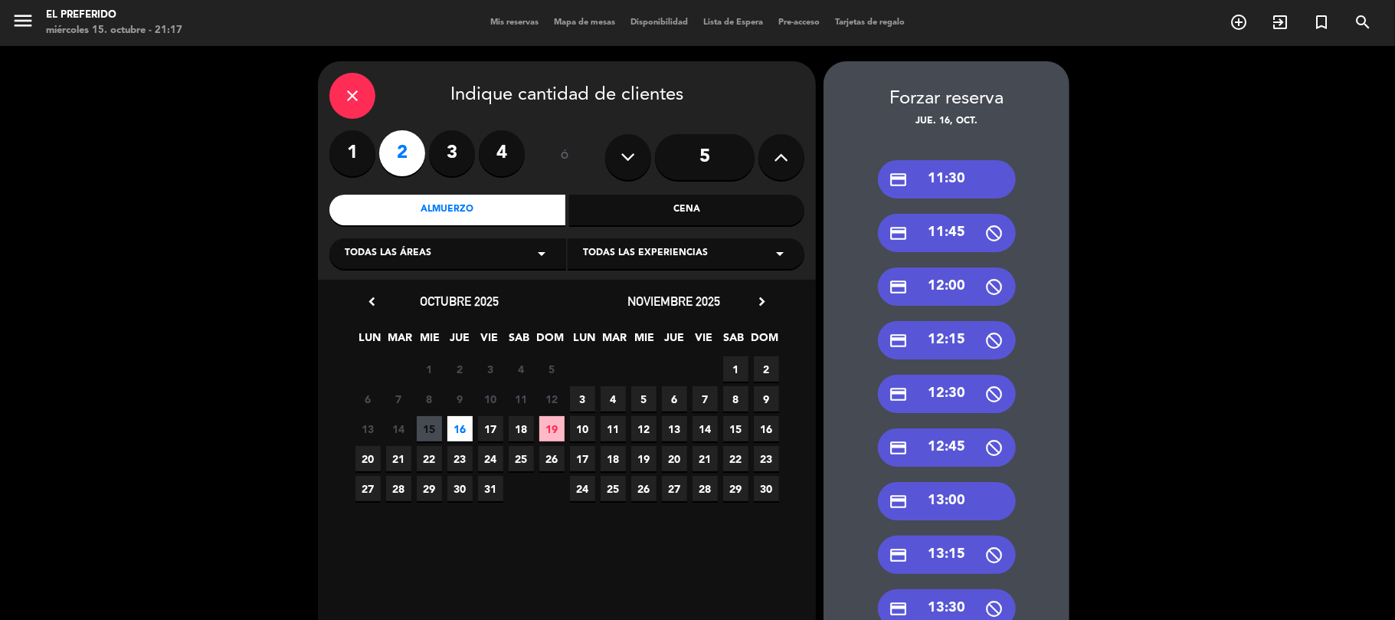
scroll to position [102, 0]
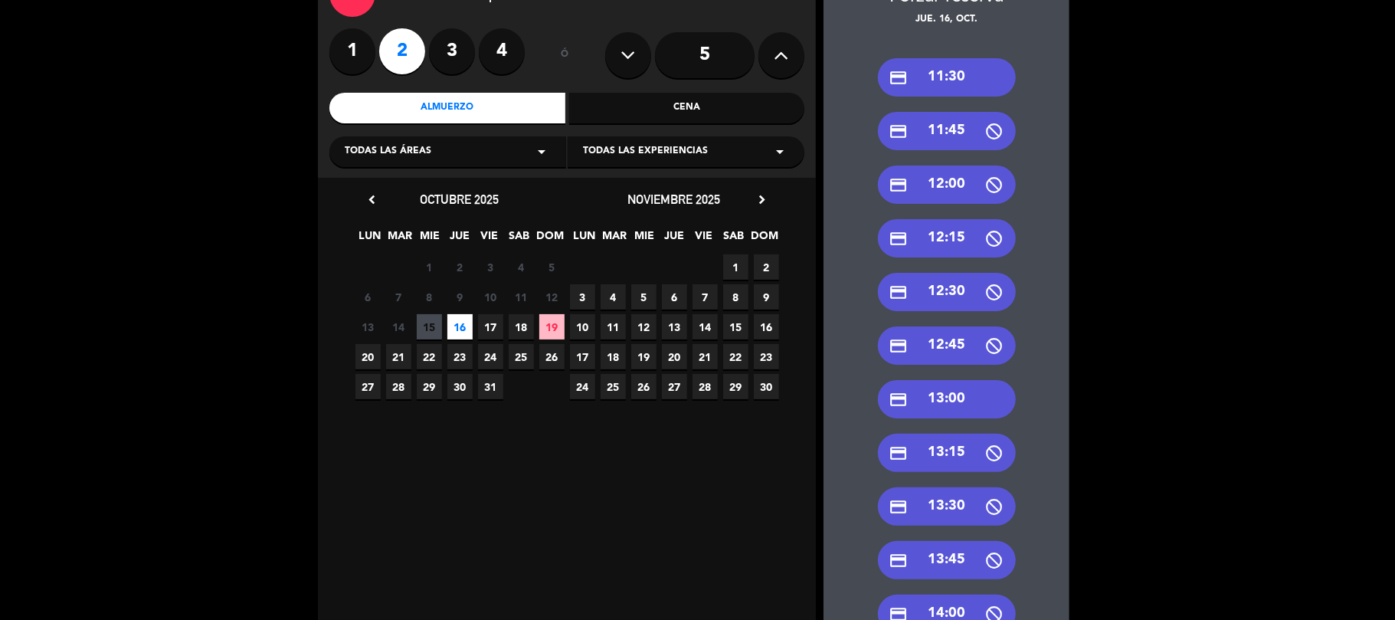
drag, startPoint x: 964, startPoint y: 393, endPoint x: 614, endPoint y: 227, distance: 387.7
click at [952, 381] on div "credit_card 13:00" at bounding box center [947, 399] width 138 height 38
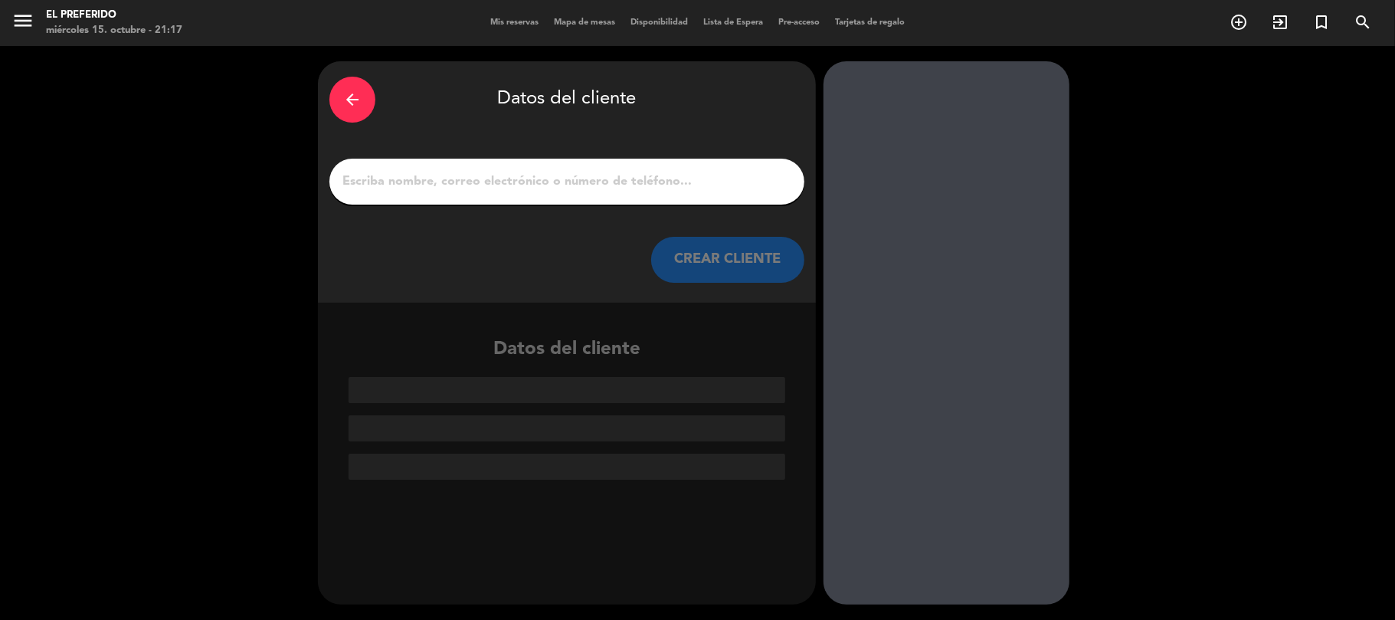
click at [571, 185] on input "1" at bounding box center [567, 181] width 452 height 21
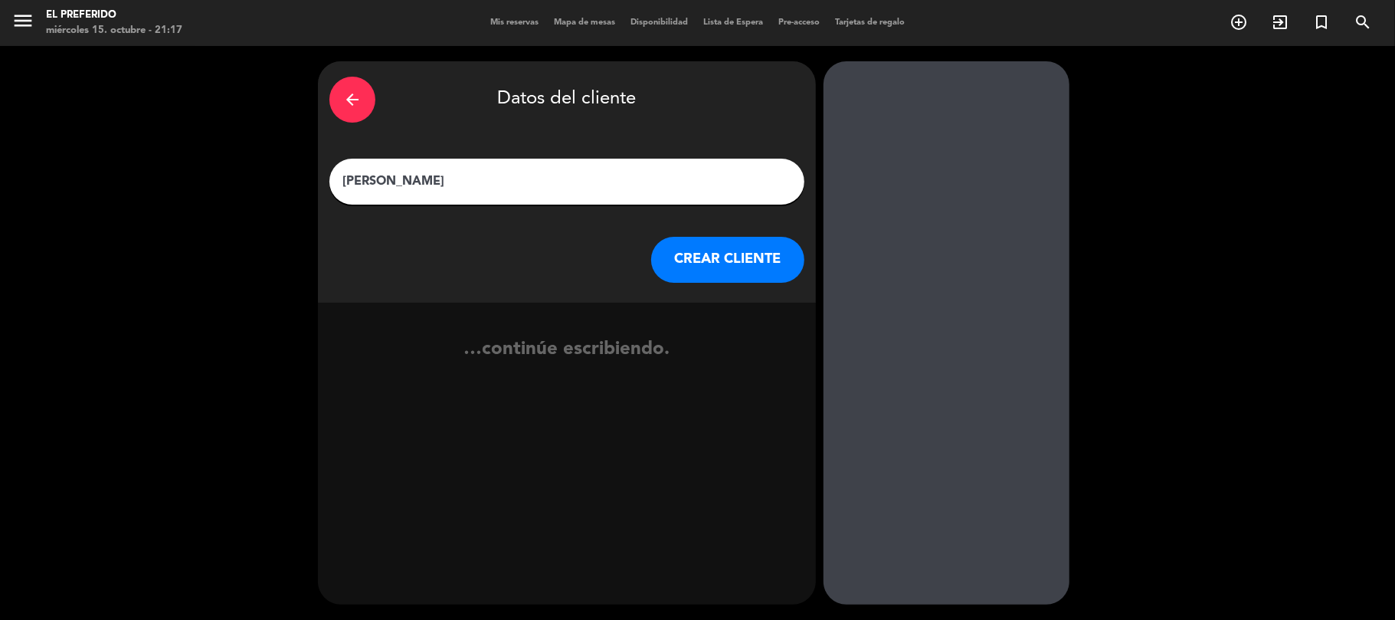
type input "[PERSON_NAME]"
click at [654, 246] on button "CREAR CLIENTE" at bounding box center [727, 260] width 153 height 46
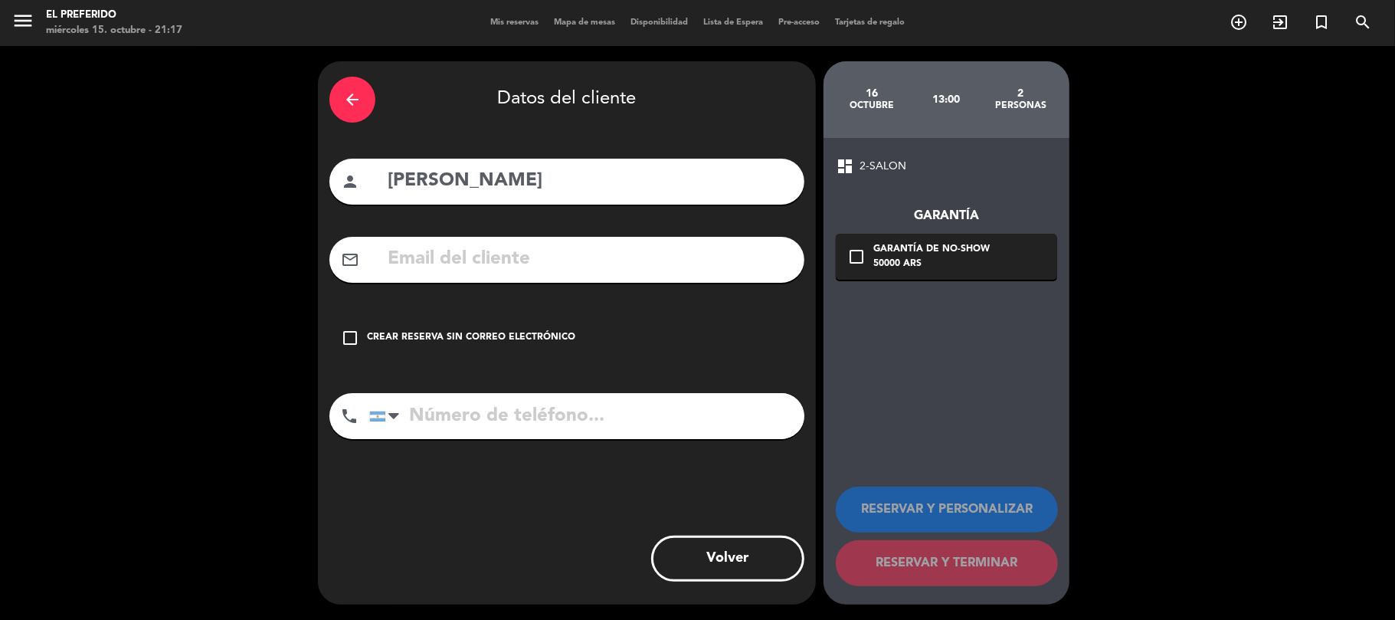
click at [529, 252] on input "text" at bounding box center [589, 259] width 407 height 31
click at [566, 429] on input "tel" at bounding box center [586, 416] width 435 height 46
click at [565, 429] on input "tel" at bounding box center [586, 416] width 435 height 46
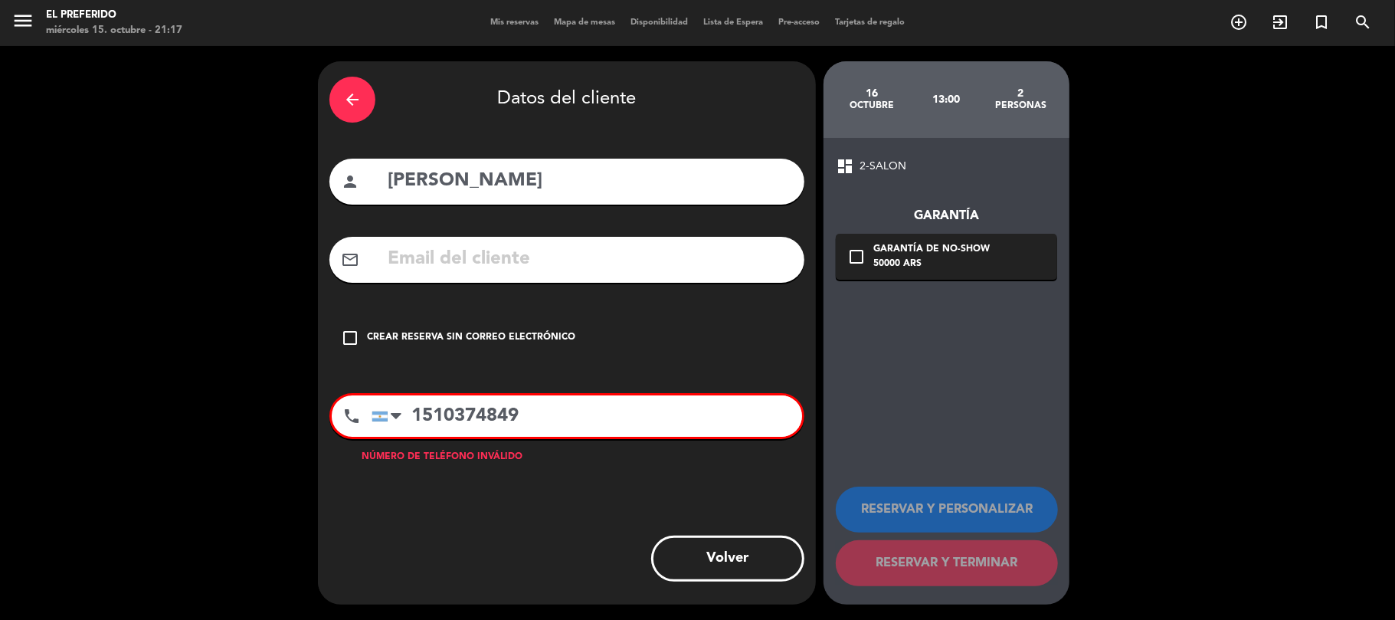
click at [417, 415] on input "1510374849" at bounding box center [587, 415] width 431 height 41
click at [589, 412] on input "+1510374849" at bounding box center [587, 415] width 431 height 41
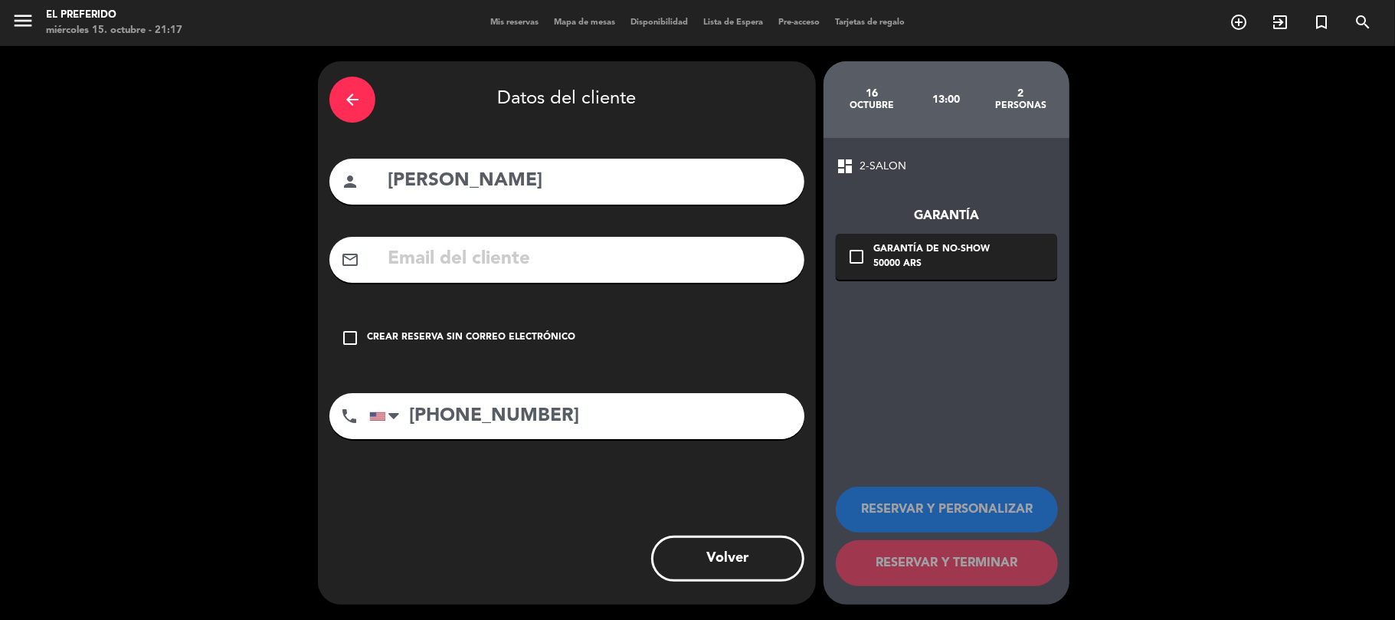
type input "[PHONE_NUMBER]"
click at [474, 274] on input "text" at bounding box center [589, 259] width 407 height 31
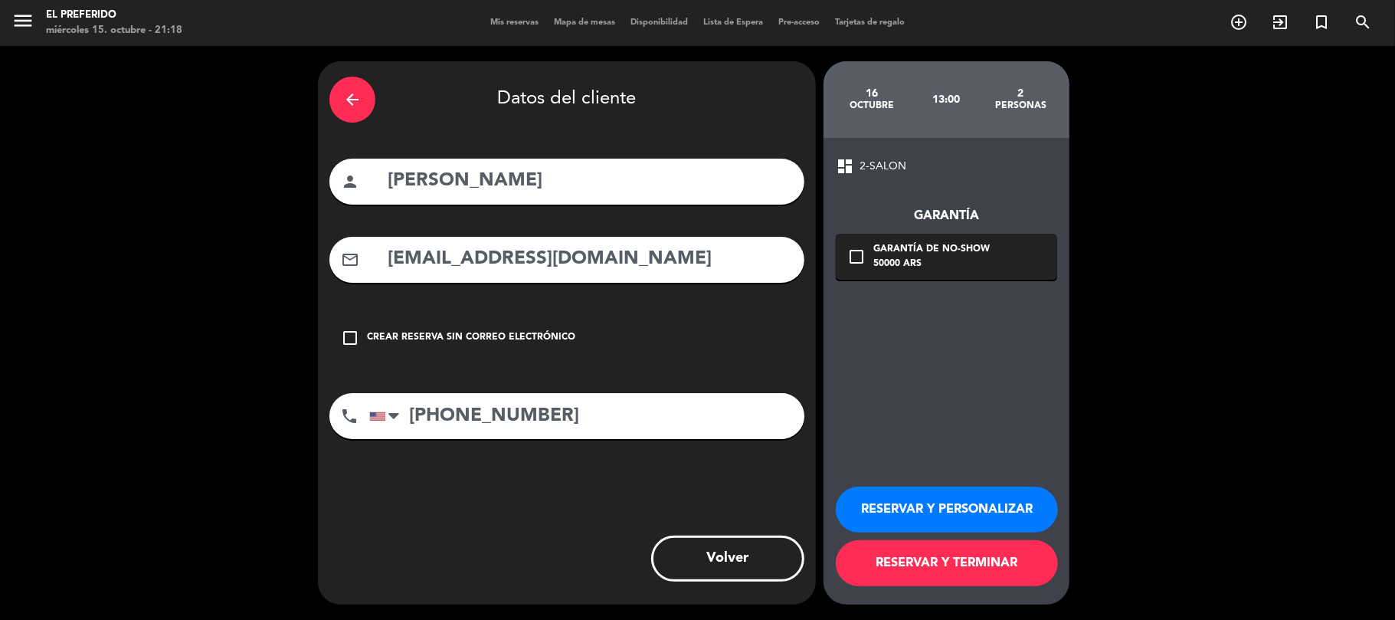
type input "[EMAIL_ADDRESS][DOMAIN_NAME]"
drag, startPoint x: 908, startPoint y: 251, endPoint x: 988, endPoint y: 294, distance: 90.5
click at [912, 251] on div "Garantía de no-show" at bounding box center [932, 249] width 116 height 15
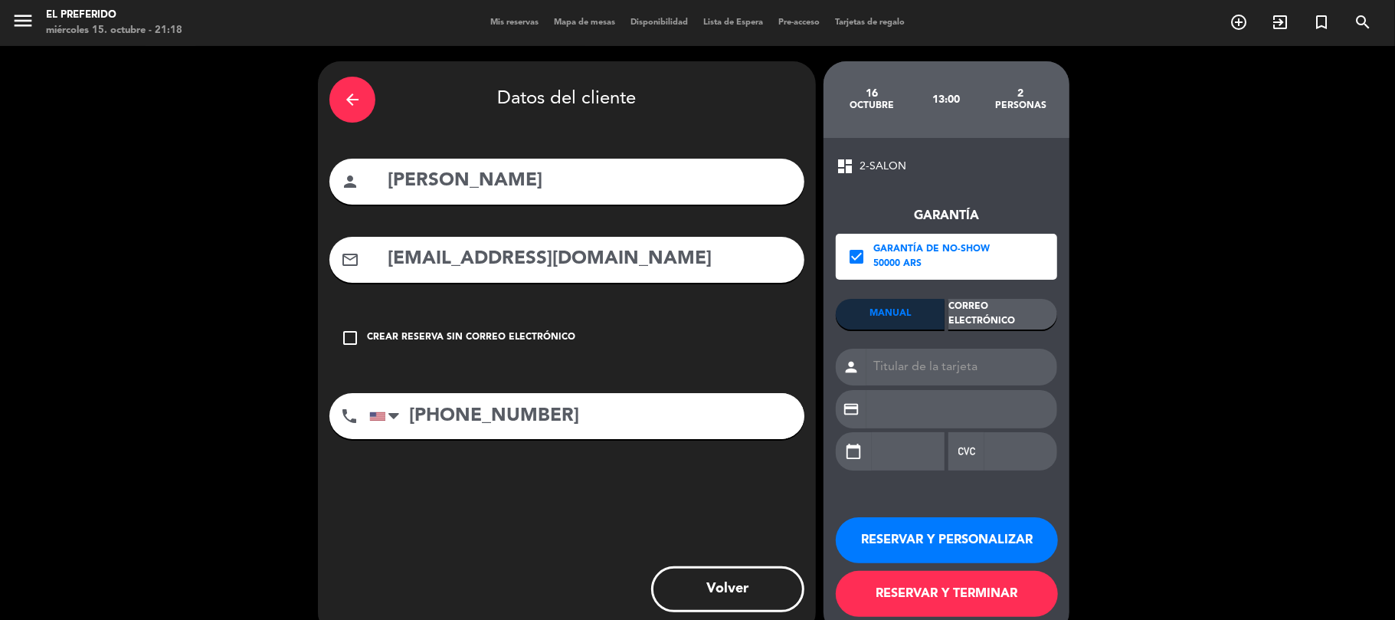
click at [1004, 322] on div "Correo Electrónico" at bounding box center [1003, 314] width 109 height 31
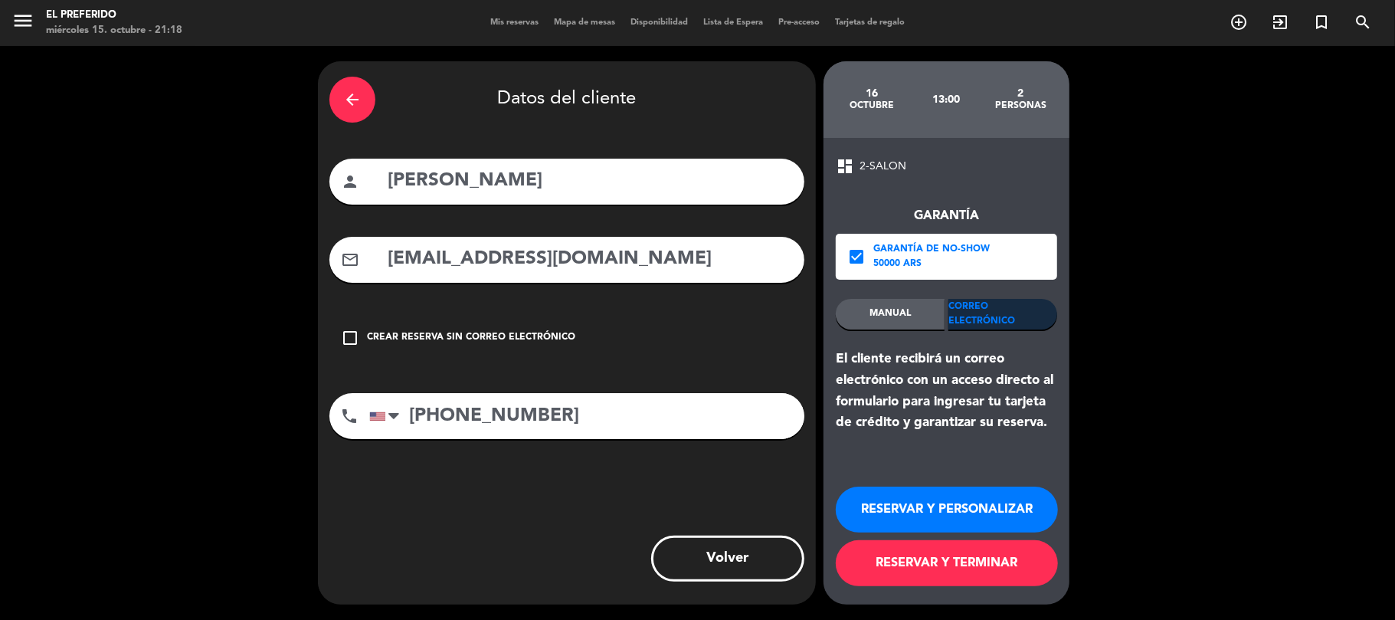
click at [924, 510] on button "RESERVAR Y PERSONALIZAR" at bounding box center [947, 510] width 222 height 46
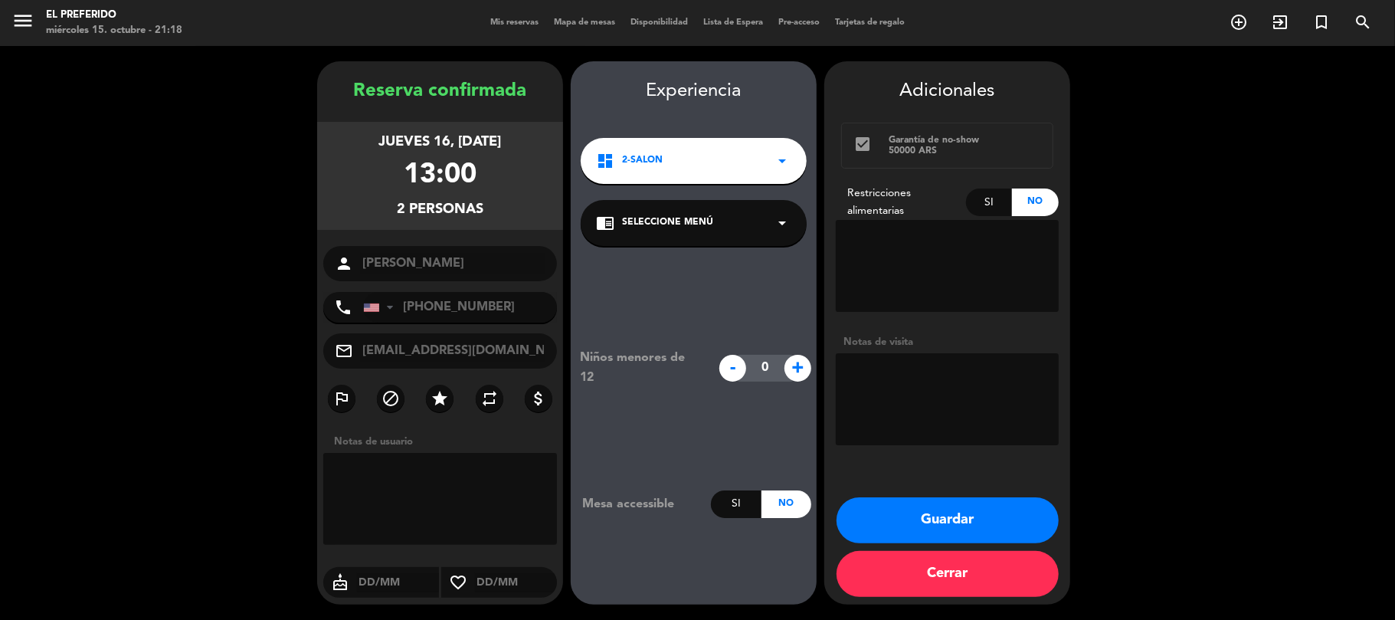
click at [962, 532] on button "Guardar" at bounding box center [948, 520] width 222 height 46
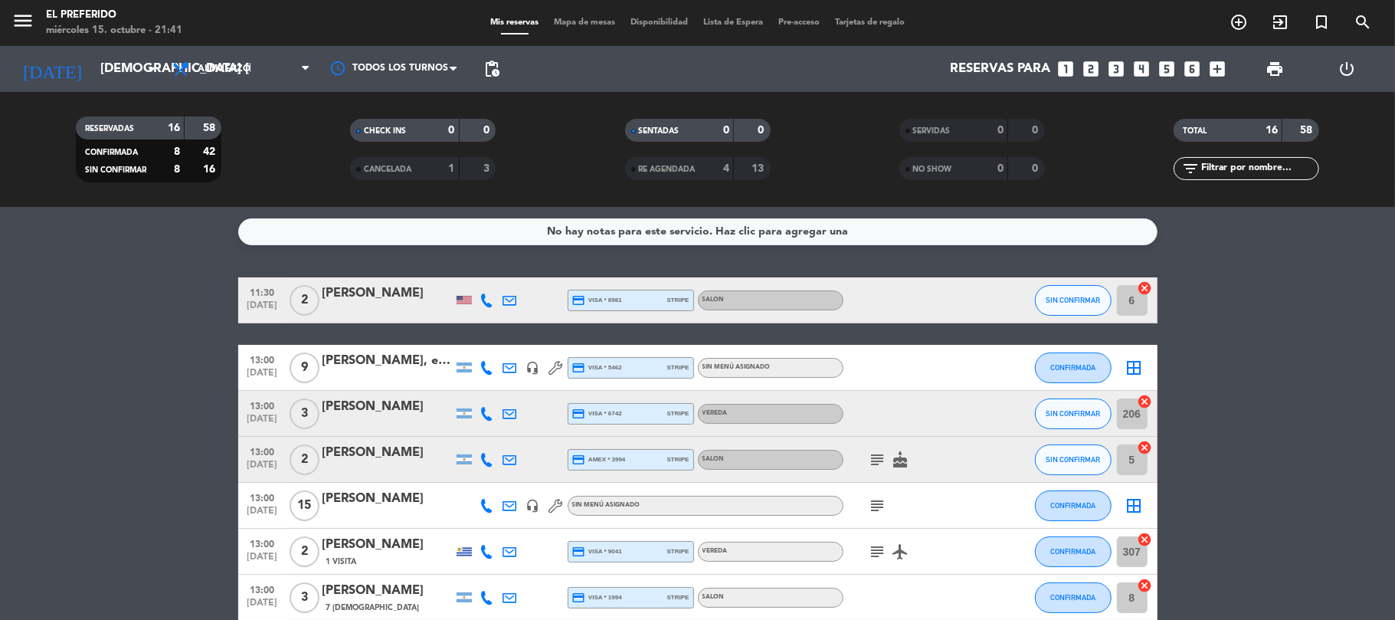
click at [169, 267] on div "No hay notas para este servicio. Haz clic para agregar una 11:30 [DATE] 2 [PERS…" at bounding box center [697, 413] width 1395 height 413
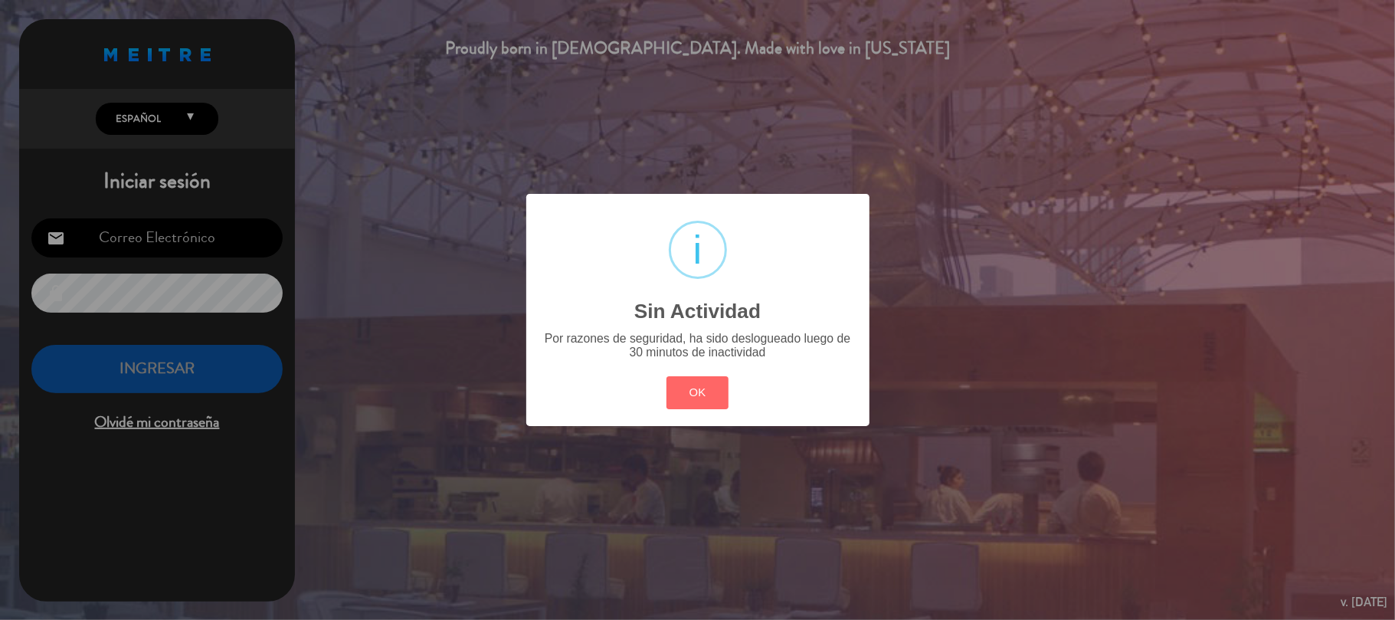
type input "[EMAIL_ADDRESS][DOMAIN_NAME]"
